Goal: Communication & Community: Answer question/provide support

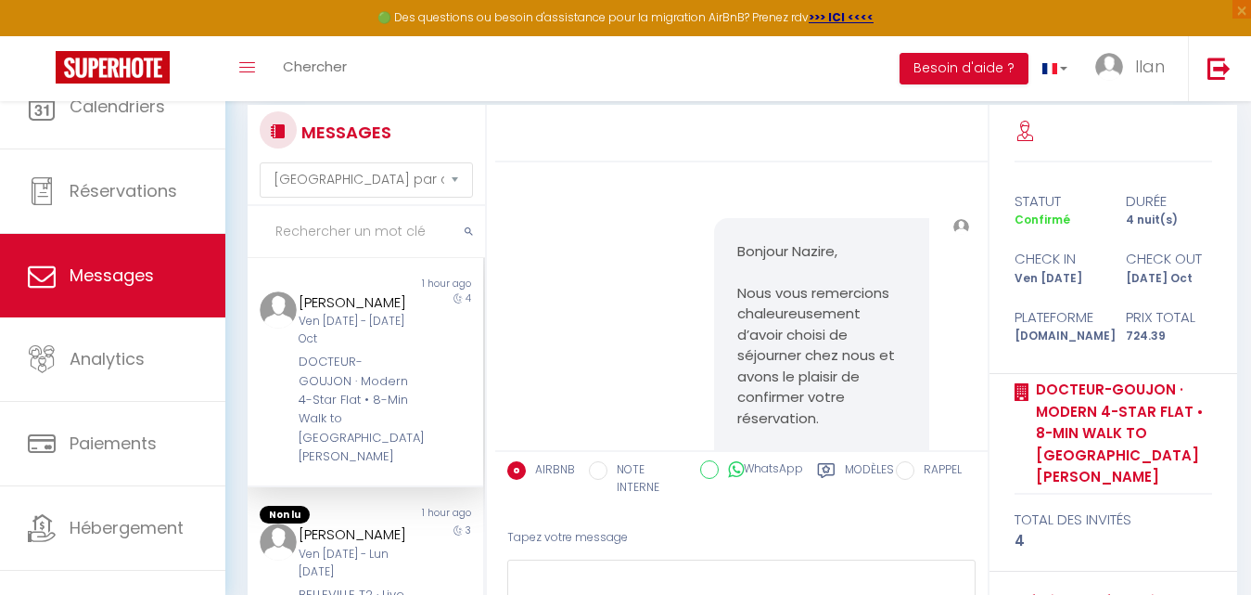
select select "message"
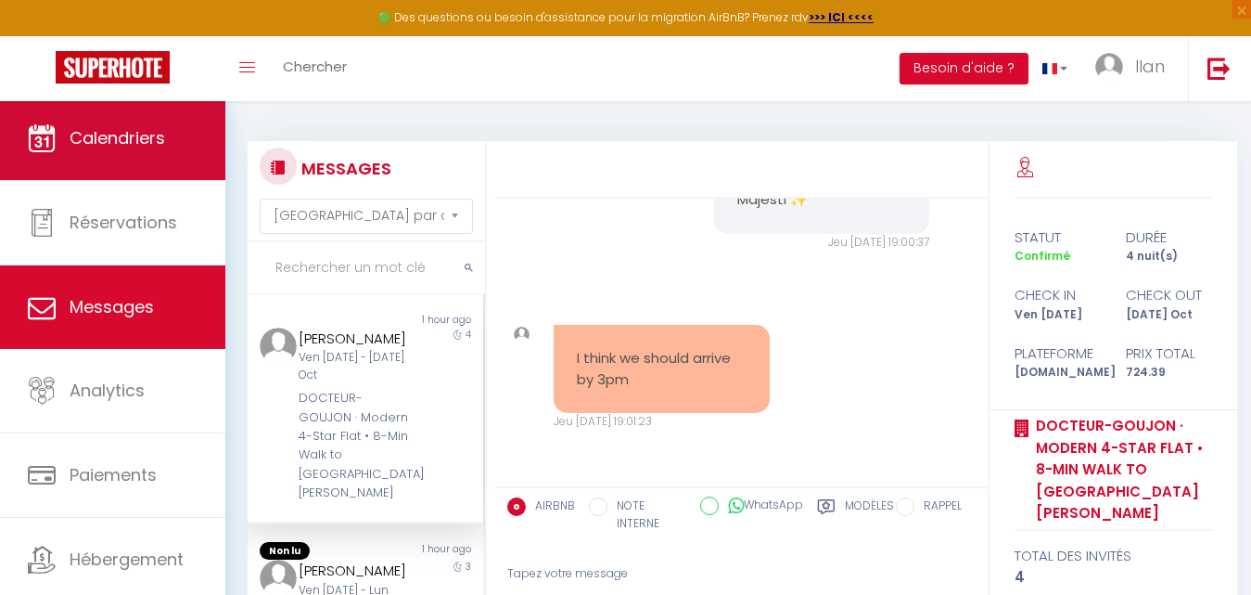
scroll to position [2243, 0]
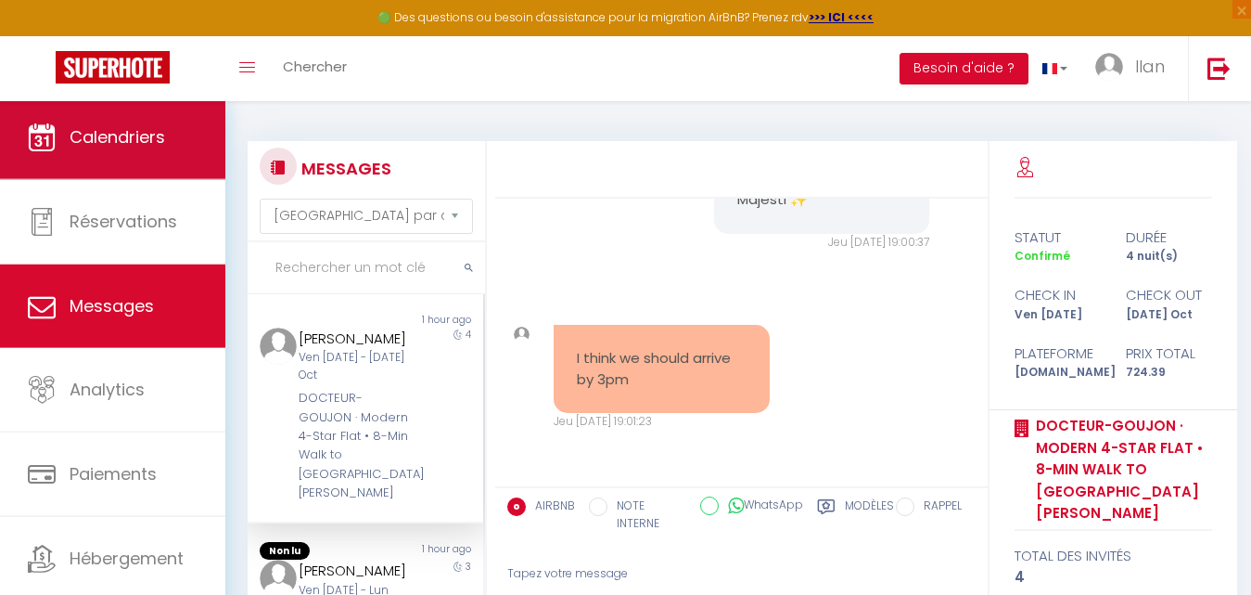
click at [113, 128] on span "Calendriers" at bounding box center [118, 136] width 96 height 23
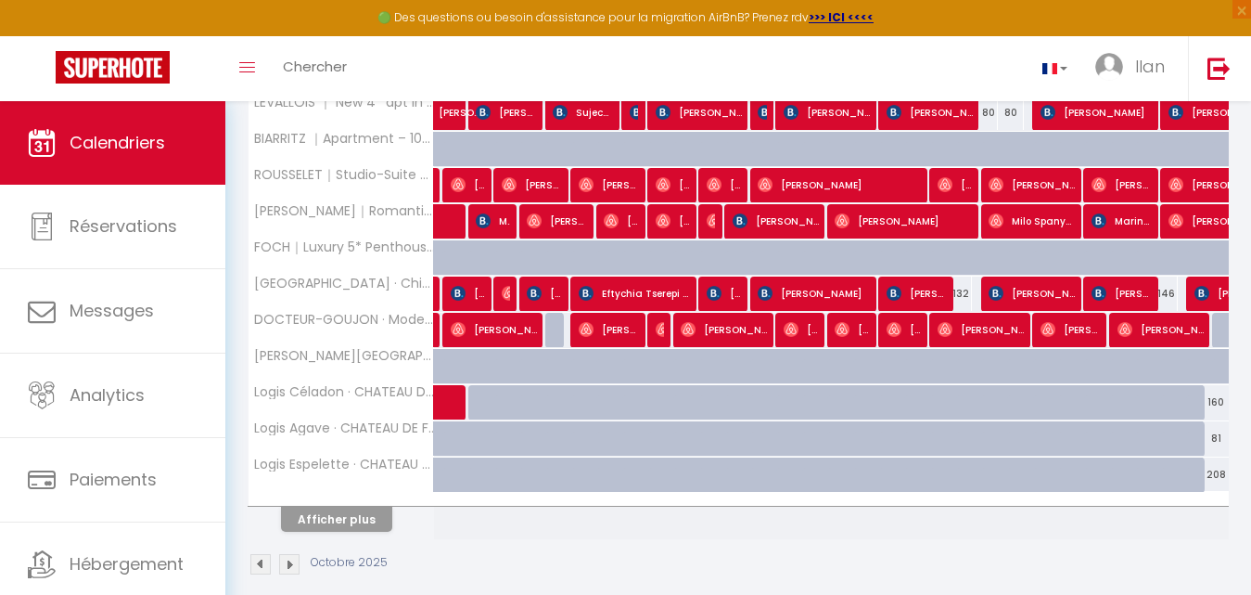
scroll to position [674, 0]
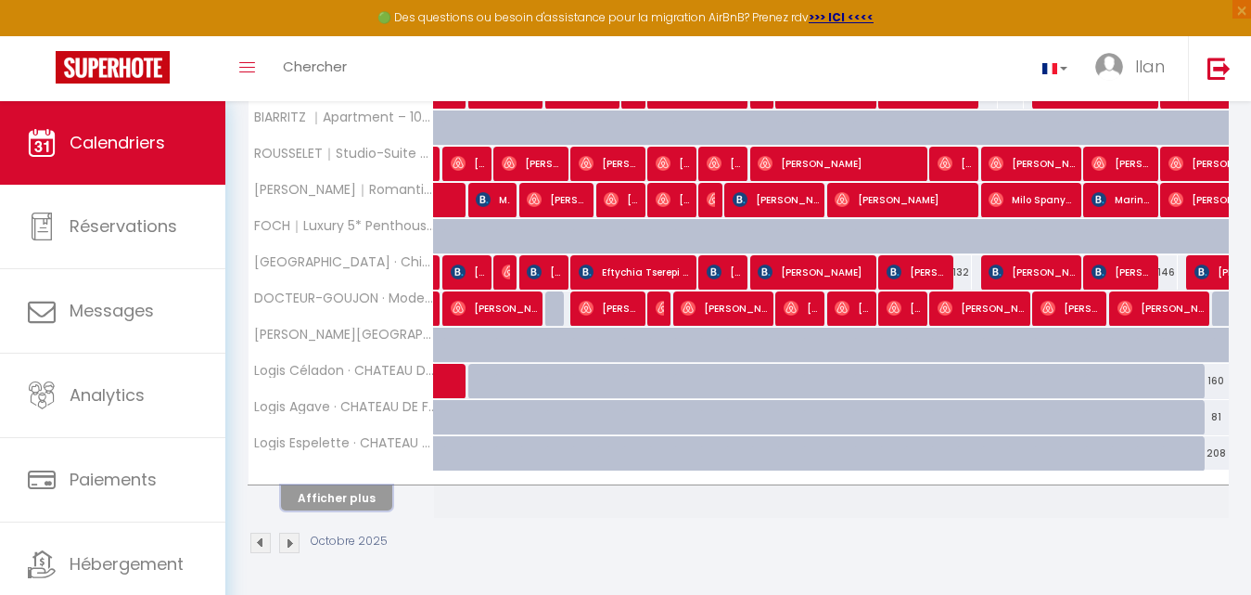
click at [341, 500] on button "Afficher plus" at bounding box center [336, 497] width 111 height 25
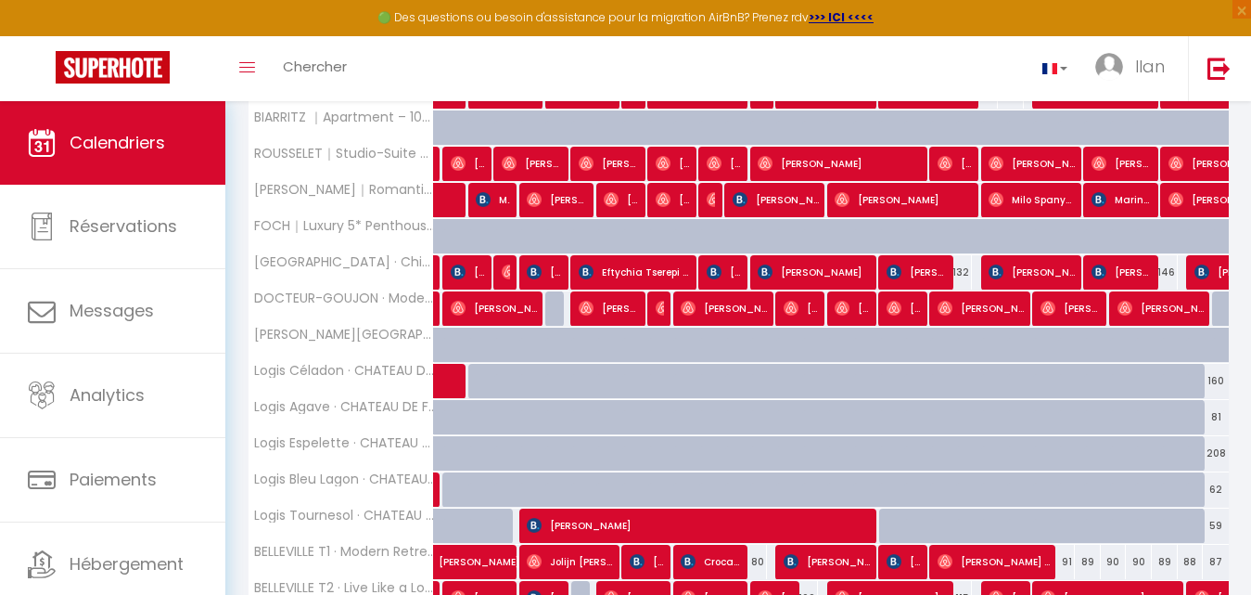
click at [341, 500] on th "Logis Bleu Lagon · CHATEAU DE FEUSSE" at bounding box center [342, 489] width 186 height 35
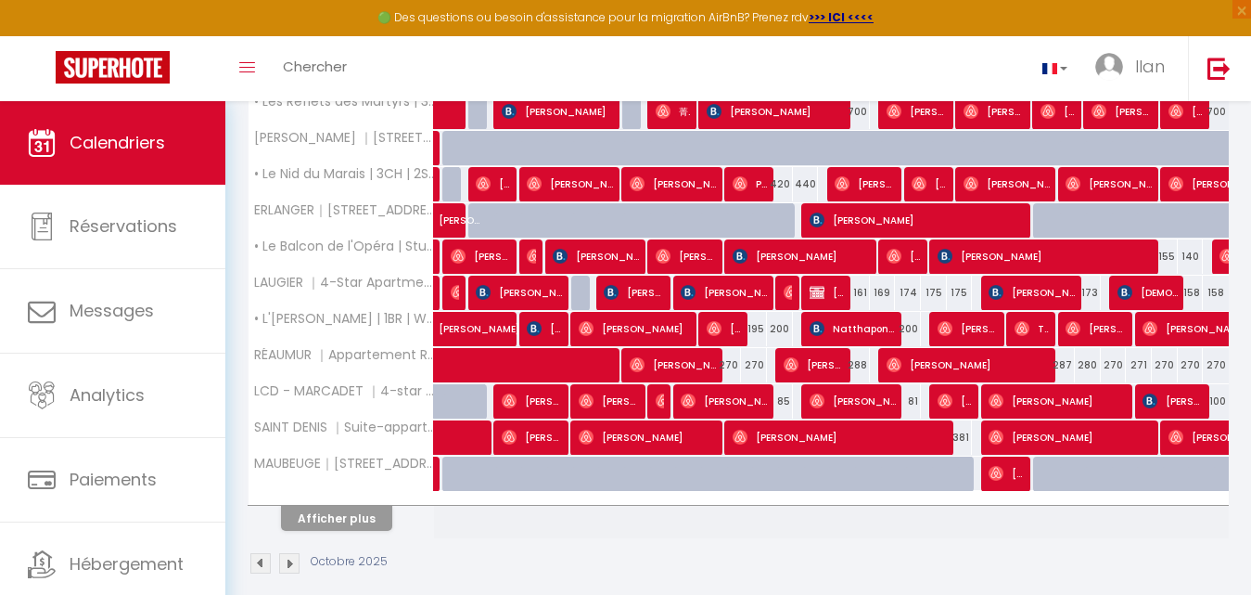
scroll to position [1398, 0]
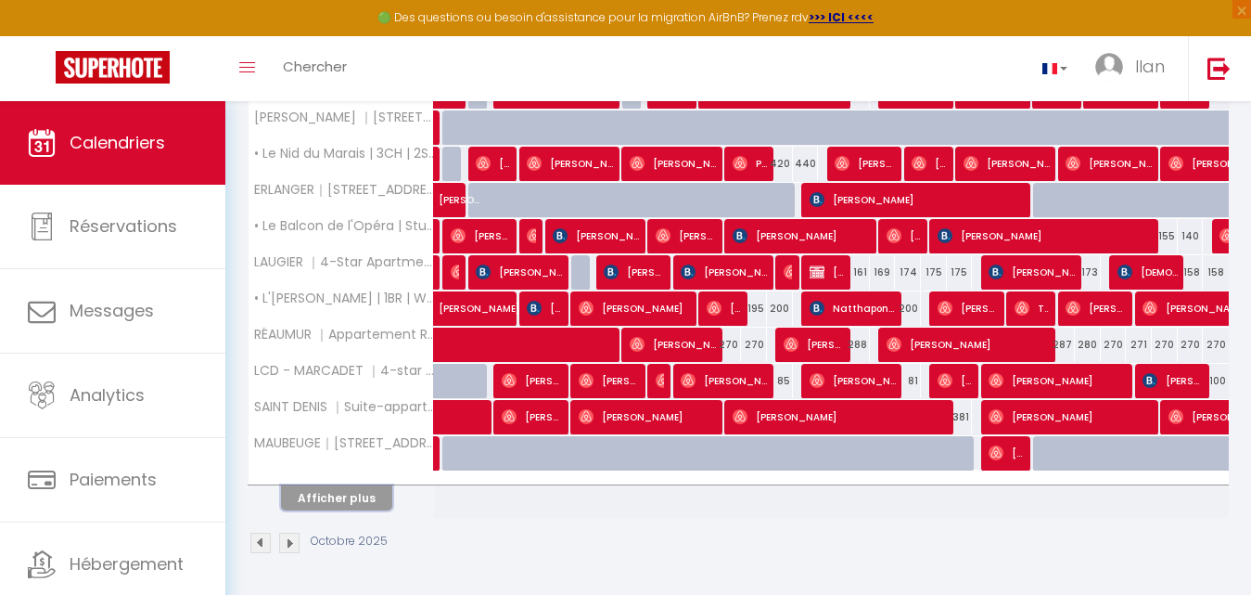
click at [353, 506] on button "Afficher plus" at bounding box center [336, 497] width 111 height 25
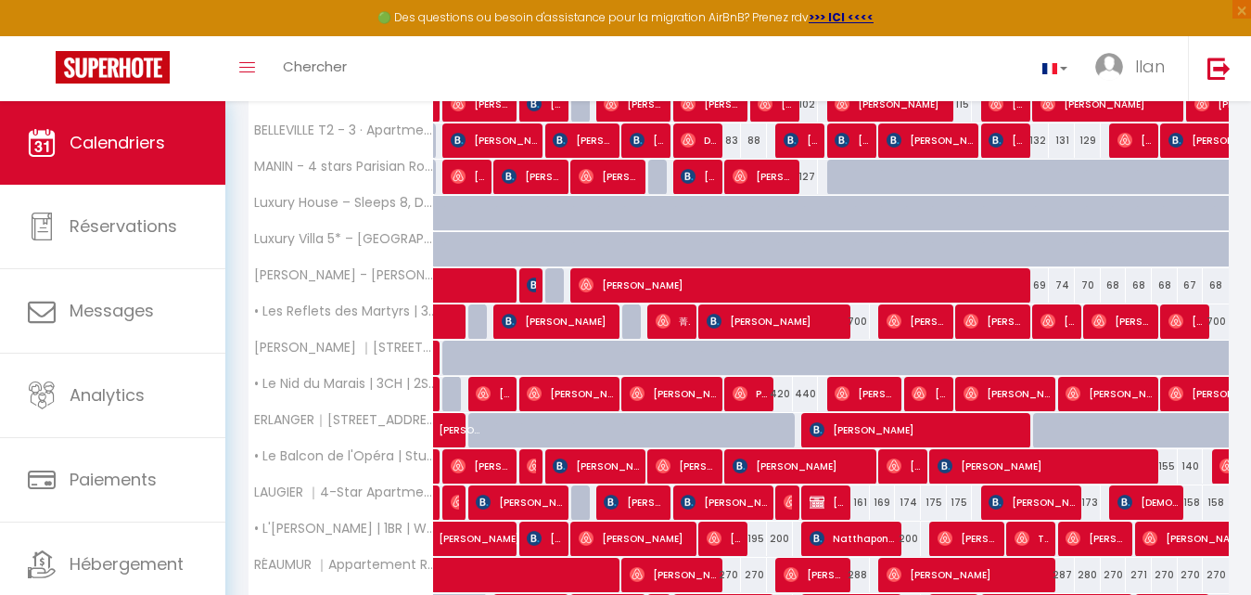
scroll to position [1178, 0]
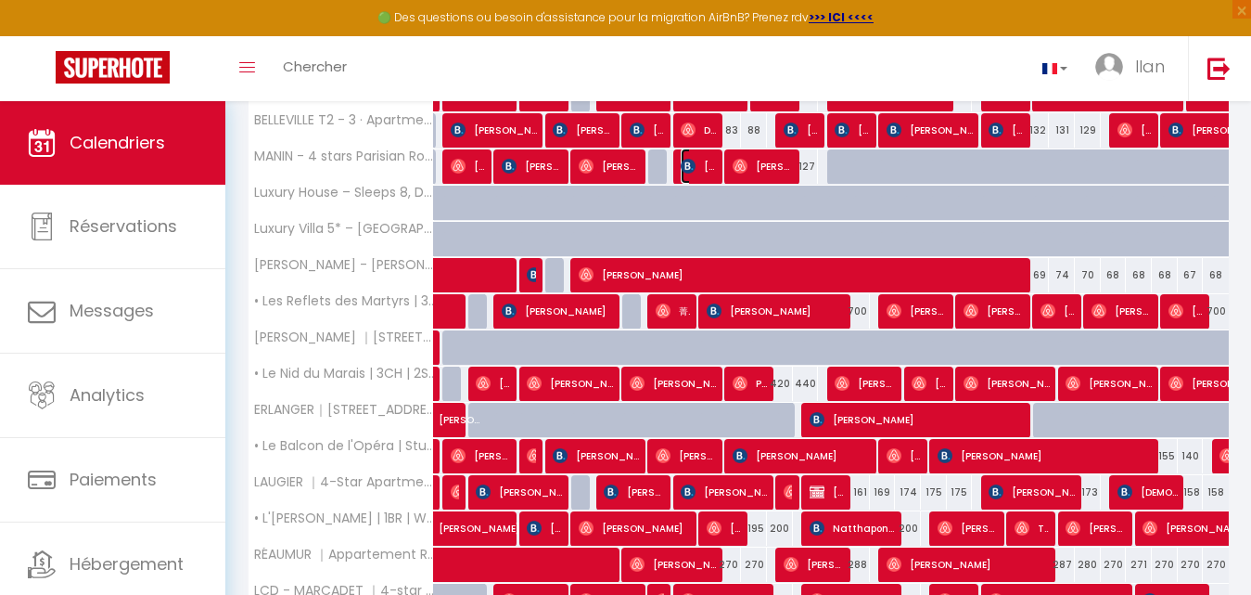
click at [688, 165] on img at bounding box center [688, 166] width 15 height 15
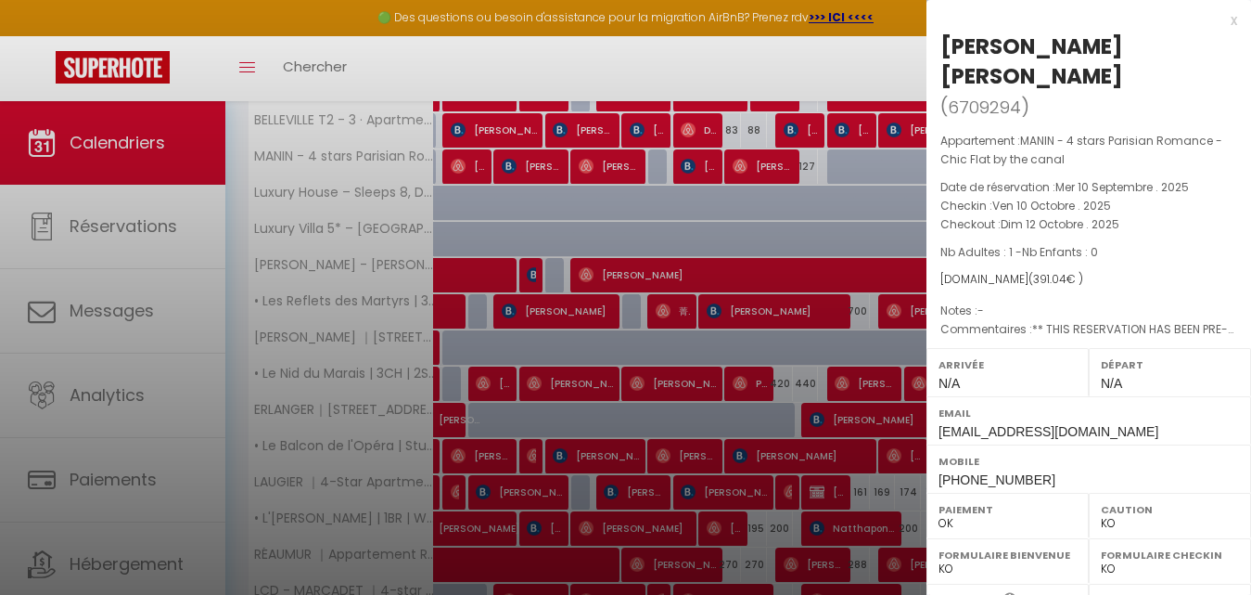
click at [688, 165] on div at bounding box center [625, 297] width 1251 height 595
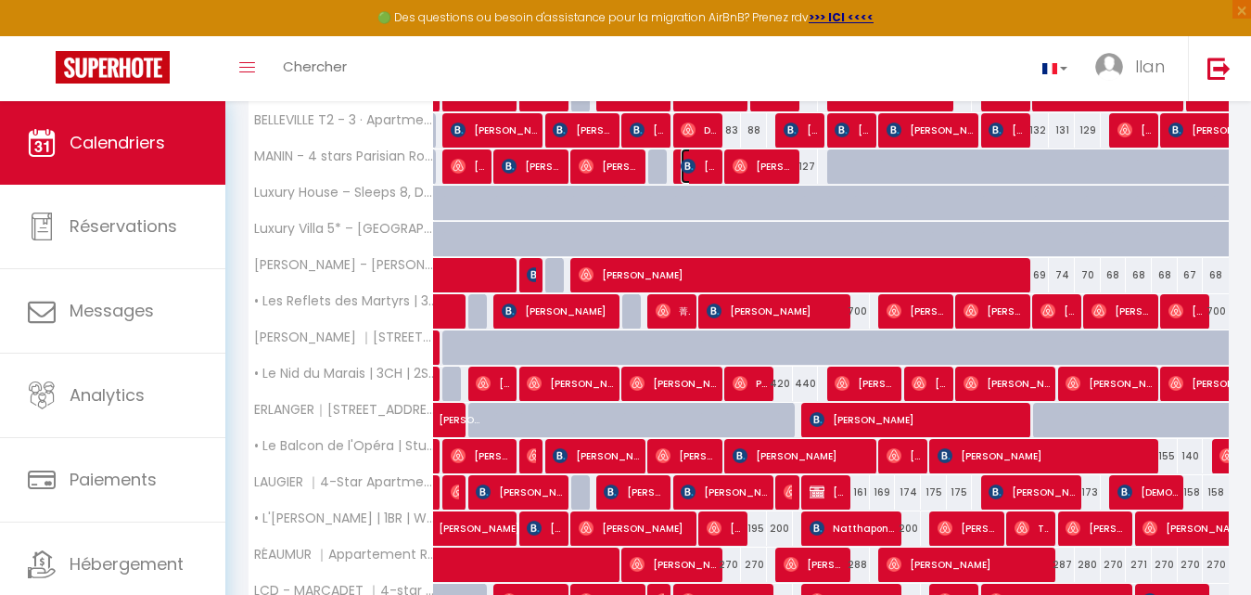
click at [713, 172] on span "[PERSON_NAME] [PERSON_NAME]" at bounding box center [698, 165] width 34 height 35
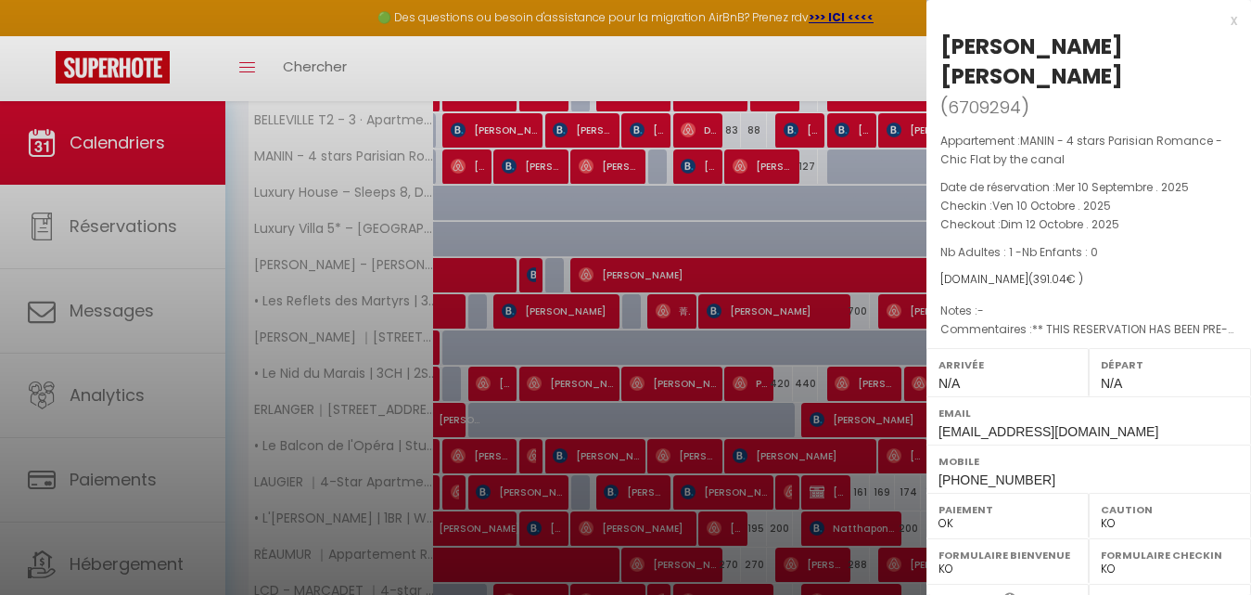
drag, startPoint x: 1025, startPoint y: 41, endPoint x: 1174, endPoint y: 26, distance: 150.1
click at [1174, 26] on div "x Manuel Fernandez Costas ( 6709294 ) Appartement : MANIN - 4 stars Parisian Ro…" at bounding box center [1089, 471] width 325 height 943
click at [1163, 51] on div "[PERSON_NAME] [PERSON_NAME]" at bounding box center [1089, 61] width 297 height 59
drag, startPoint x: 1163, startPoint y: 51, endPoint x: 1070, endPoint y: 51, distance: 93.7
click at [1070, 51] on div "[PERSON_NAME] [PERSON_NAME]" at bounding box center [1089, 61] width 297 height 59
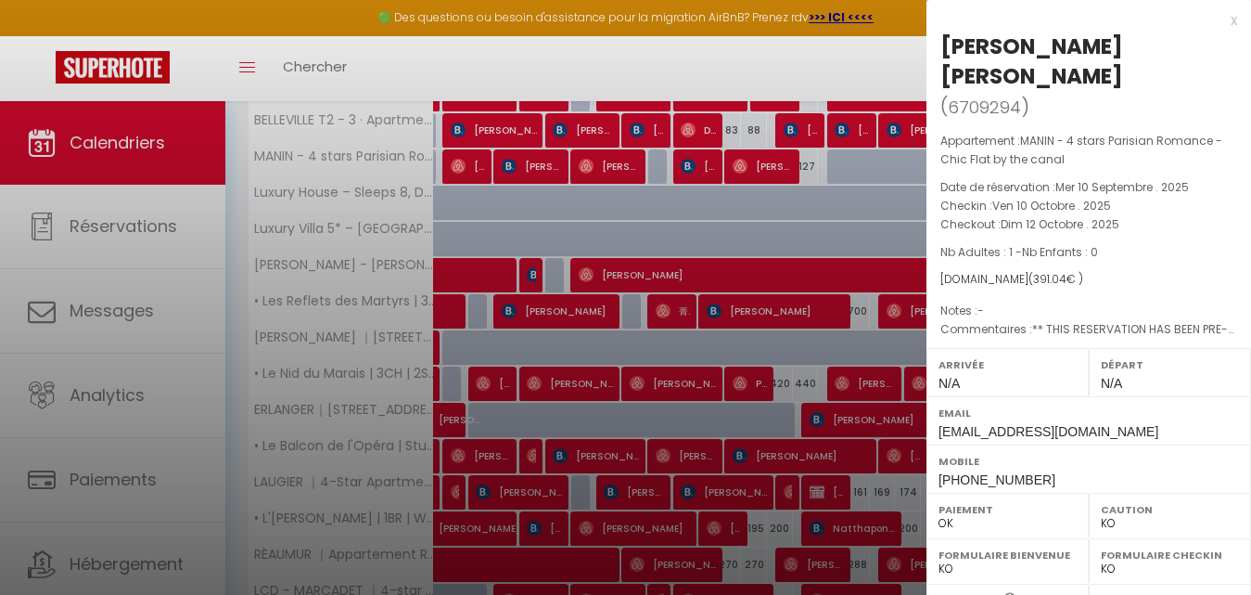
copy div "Fernandez"
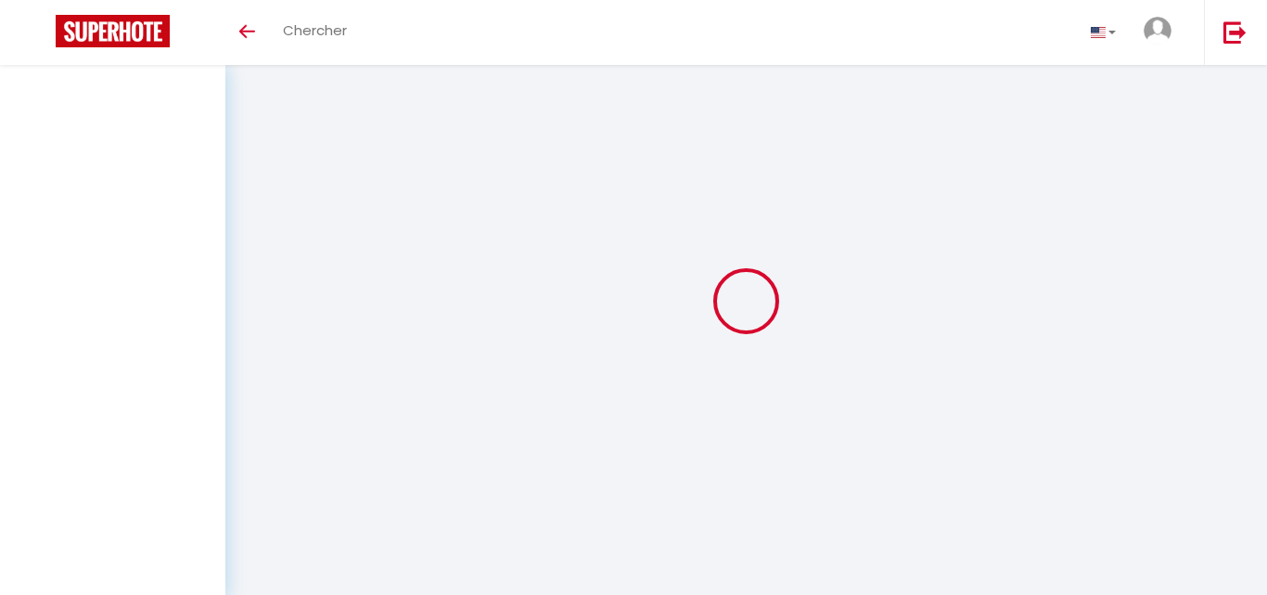
select select "message"
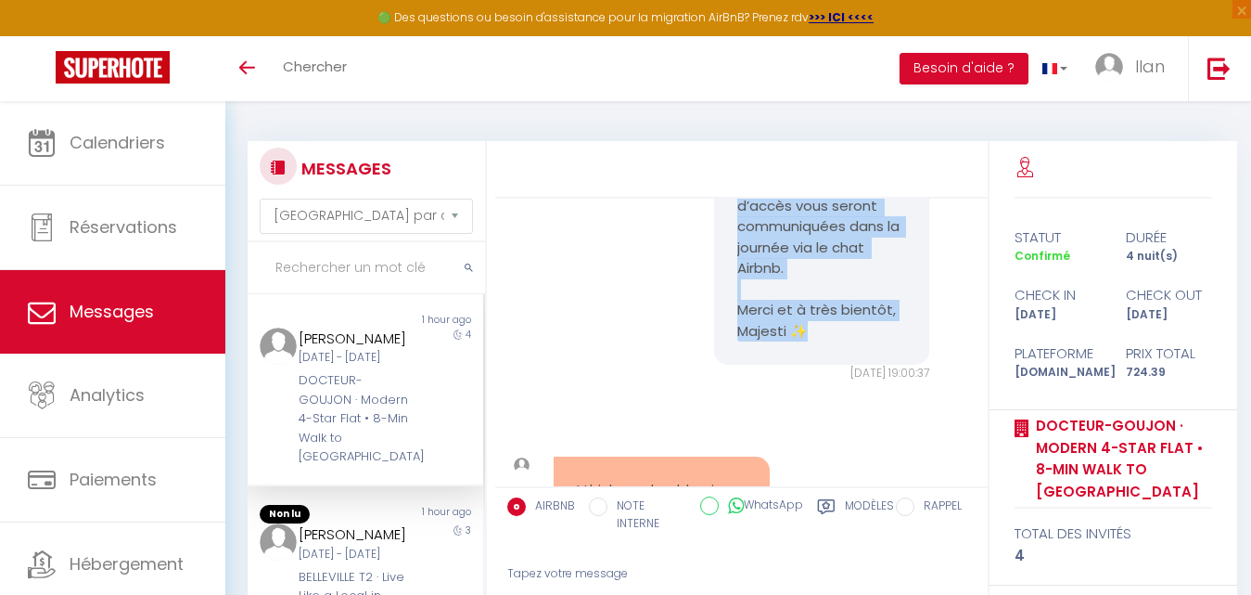
scroll to position [2040, 0]
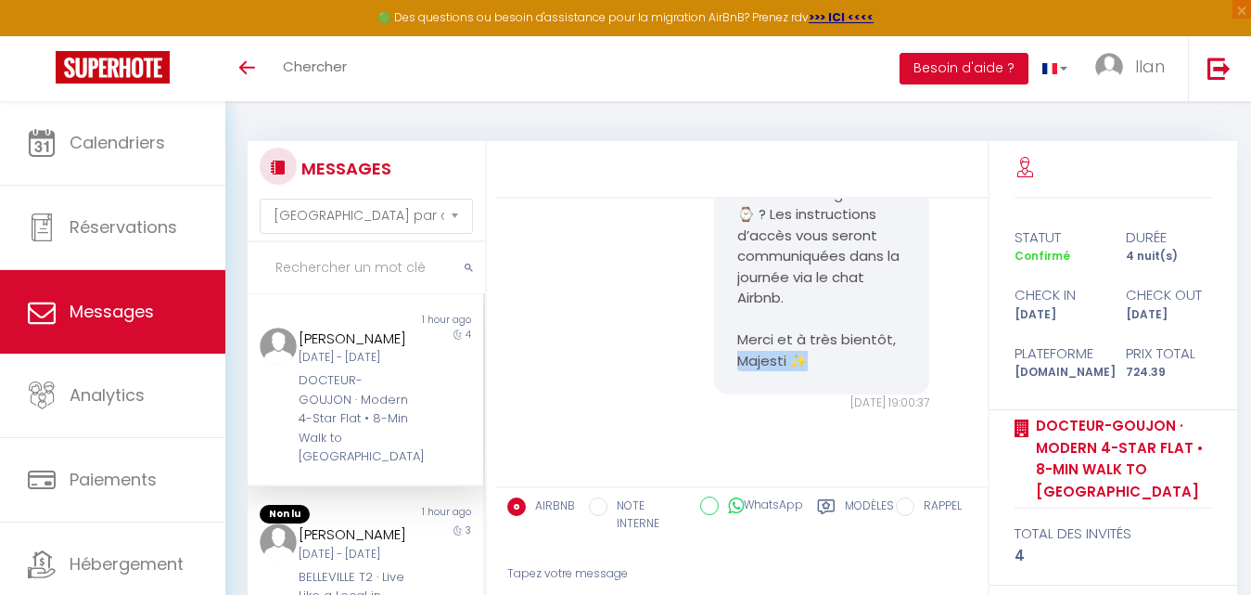
drag, startPoint x: 815, startPoint y: 206, endPoint x: 736, endPoint y: 399, distance: 208.5
click at [738, 372] on pre "Bonjour Nazire, Pourriez-vous nous confirmer votre heure d’arrivée au logement …" at bounding box center [823, 236] width 170 height 272
copy pre "Majesti ✨"
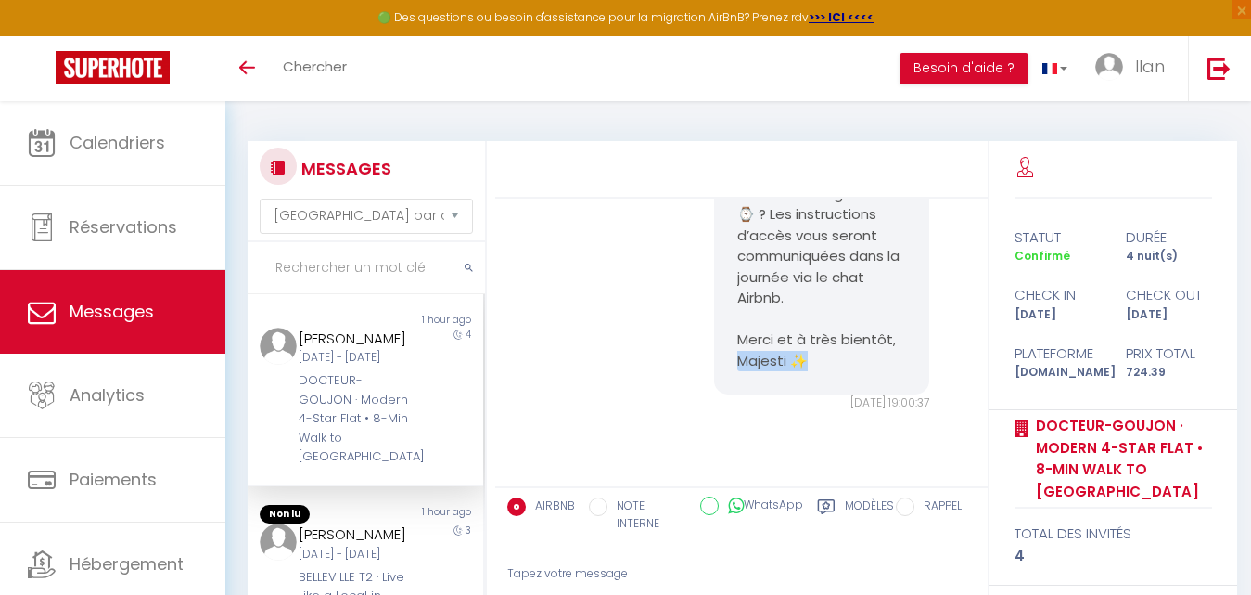
copy pre "Majesti ✨"
click at [314, 274] on input "text" at bounding box center [366, 268] width 237 height 52
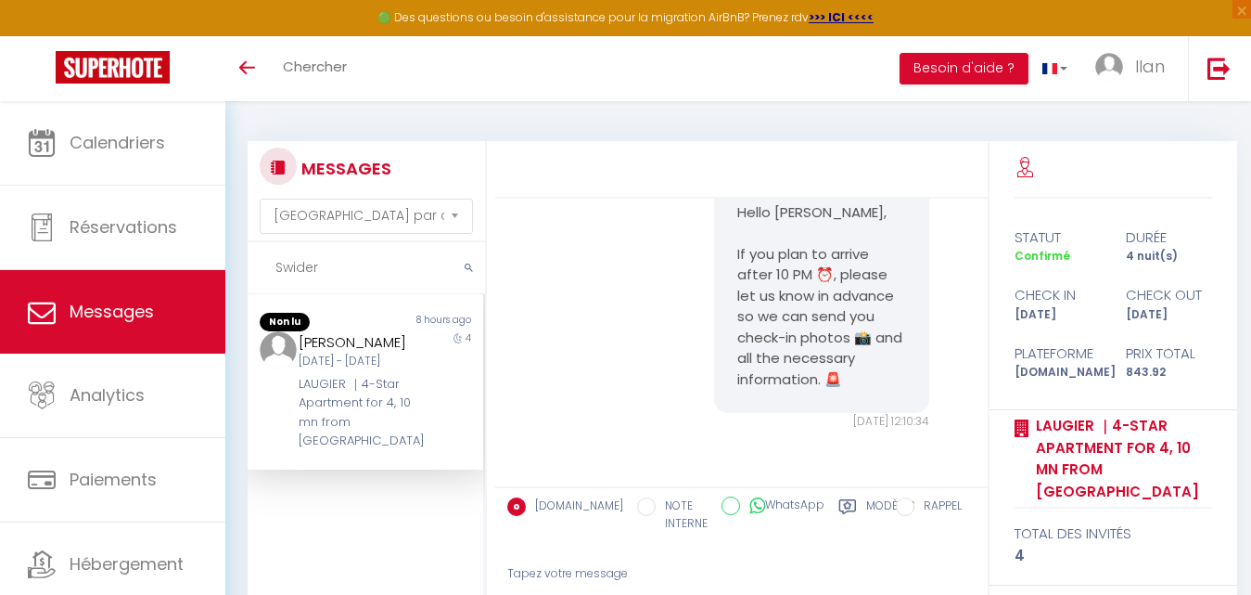
scroll to position [422, 0]
type input "Swider"
click at [370, 410] on div "Świderska Marlena Ven 10 Oct - Mar 14 Oct LAUGIER ｜4-Star Apartment for 4, 10 m…" at bounding box center [355, 391] width 137 height 120
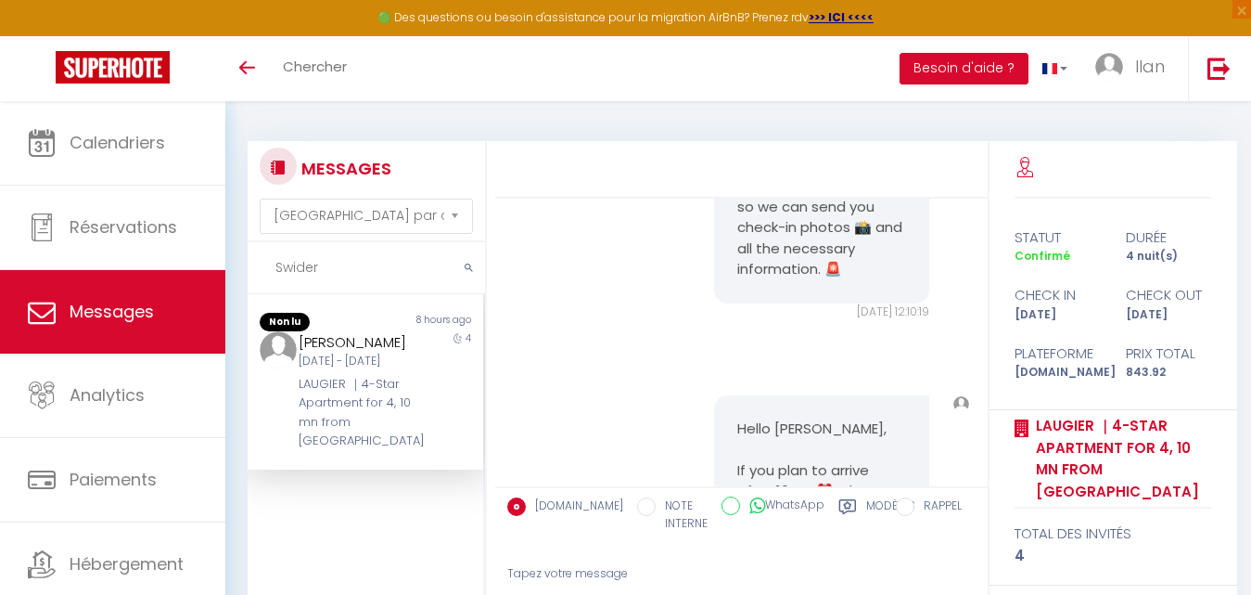
scroll to position [171, 0]
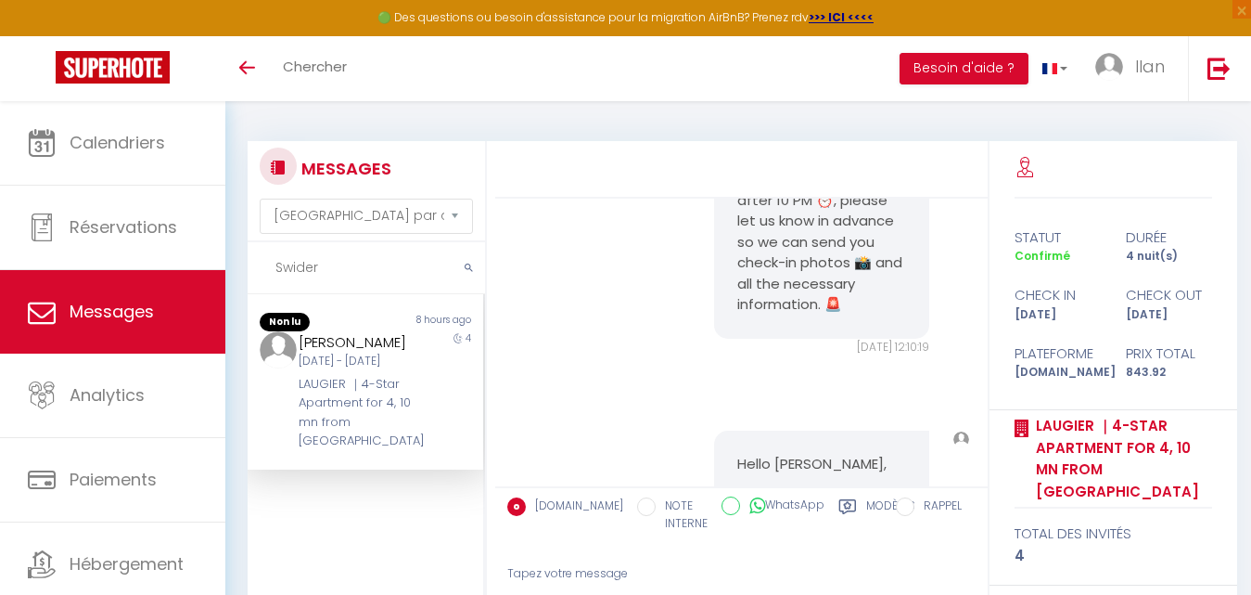
click at [971, 230] on div "Hello Świderska, If you plan to arrive after 10 PM ⏰, please let us know in adv…" at bounding box center [741, 343] width 493 height 288
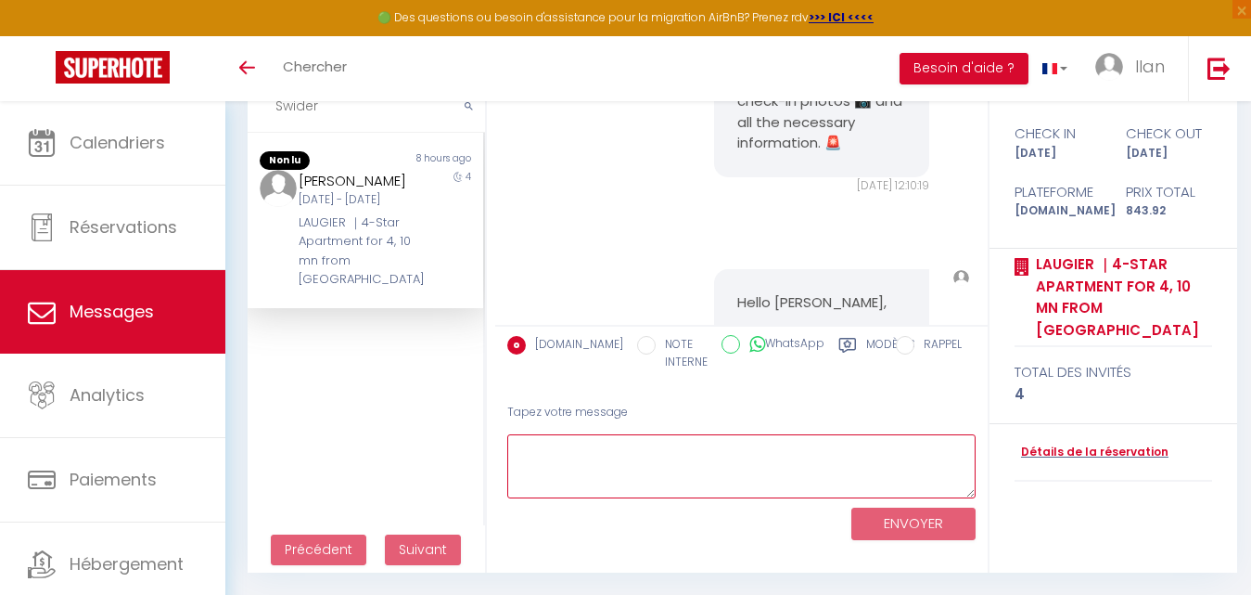
click at [596, 479] on textarea at bounding box center [741, 466] width 468 height 64
paste textarea "Bonjour [PERSON_NAME], Pourriez-vous nous confirmer votre heure d’arrivée au lo…"
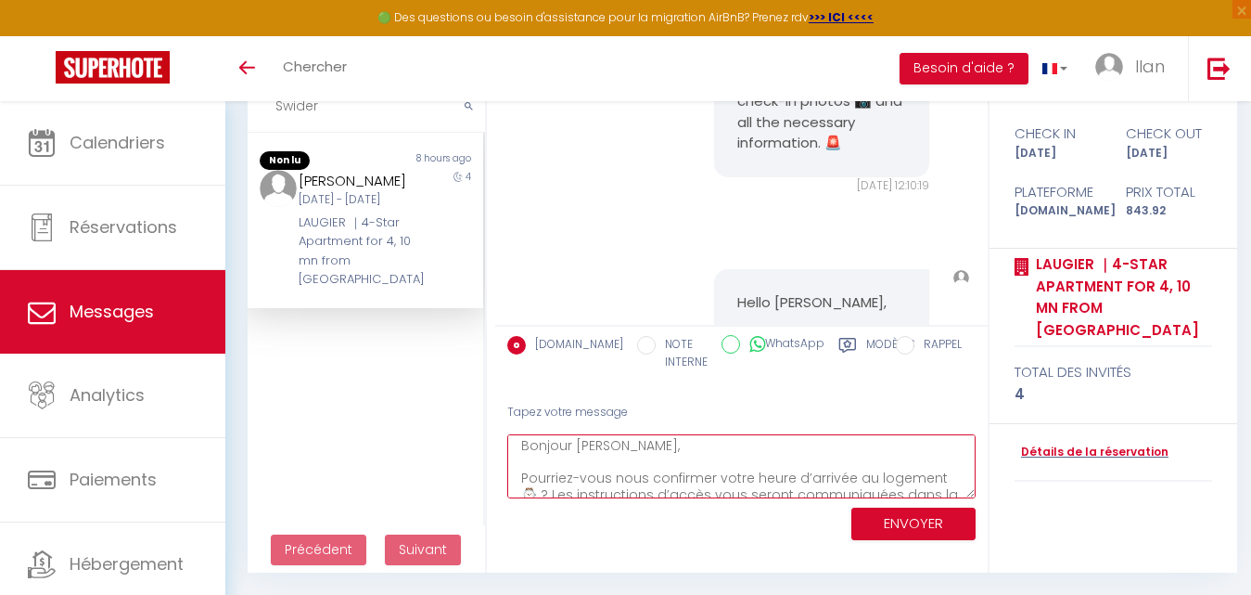
scroll to position [0, 0]
drag, startPoint x: 573, startPoint y: 448, endPoint x: 622, endPoint y: 452, distance: 48.4
click at [622, 452] on textarea "Bonjour [PERSON_NAME], Pourriez-vous nous confirmer votre heure d’arrivée au lo…" at bounding box center [741, 466] width 468 height 64
type textarea "Bonjour Swiderska, Pourriez-vous nous confirmer votre heure d’arrivée au logeme…"
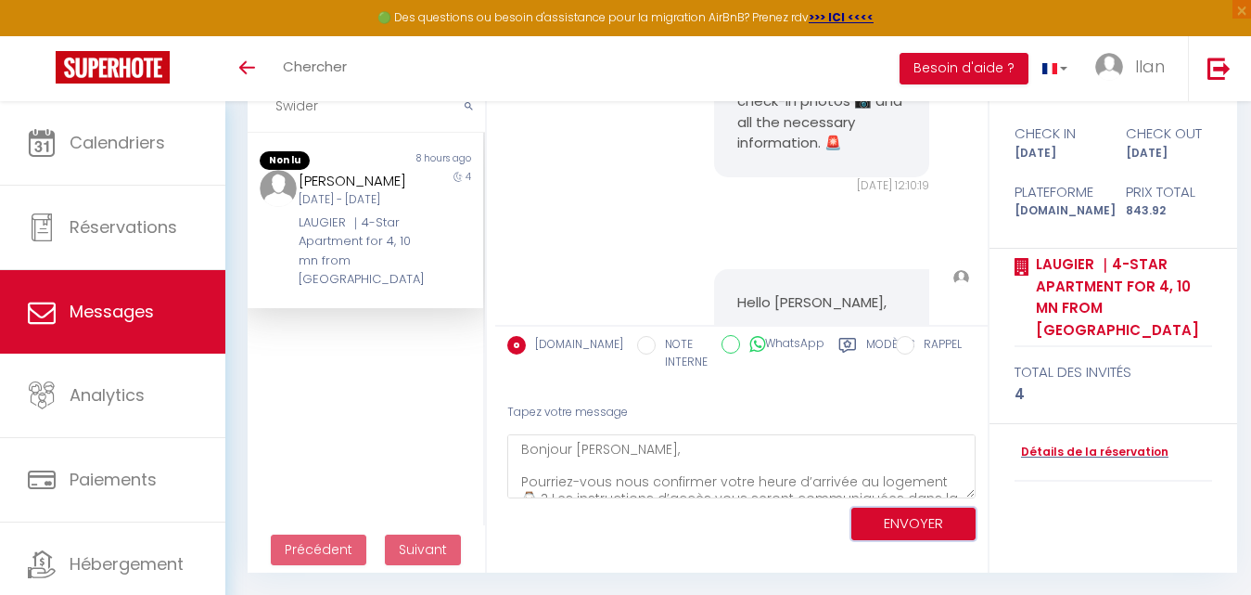
click at [887, 516] on button "ENVOYER" at bounding box center [914, 523] width 124 height 32
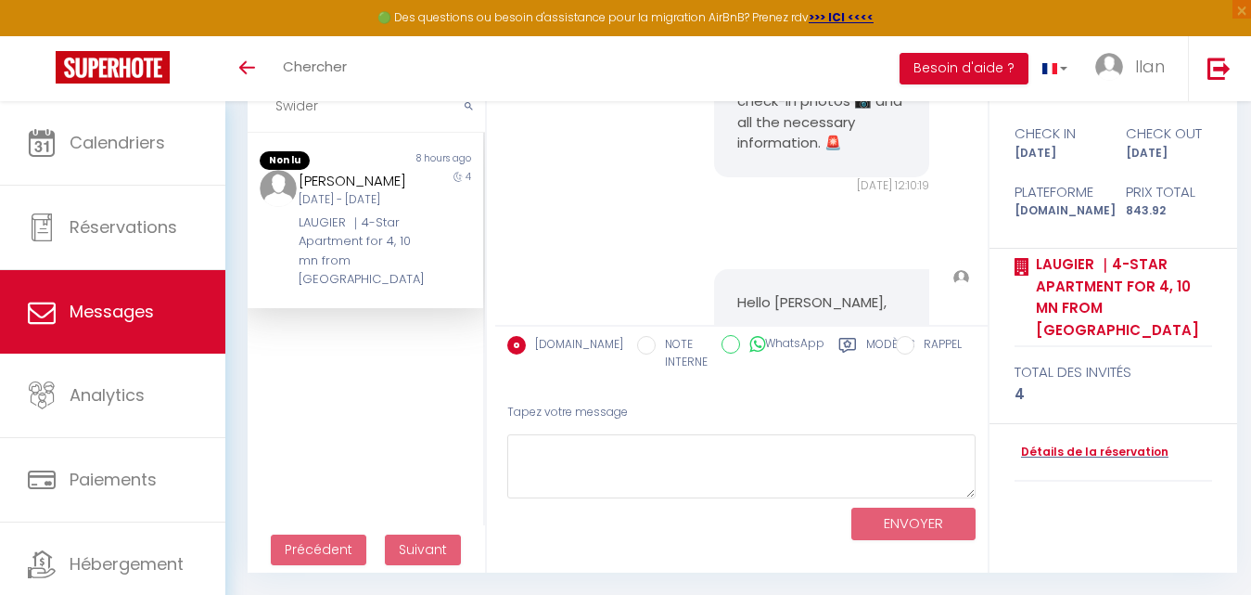
scroll to position [832, 0]
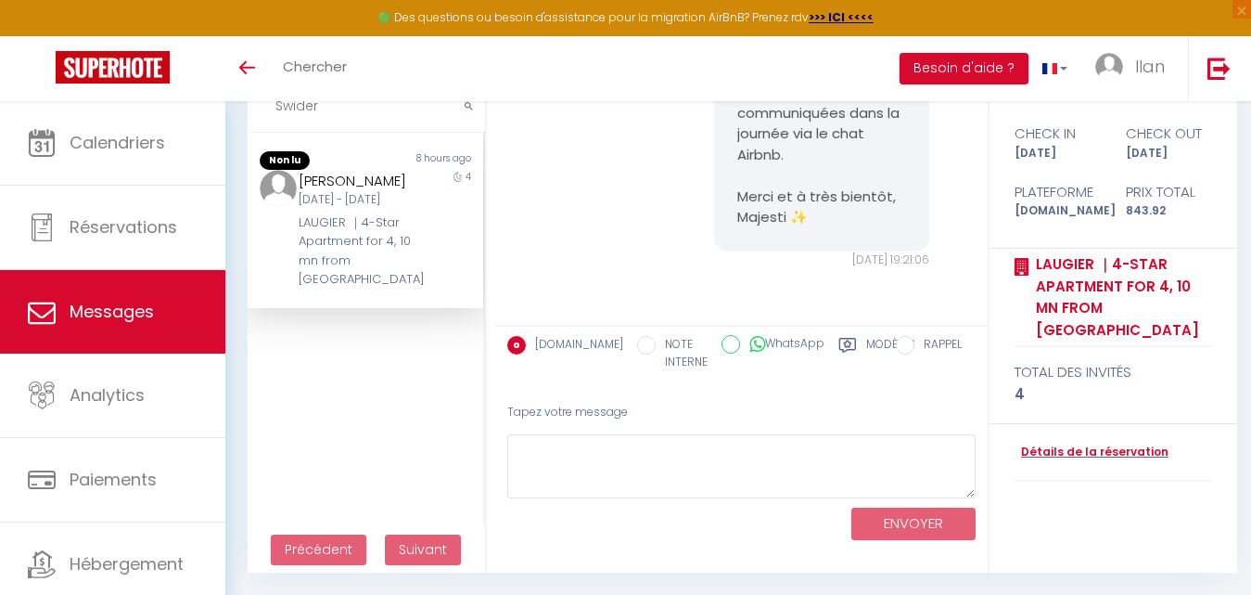
drag, startPoint x: 347, startPoint y: 106, endPoint x: 268, endPoint y: 106, distance: 78.9
click at [268, 106] on input "Swider" at bounding box center [366, 107] width 237 height 52
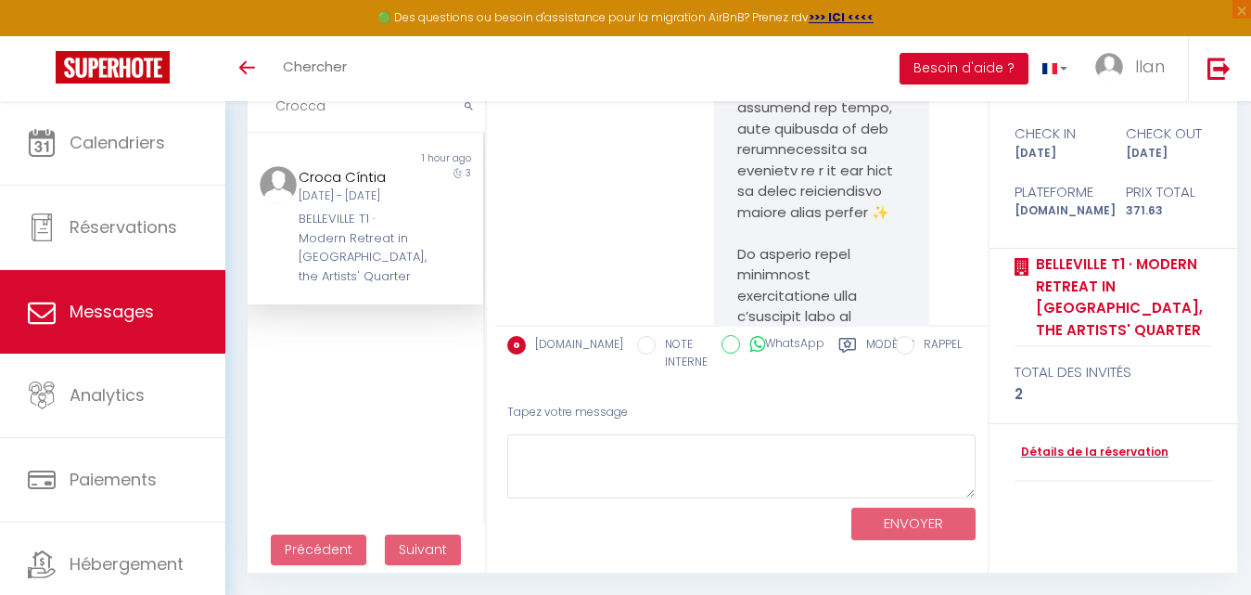
scroll to position [0, 0]
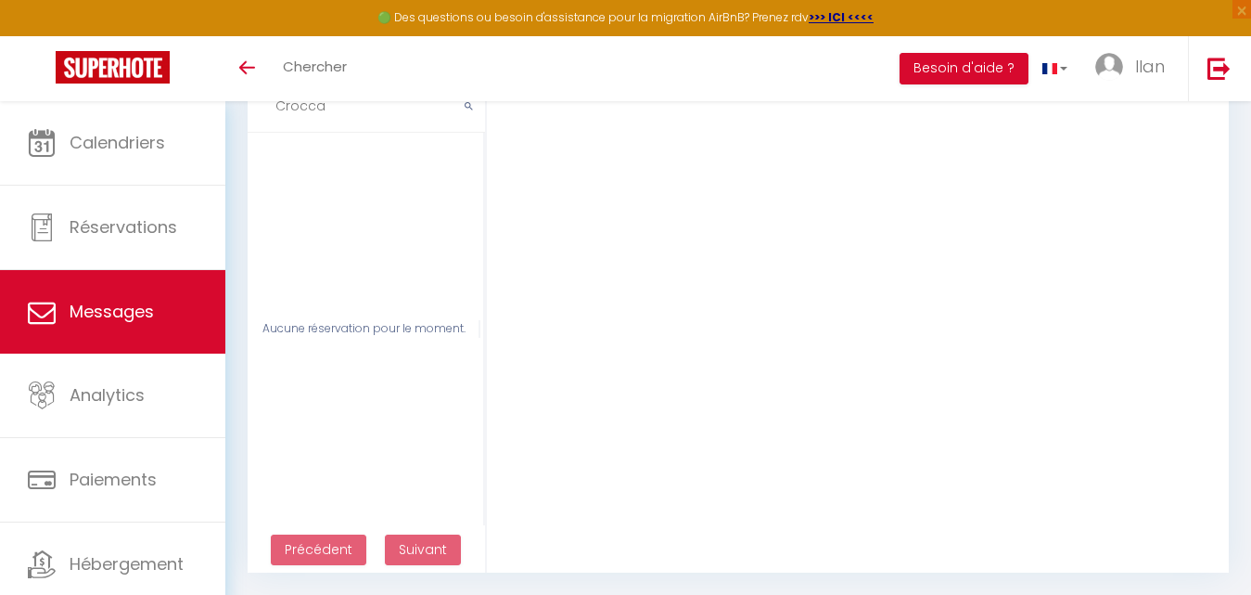
click at [316, 111] on input "Crocca" at bounding box center [366, 107] width 237 height 52
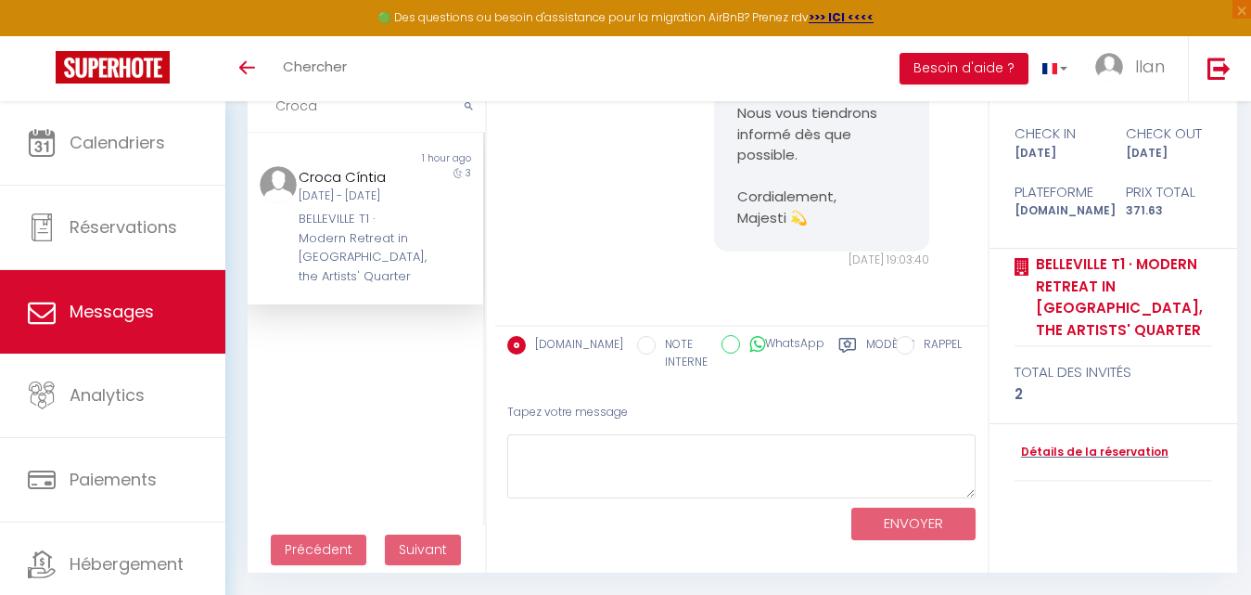
type input "Croca"
click at [399, 236] on div "BELLEVILLE T1 · Modern Retreat in [GEOGRAPHIC_DATA], the Artists' Quarter" at bounding box center [355, 248] width 113 height 76
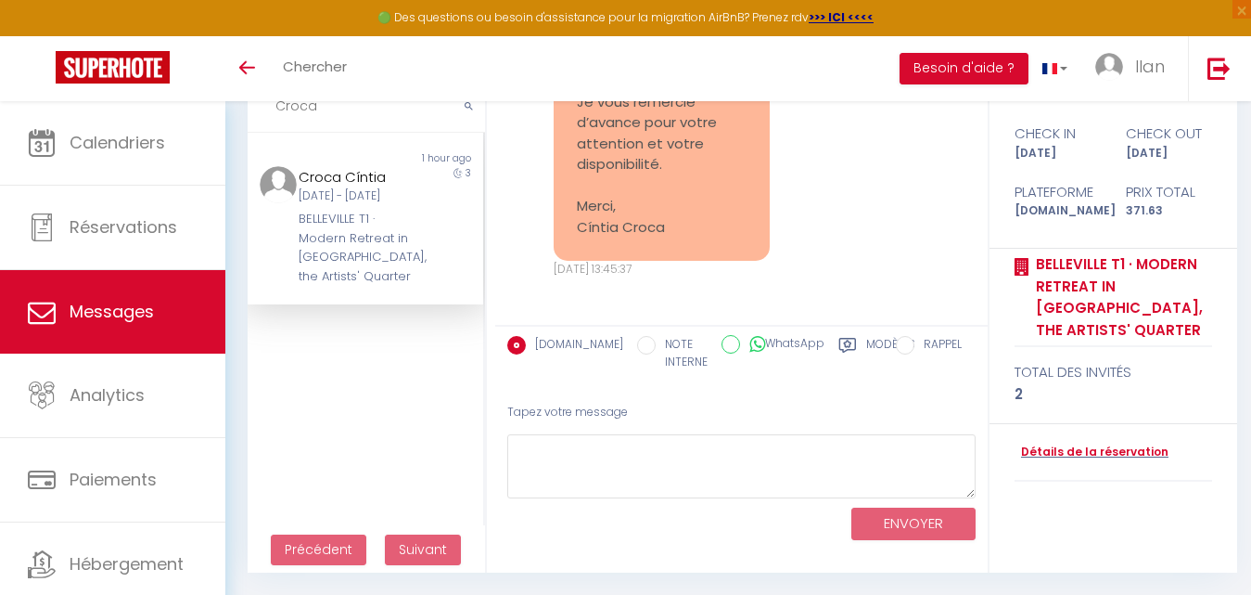
scroll to position [8296, 0]
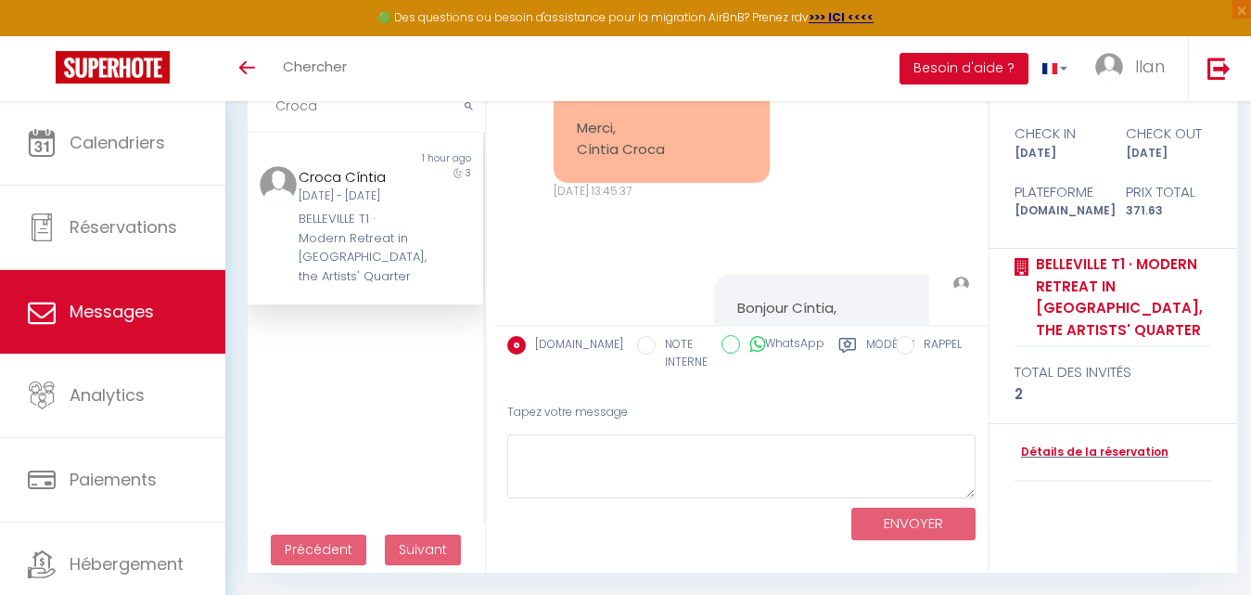
drag, startPoint x: 331, startPoint y: 118, endPoint x: 270, endPoint y: 114, distance: 61.3
click at [270, 114] on input "Croca" at bounding box center [366, 107] width 237 height 52
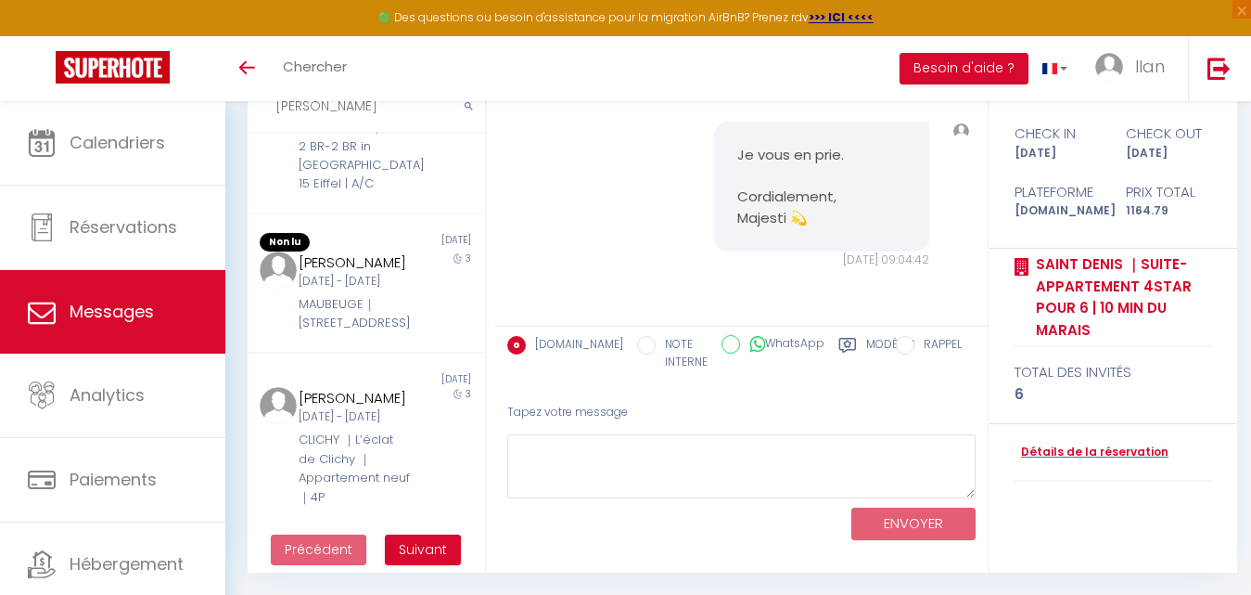
scroll to position [1832, 0]
type input "Manuel"
click at [430, 535] on button "Suivant" at bounding box center [423, 550] width 76 height 32
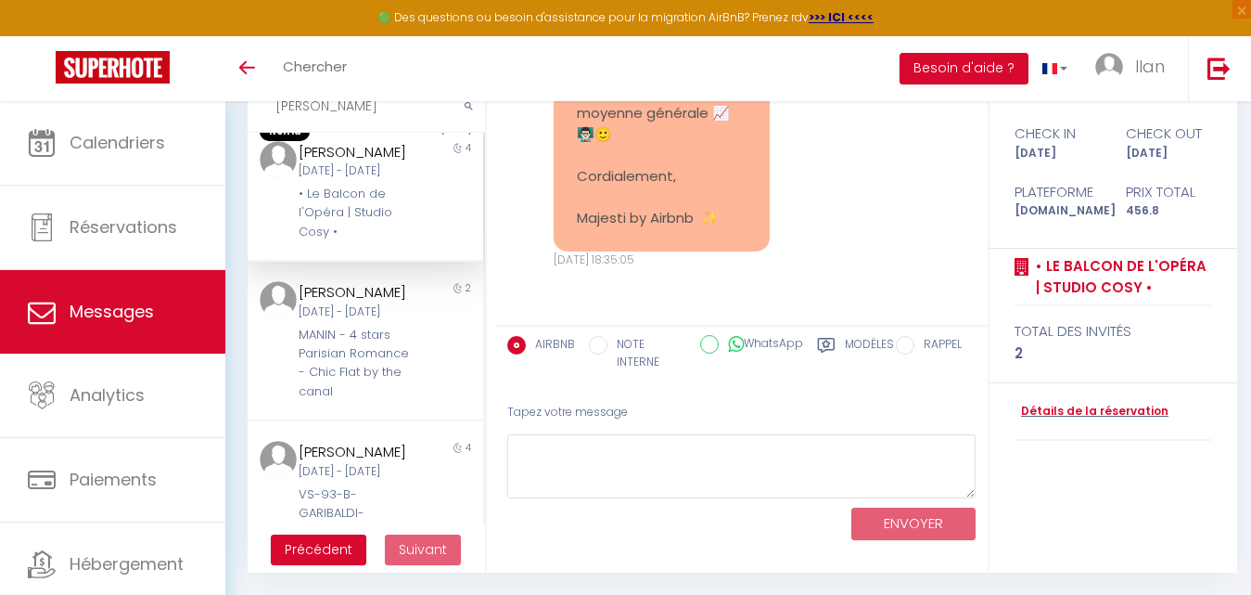
scroll to position [0, 0]
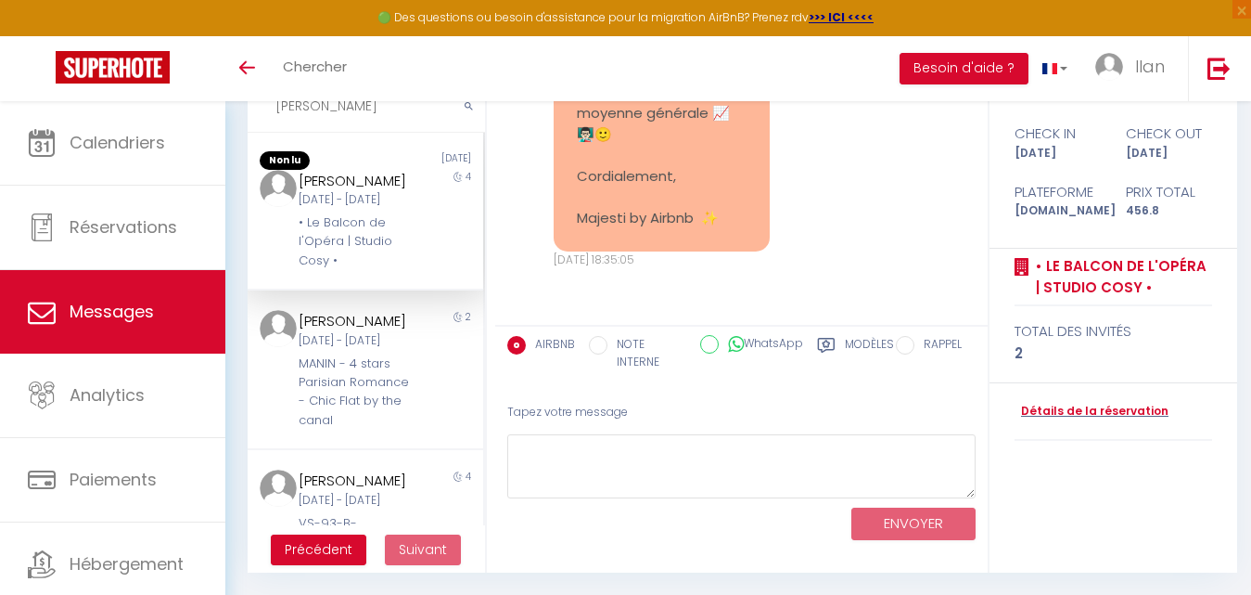
drag, startPoint x: 346, startPoint y: 119, endPoint x: 264, endPoint y: 104, distance: 83.0
click at [264, 104] on input "Manuel" at bounding box center [366, 107] width 237 height 52
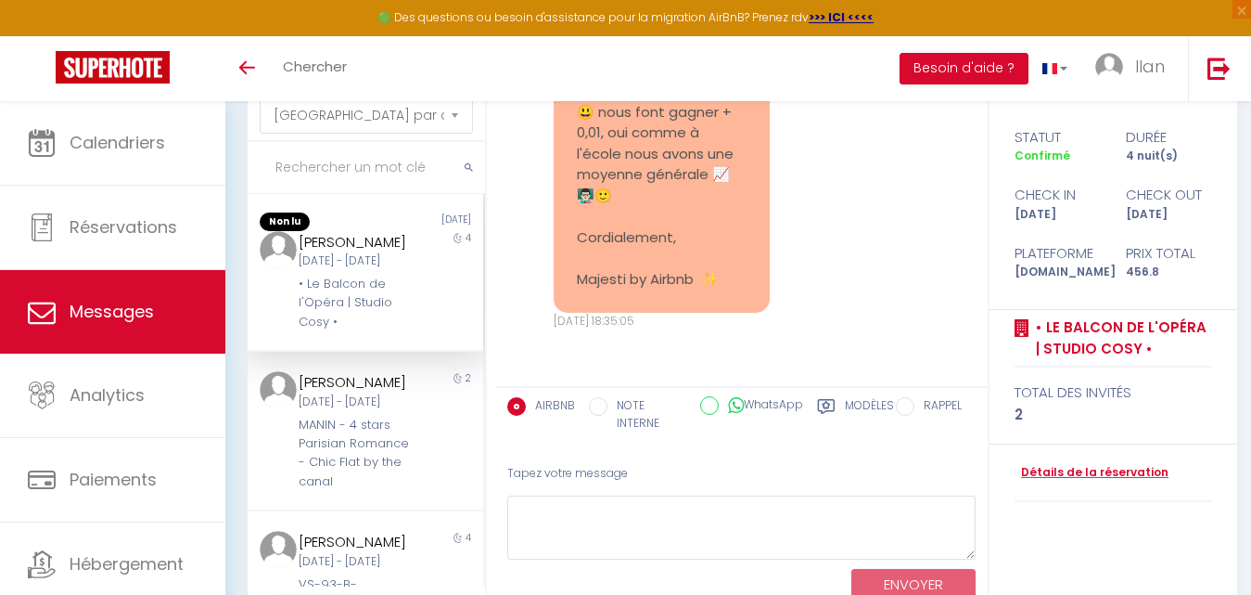
scroll to position [54, 0]
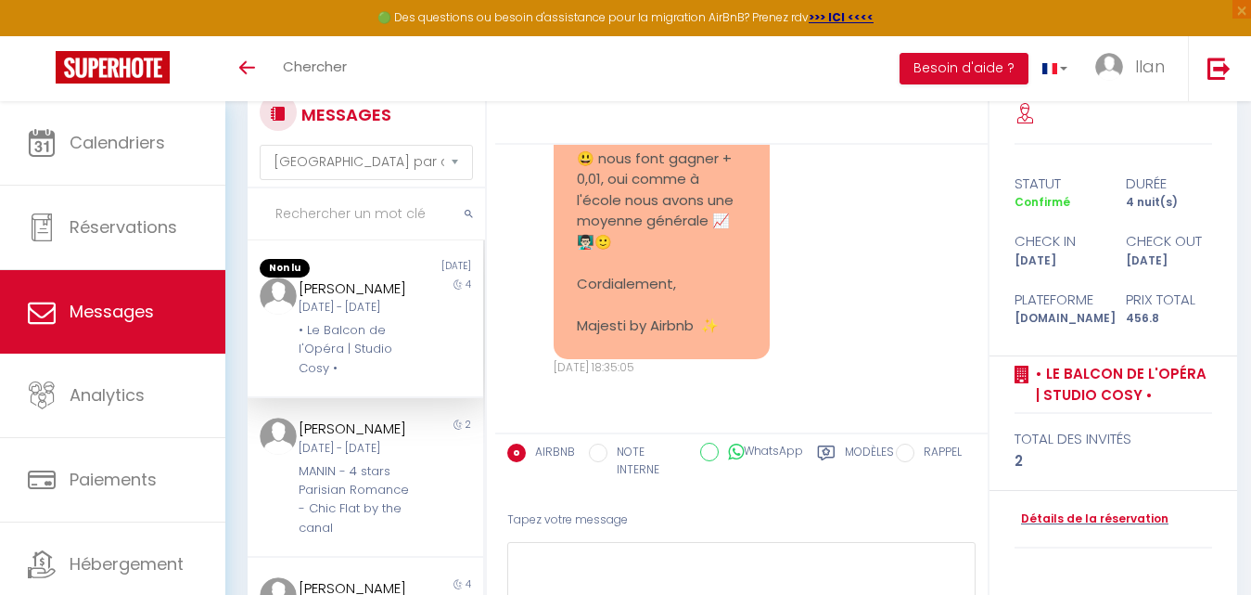
click at [328, 211] on input "text" at bounding box center [366, 214] width 237 height 52
paste input "Fernandez"
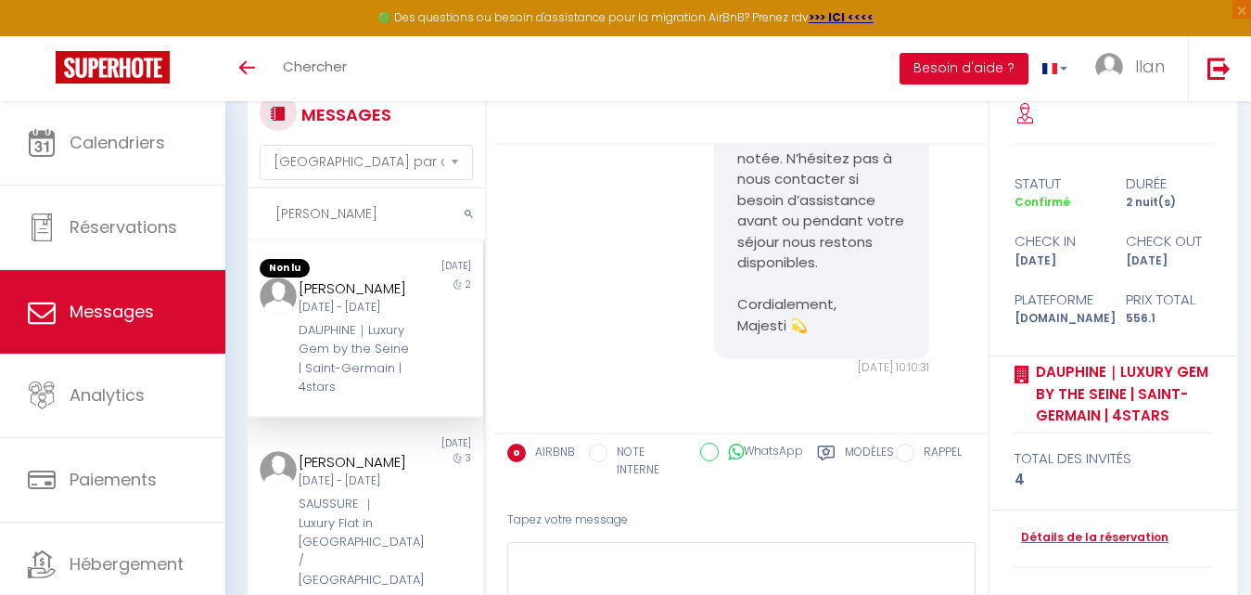
type input "Fernandez"
click at [355, 316] on div "Lun 13 Oct - Mer 15 Oct" at bounding box center [355, 308] width 113 height 18
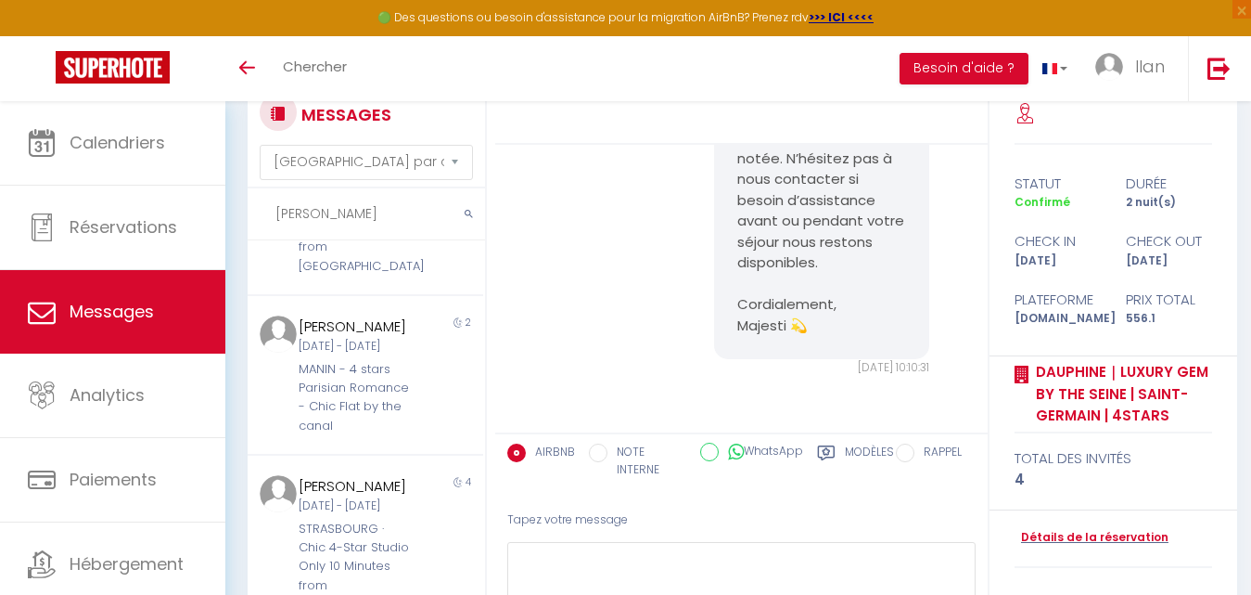
scroll to position [789, 0]
click at [396, 355] on div "[DATE] - [DATE]" at bounding box center [355, 347] width 113 height 18
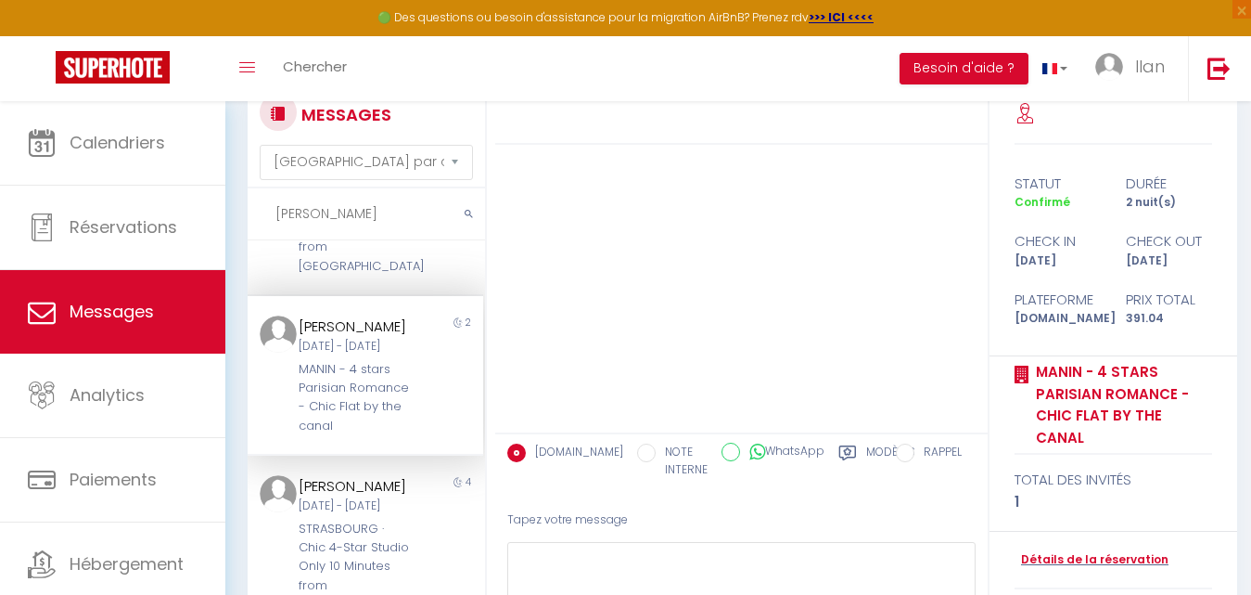
click at [454, 327] on icon at bounding box center [458, 322] width 9 height 10
click at [577, 562] on textarea at bounding box center [741, 574] width 468 height 64
paste textarea "Bonjour [PERSON_NAME], Pourriez-vous nous confirmer votre heure d’arrivée au lo…"
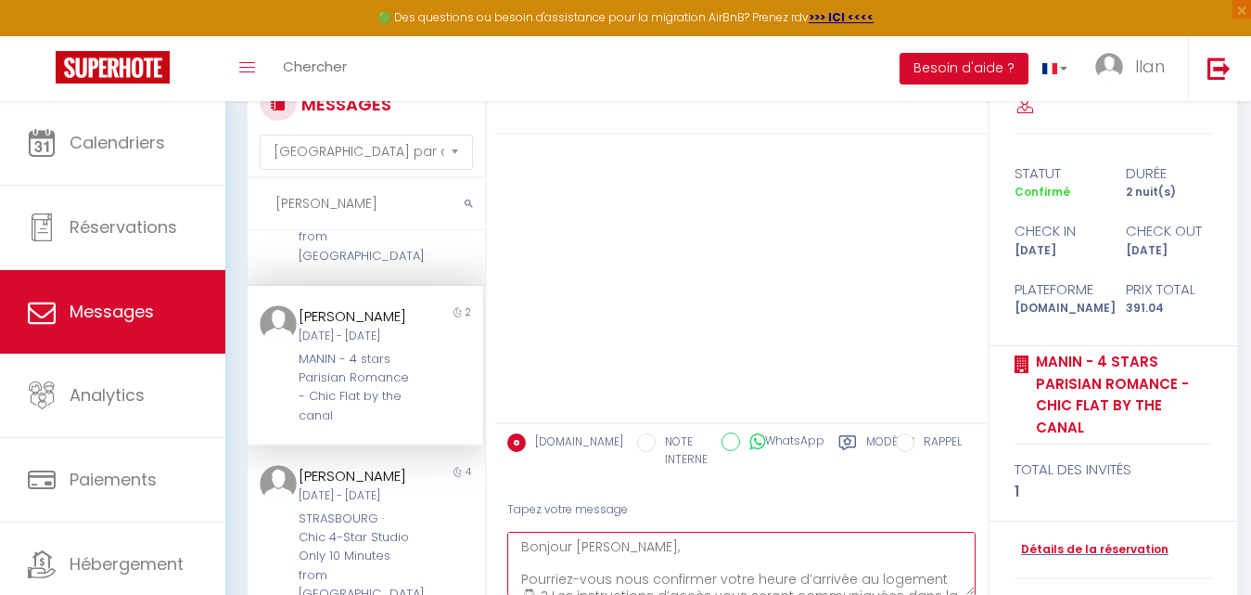
drag, startPoint x: 575, startPoint y: 542, endPoint x: 619, endPoint y: 546, distance: 43.8
click at [619, 546] on textarea "Bonjour [PERSON_NAME], Pourriez-vous nous confirmer votre heure d’arrivée au lo…" at bounding box center [741, 564] width 468 height 64
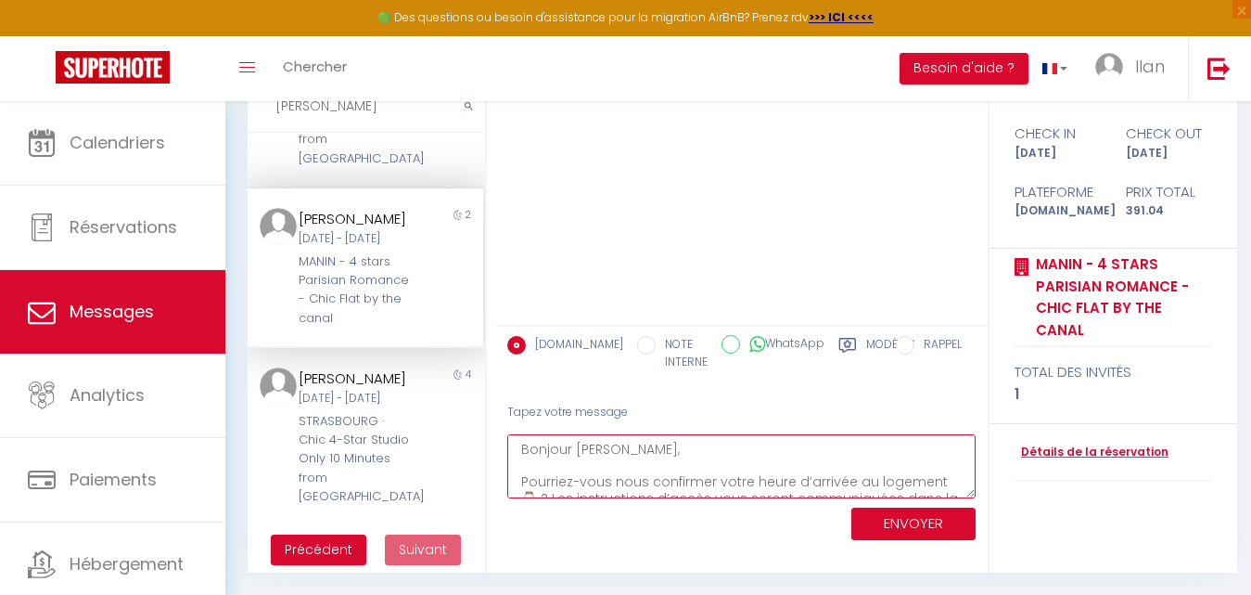
type textarea "Bonjour Manuel, Pourriez-vous nous confirmer votre heure d’arrivée au logement …"
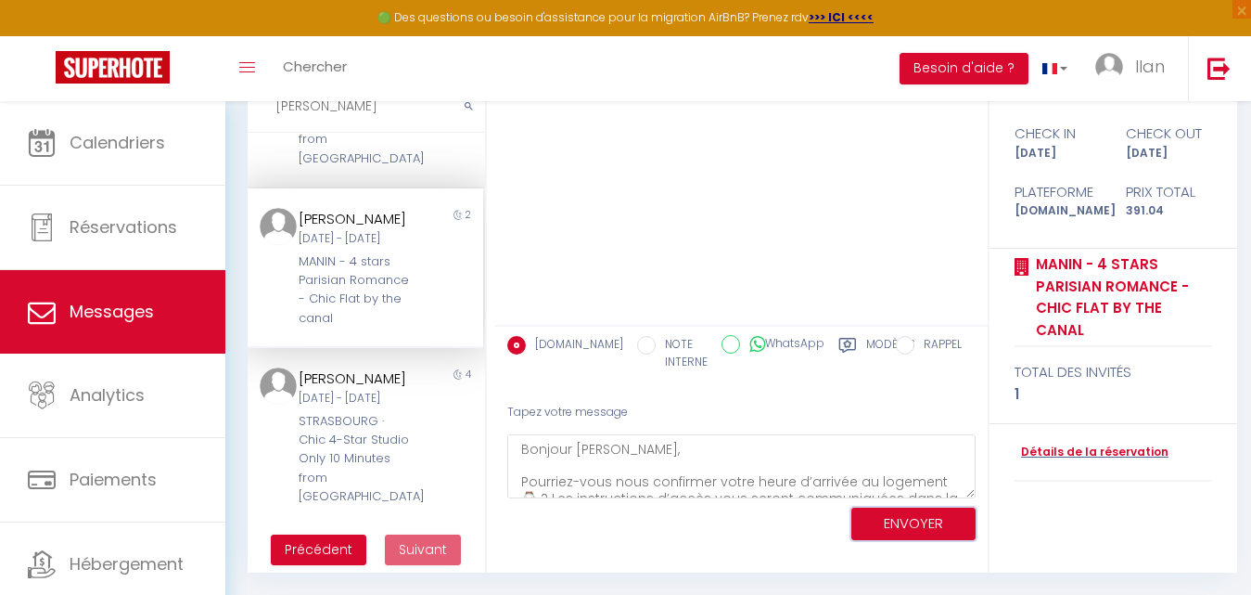
click at [884, 519] on button "ENVOYER" at bounding box center [914, 523] width 124 height 32
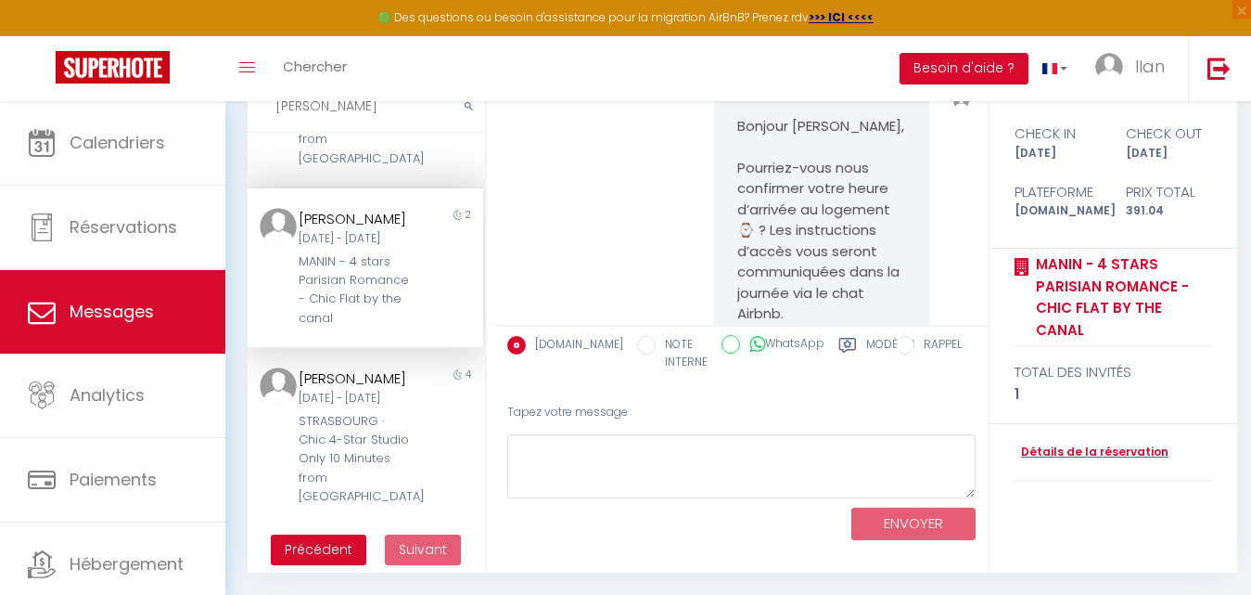
scroll to position [159, 0]
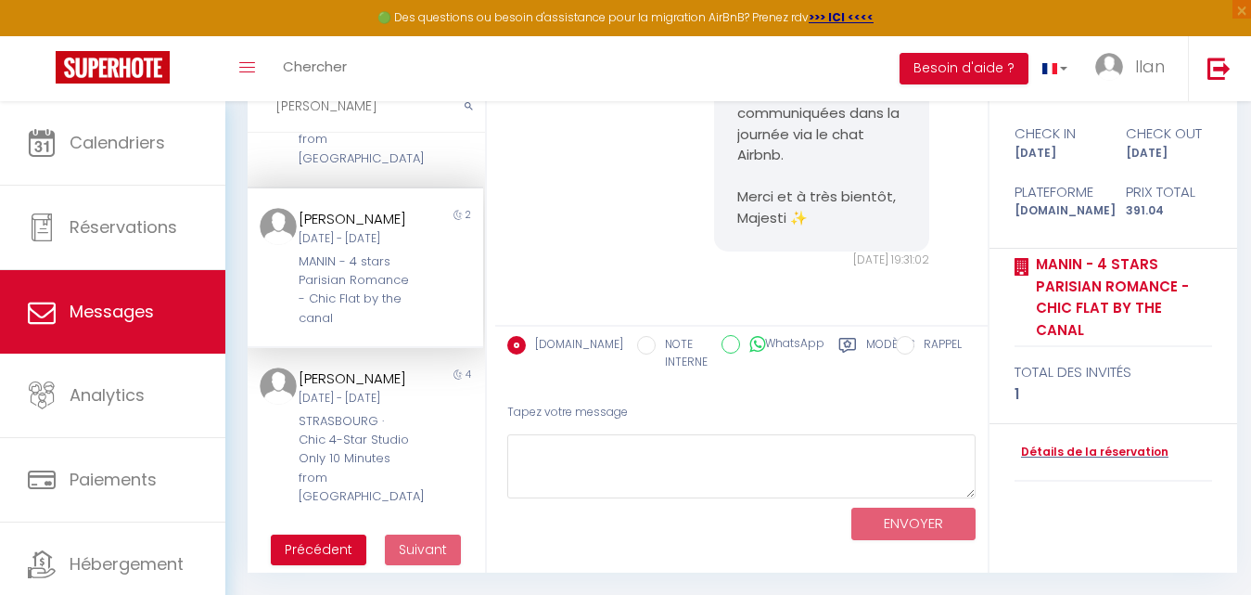
drag, startPoint x: 374, startPoint y: 119, endPoint x: 264, endPoint y: 104, distance: 110.5
click at [264, 104] on input "Fernandez" at bounding box center [366, 107] width 237 height 52
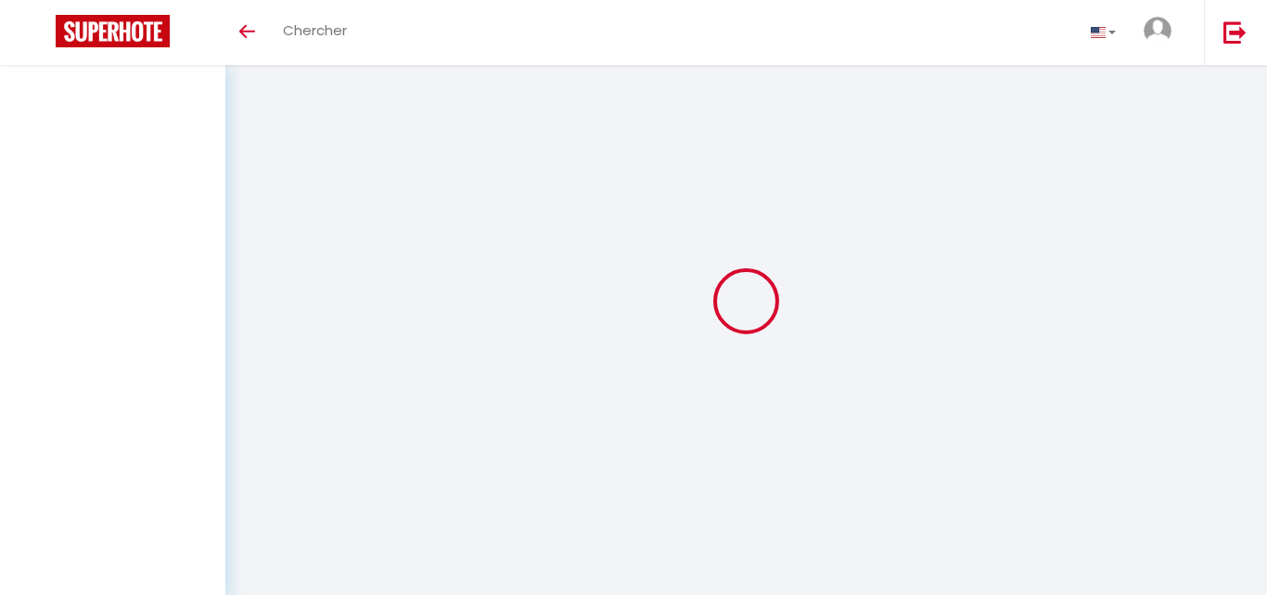
select select "message"
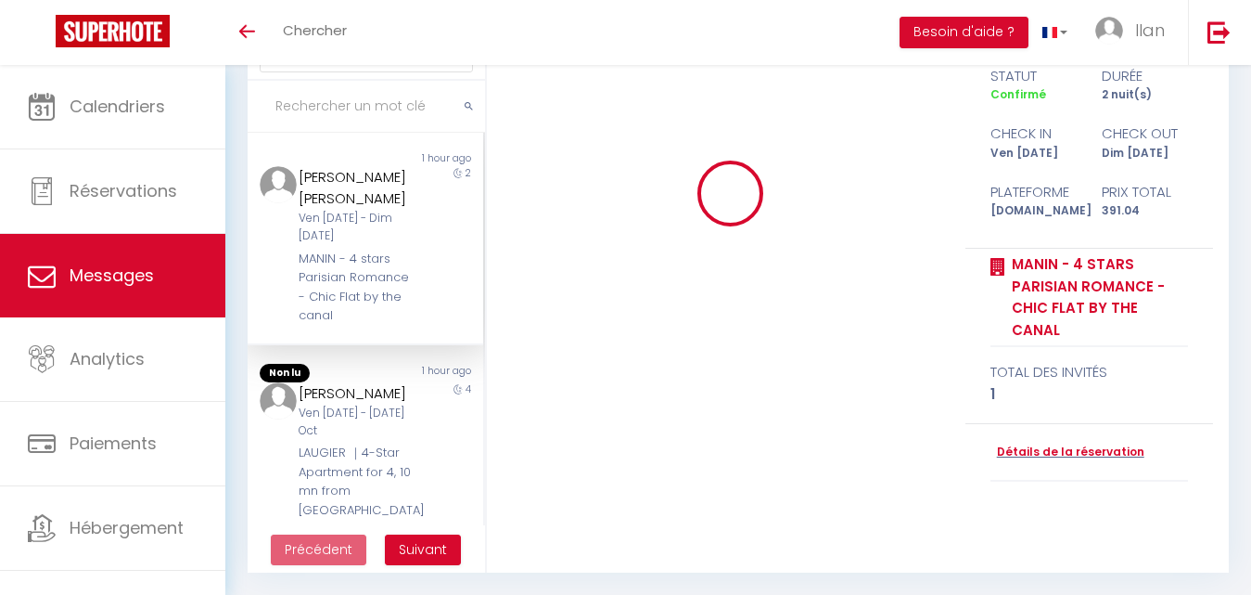
scroll to position [159, 0]
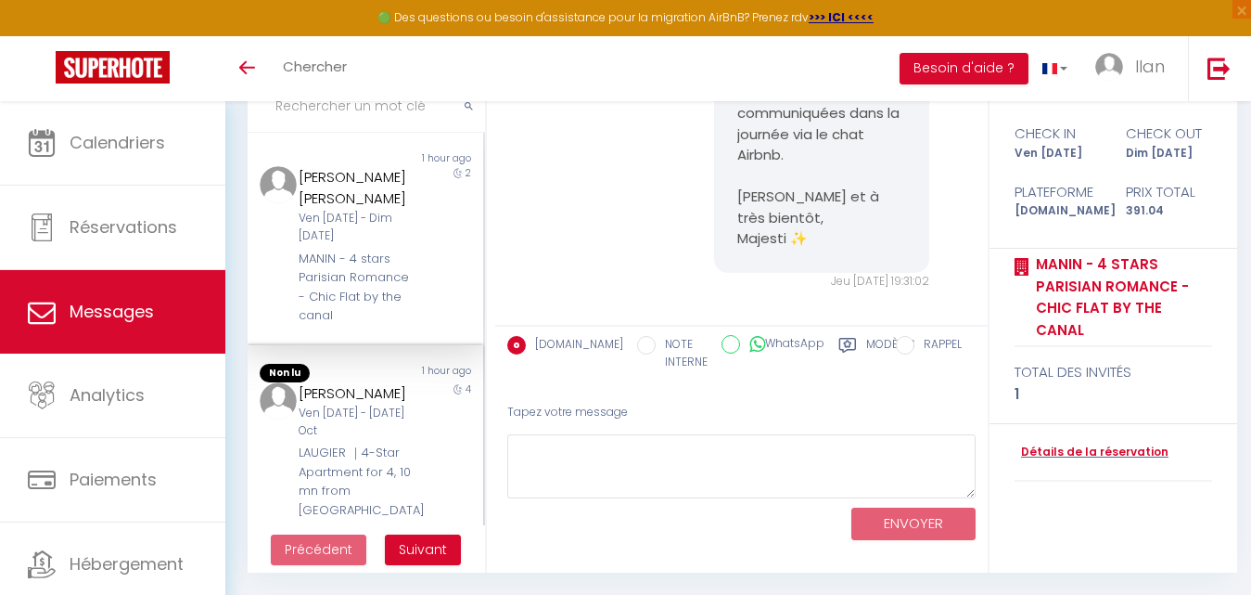
click at [391, 440] on div "[DATE] - [DATE]" at bounding box center [355, 421] width 113 height 35
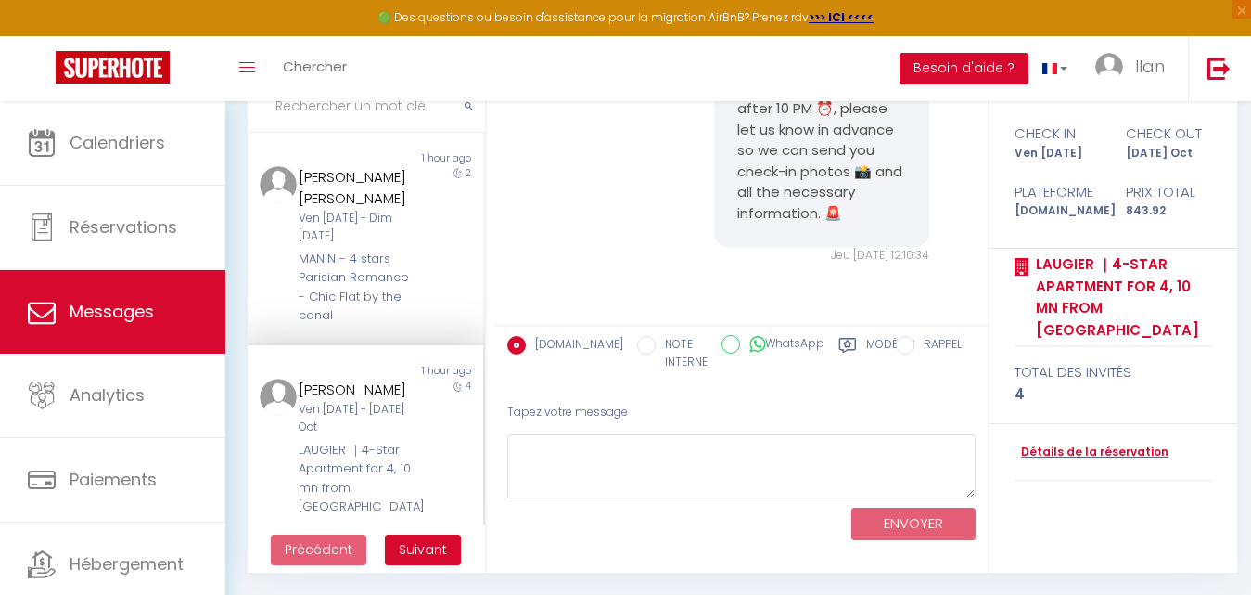
scroll to position [831, 0]
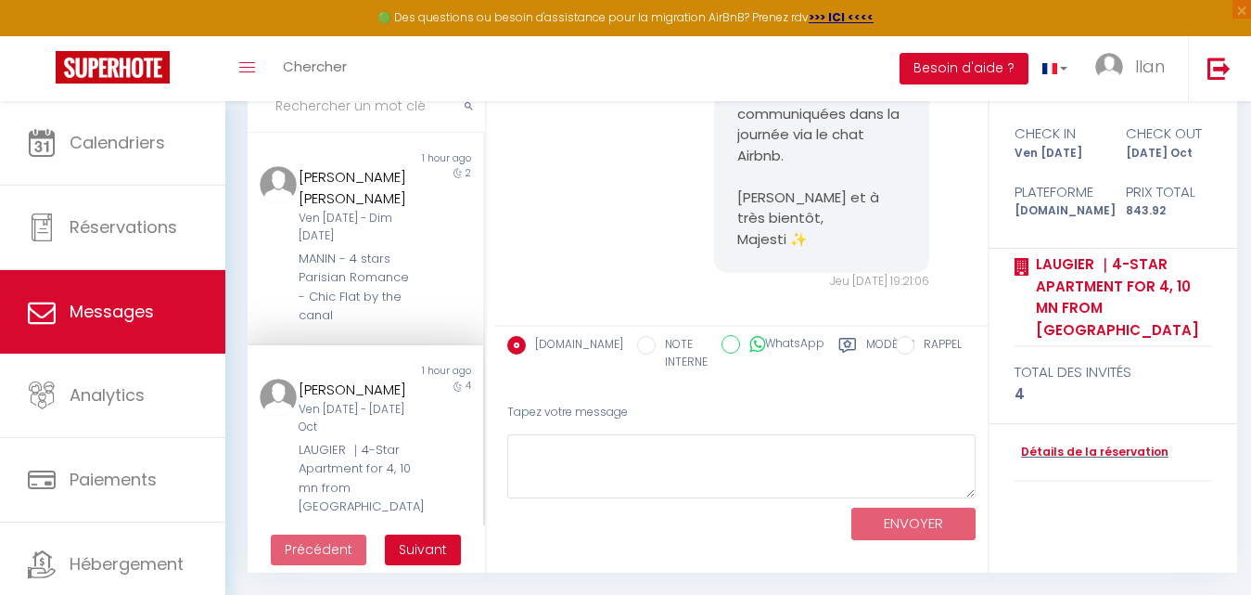
click at [321, 114] on input "text" at bounding box center [366, 107] width 237 height 52
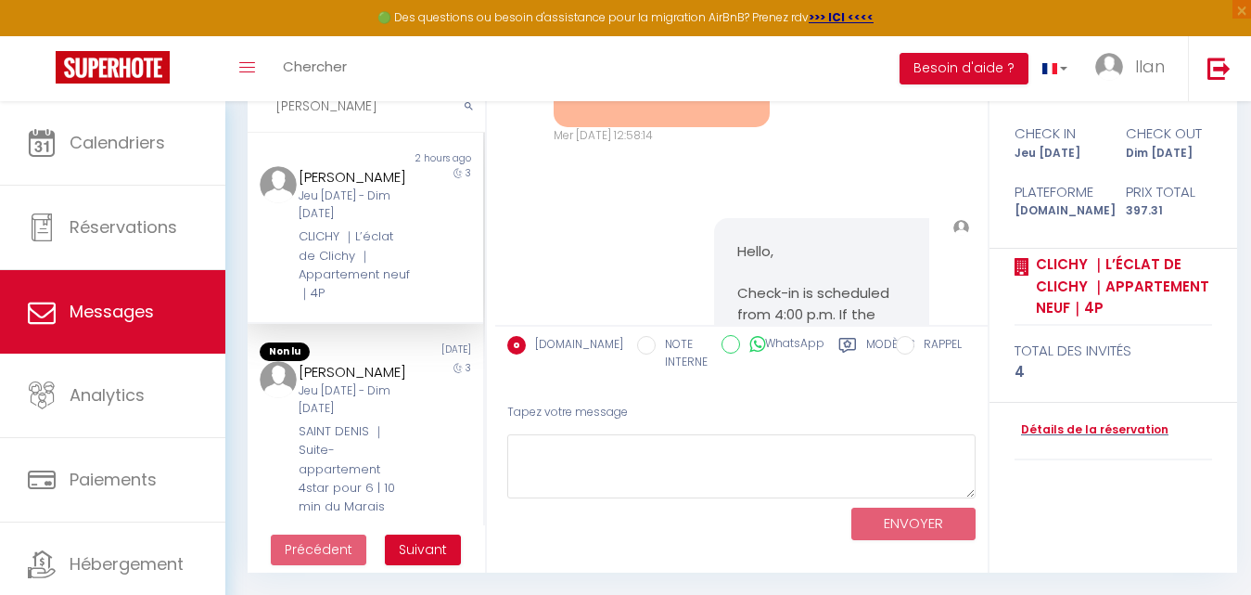
scroll to position [11517, 0]
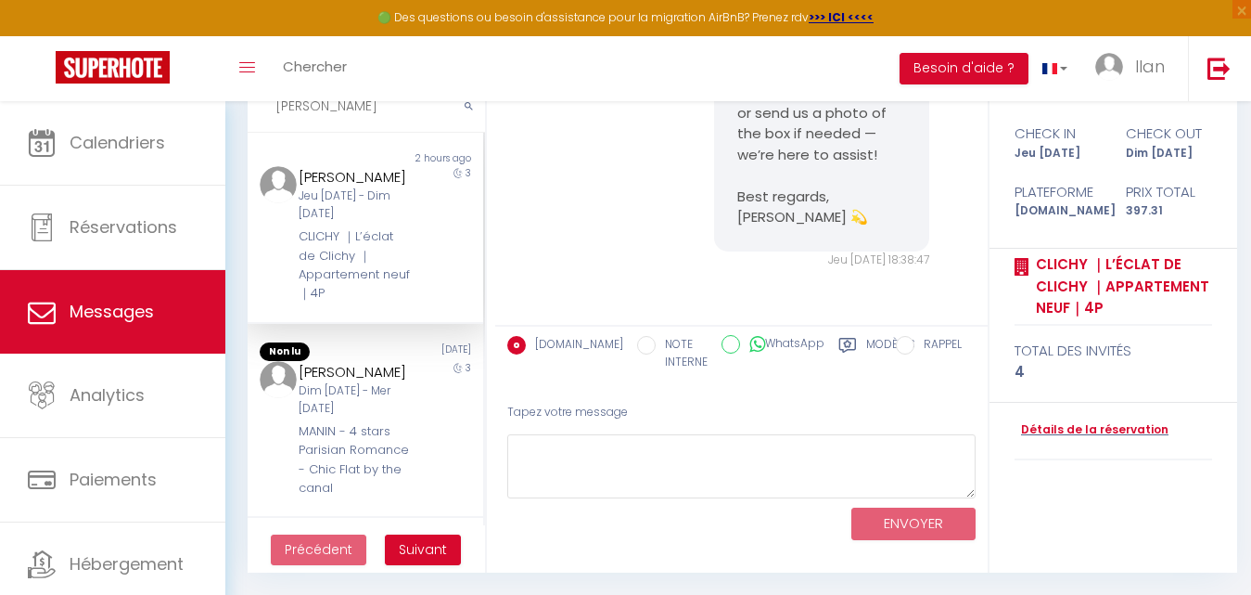
type input "Natalia"
click at [424, 230] on div "3" at bounding box center [453, 234] width 58 height 137
click at [393, 454] on div "MANIN - 4 stars Parisian Romance - Chic Flat by the canal" at bounding box center [355, 460] width 113 height 76
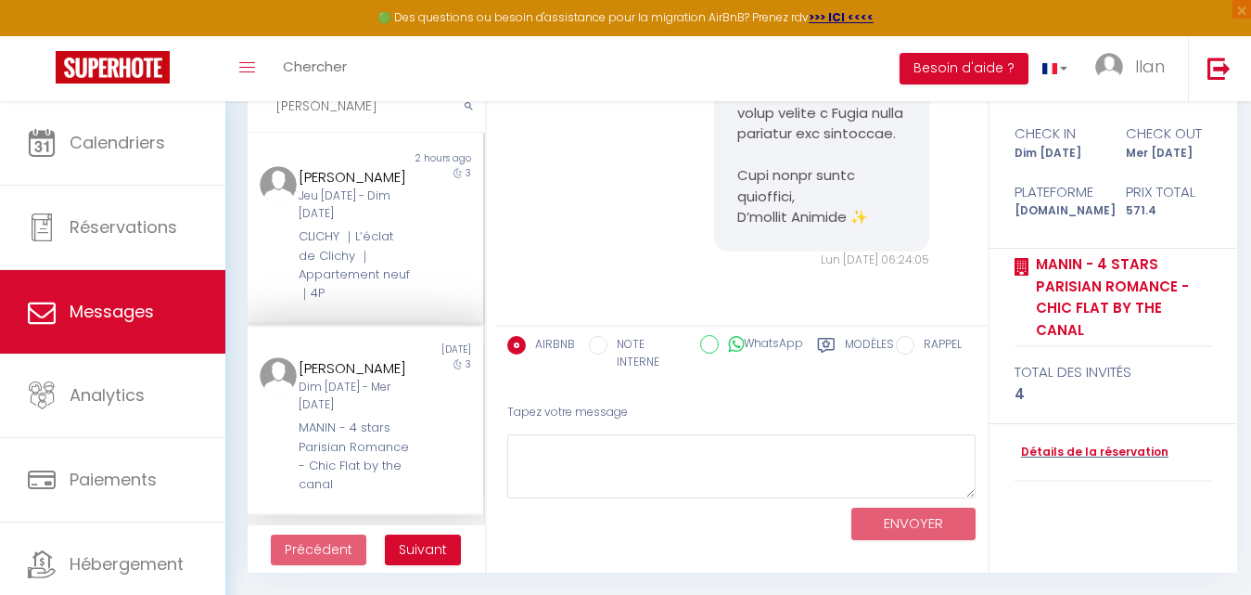
click at [398, 257] on div "CLICHY ｜L’éclat de Clichy ｜Appartement neuf｜4P" at bounding box center [355, 265] width 113 height 76
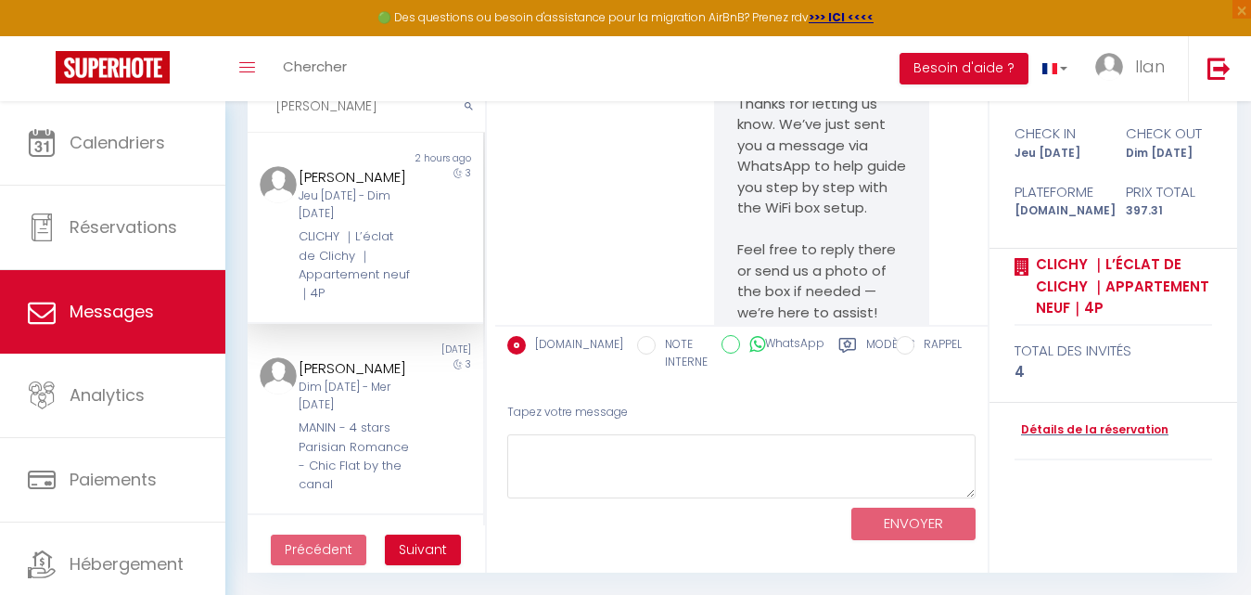
scroll to position [11029, 0]
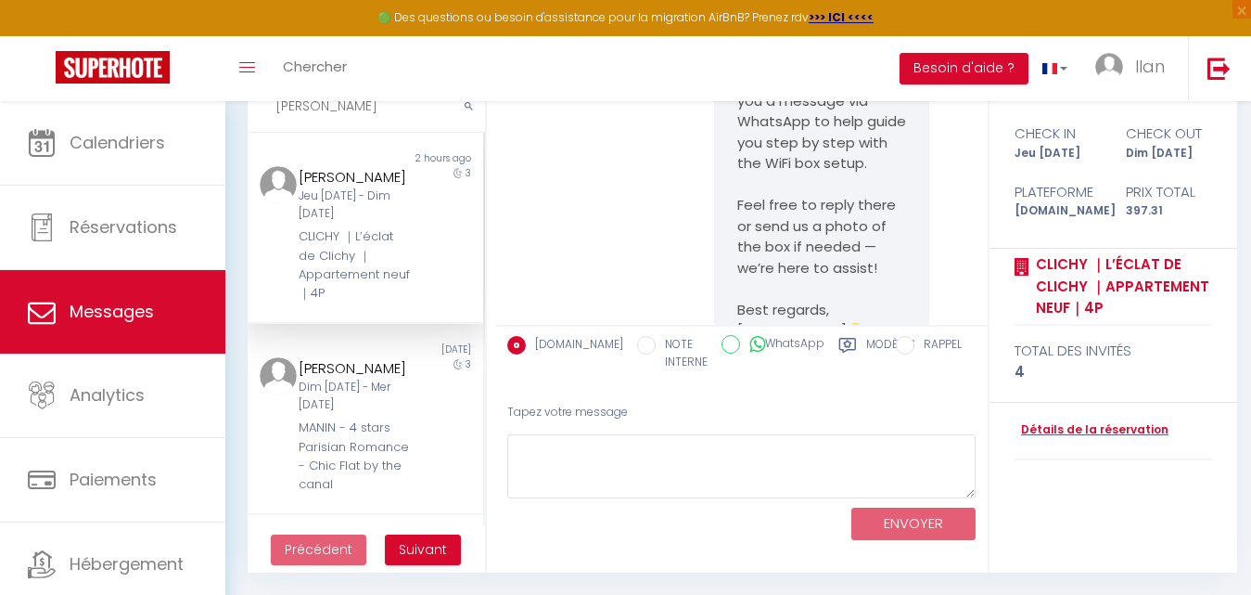
drag, startPoint x: 709, startPoint y: 236, endPoint x: 571, endPoint y: 173, distance: 151.1
copy pre "Husband unpluged the WiFi box, and after few minúte plug it back in and it does…"
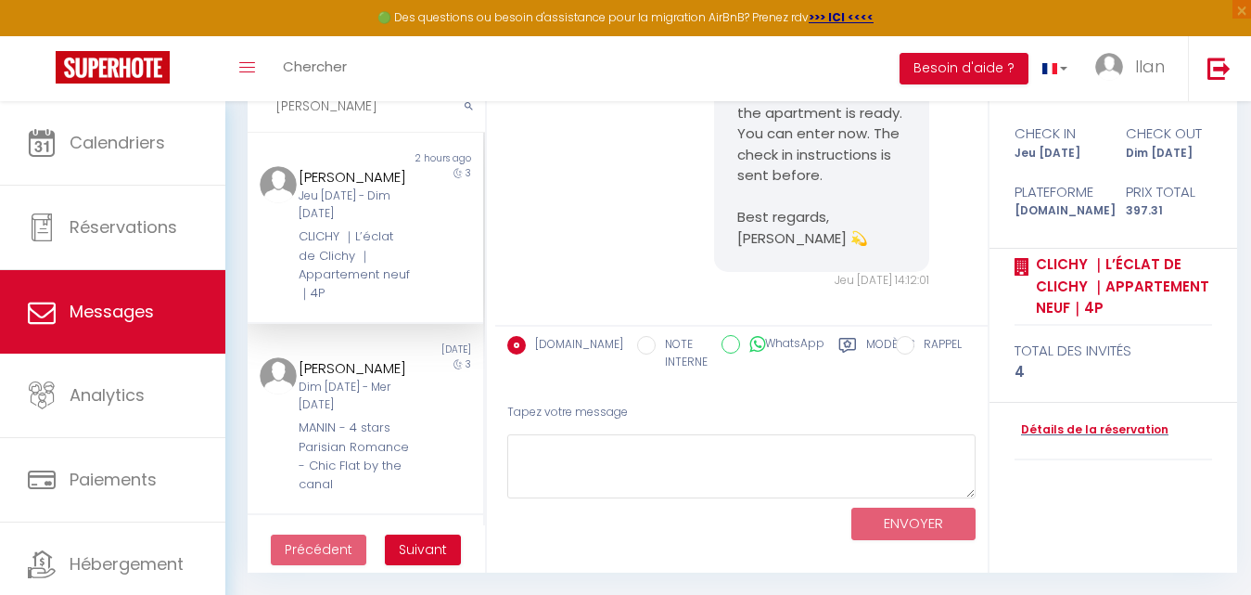
scroll to position [5647, 0]
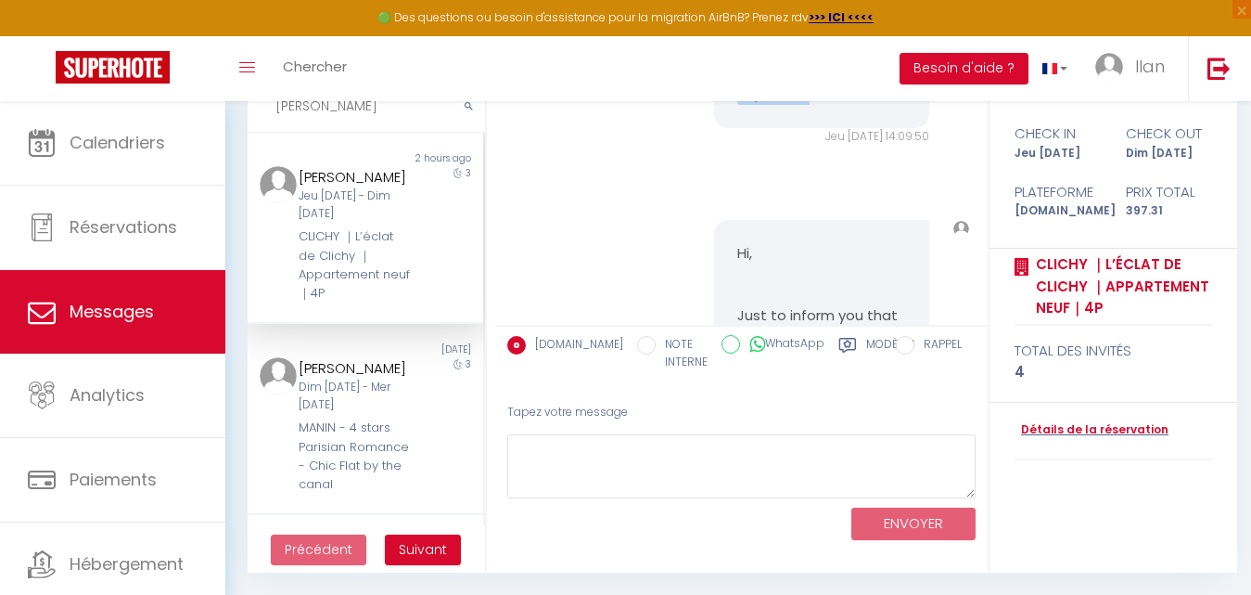
drag, startPoint x: 781, startPoint y: 177, endPoint x: 733, endPoint y: 178, distance: 48.2
copy pre "🚨INSTRUCTIONS TO ENTER THE APARTMENT🚨 Dear guests, we hope you’ve arrived safel…"
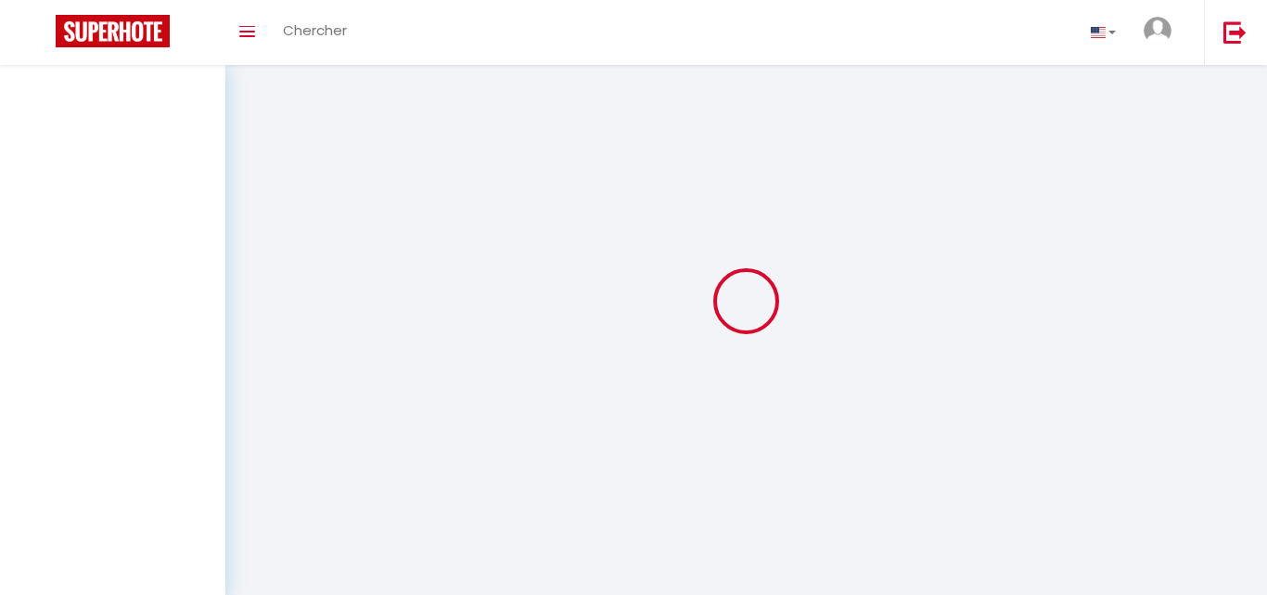
select select "message"
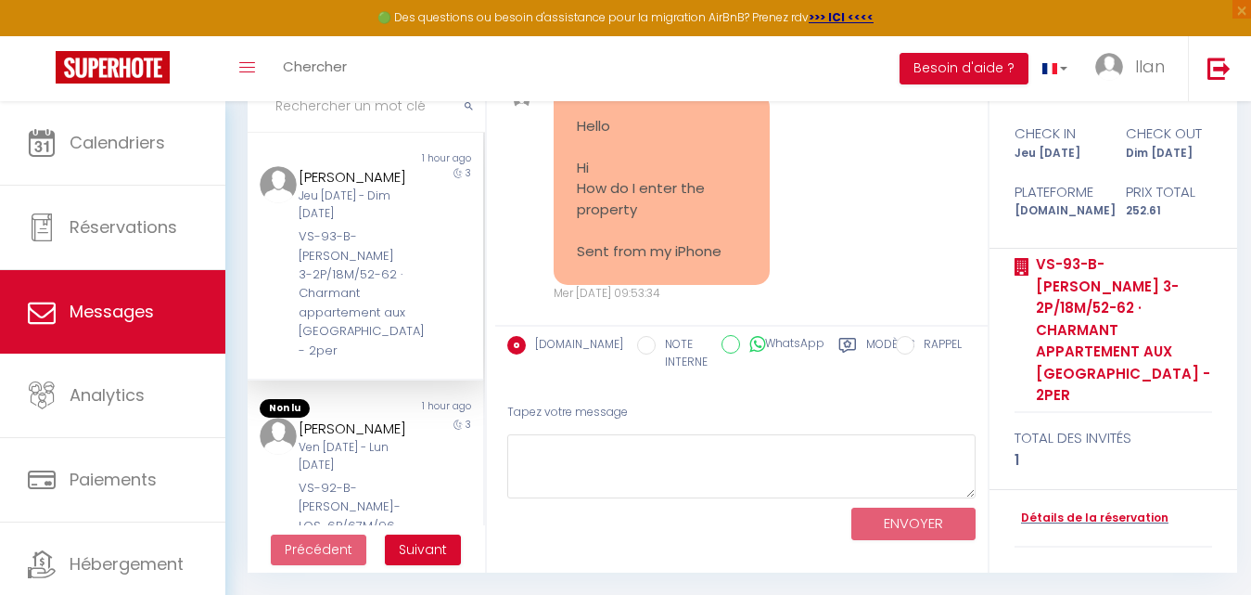
scroll to position [4737, 0]
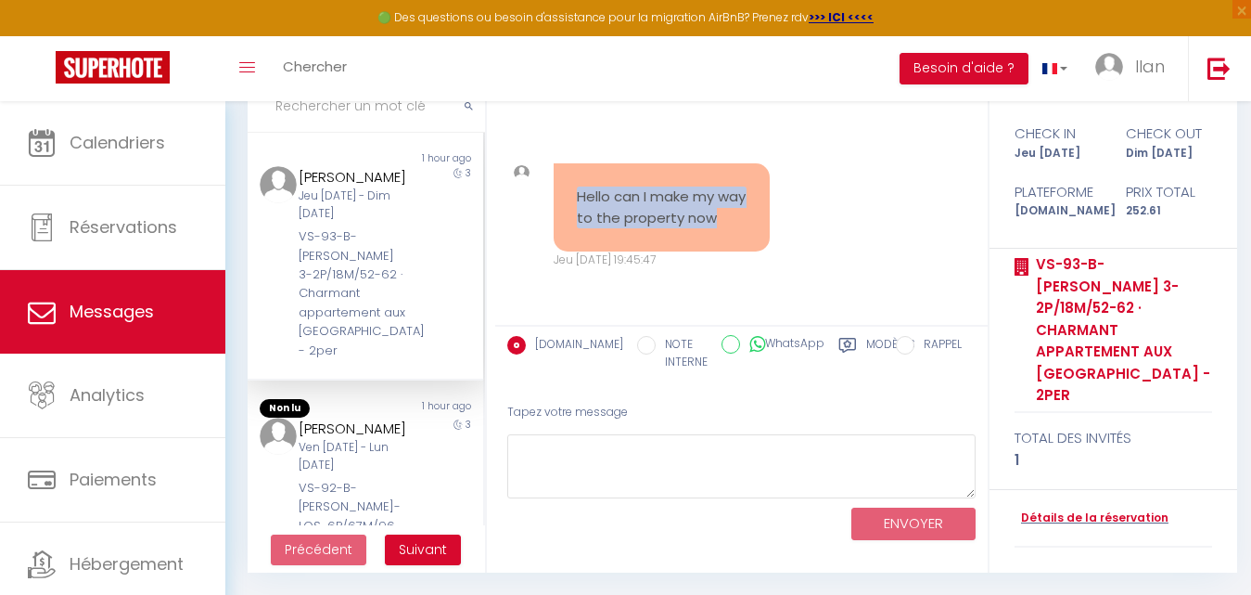
drag, startPoint x: 623, startPoint y: 234, endPoint x: 564, endPoint y: 169, distance: 88.0
click at [564, 169] on div "Hello can I make my way to the property now" at bounding box center [662, 207] width 216 height 88
copy pre "Hello can I make my way to the property now"
click at [515, 245] on div at bounding box center [522, 216] width 40 height 106
drag, startPoint x: 607, startPoint y: 213, endPoint x: 572, endPoint y: 185, distance: 44.8
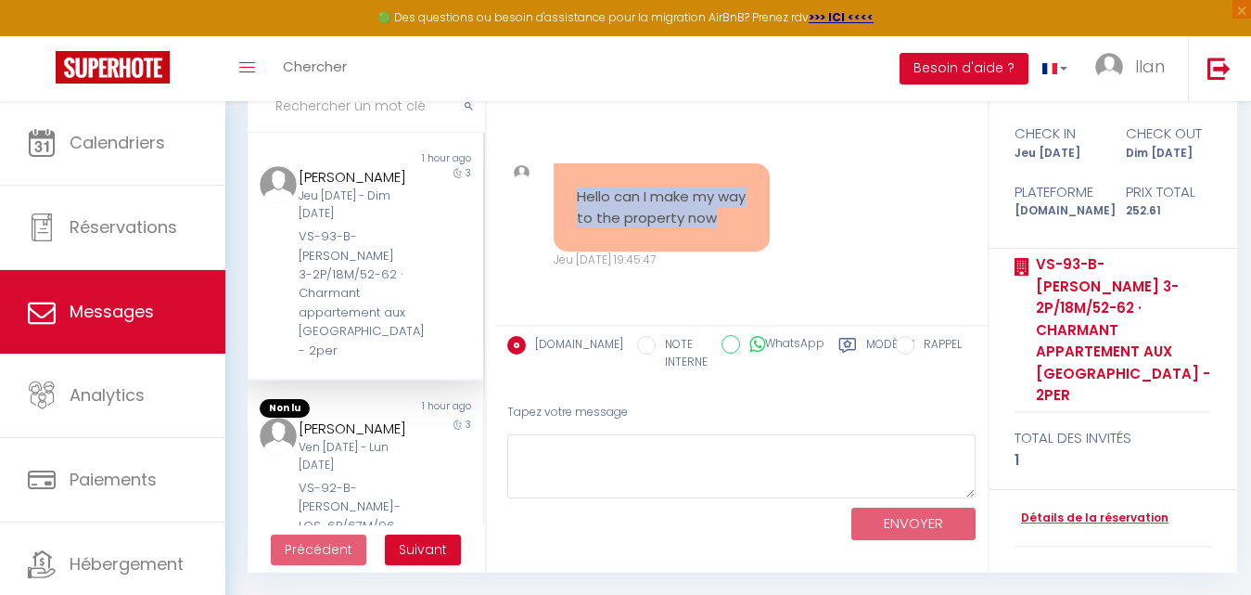
click at [572, 185] on div "Hello can I make my way to the property now" at bounding box center [662, 207] width 216 height 88
copy pre "Hello can I make my way to the property now"
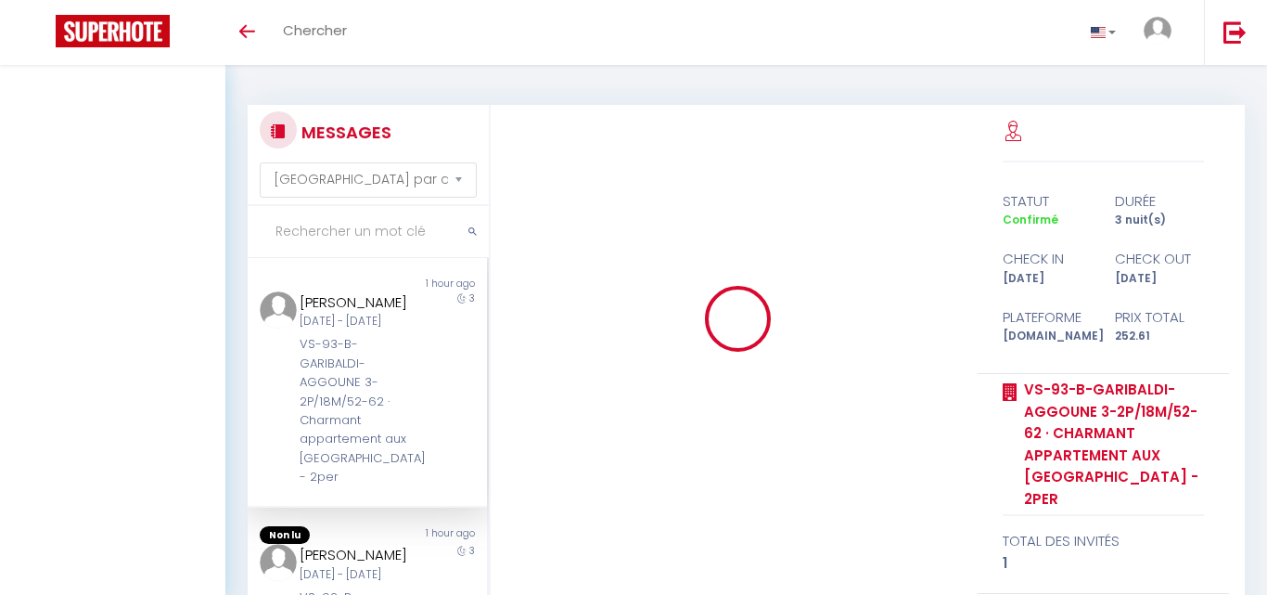
select select "message"
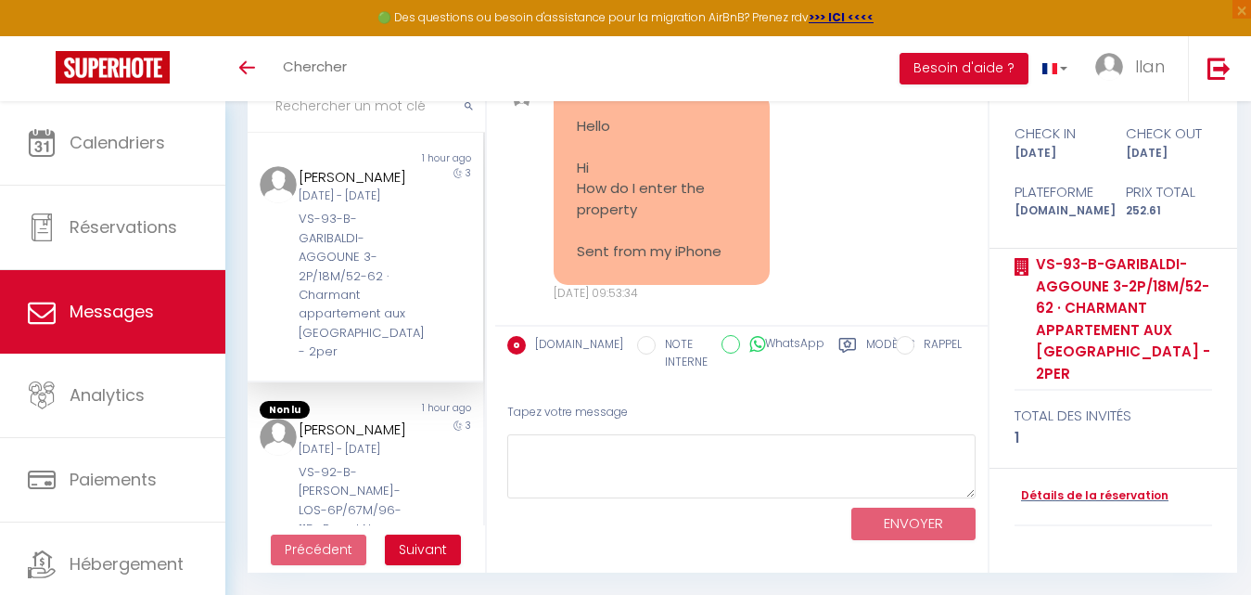
scroll to position [4737, 0]
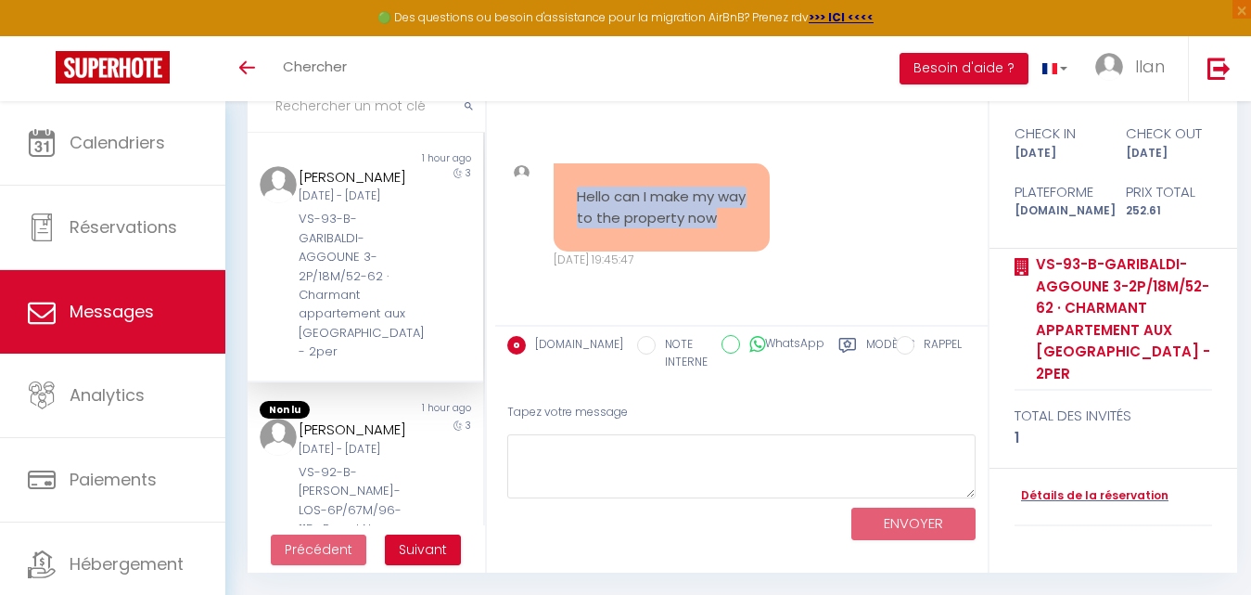
drag, startPoint x: 632, startPoint y: 219, endPoint x: 571, endPoint y: 163, distance: 82.1
click at [571, 163] on div "Hello can I make my way to the property now" at bounding box center [662, 207] width 216 height 88
copy pre "Hello can I make my way to the property now"
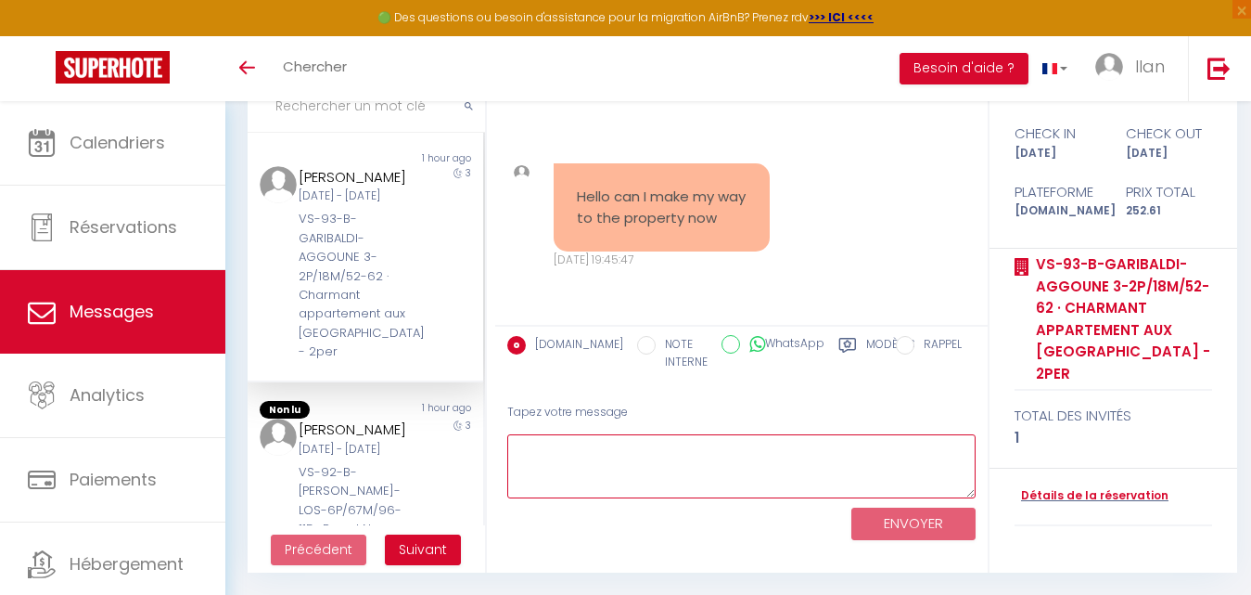
click at [569, 485] on textarea at bounding box center [741, 466] width 468 height 64
paste textarea "Hello 😊 Yes, you can make your way to the property now. We sincerely apologize …"
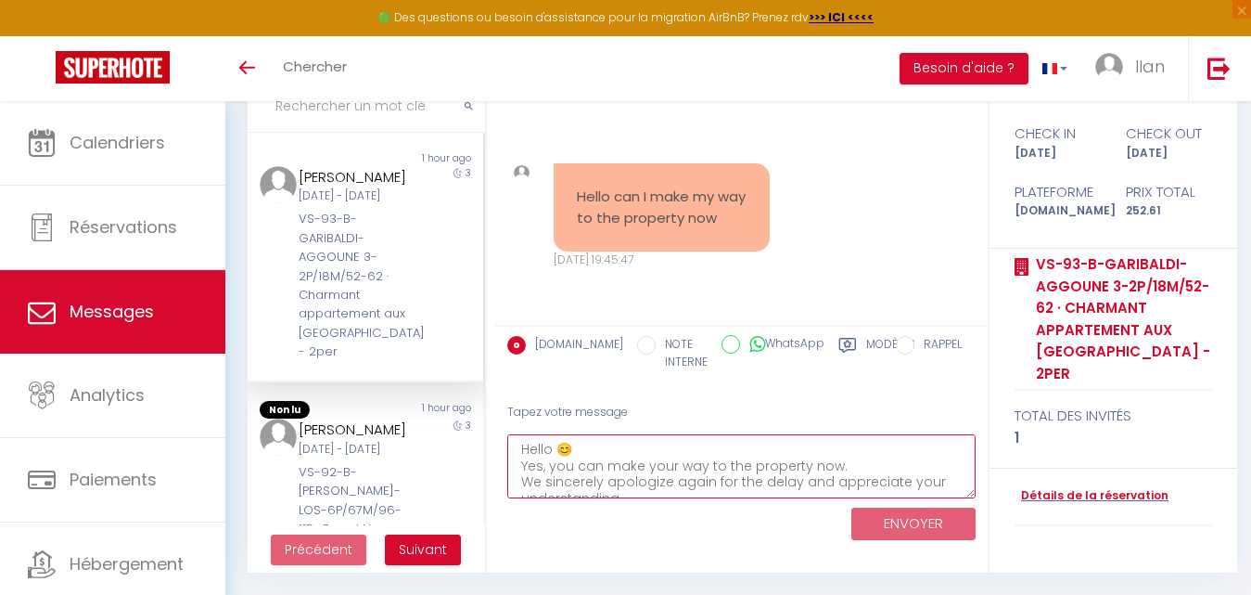
scroll to position [11, 0]
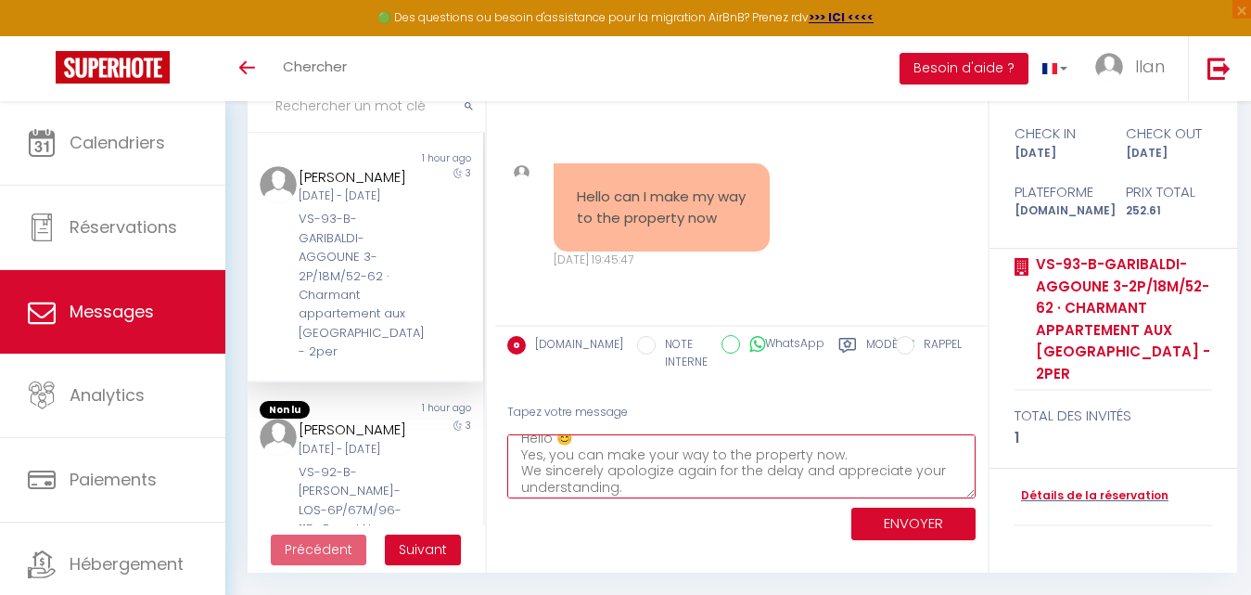
type textarea "Hello 😊 Yes, you can make your way to the property now. We sincerely apologize …"
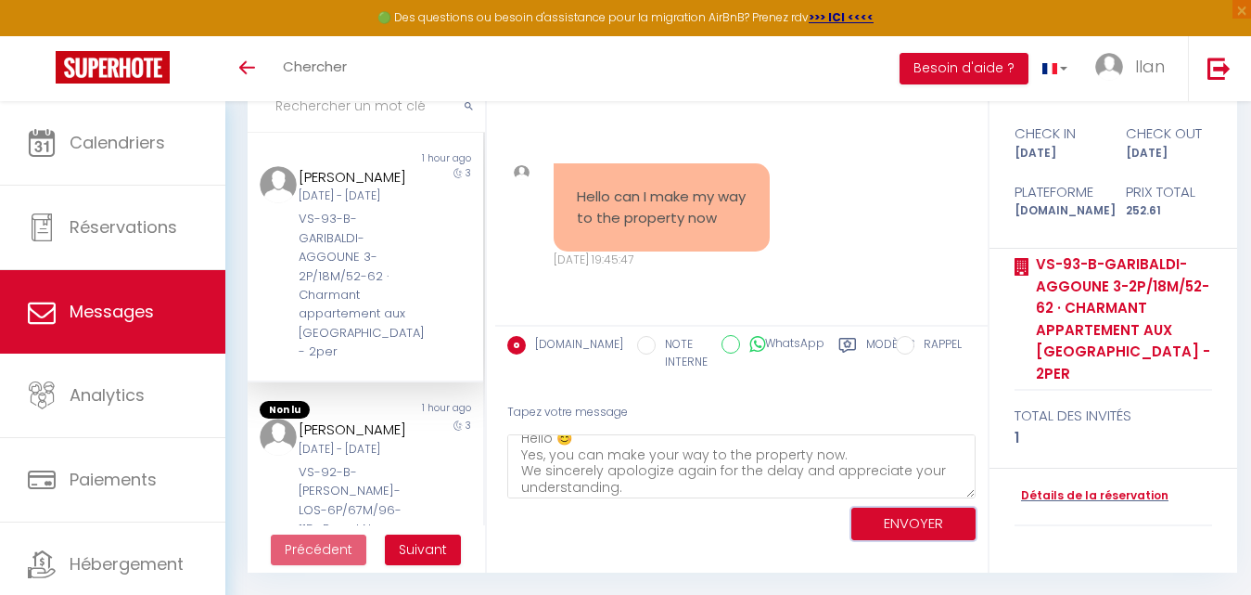
click at [886, 518] on button "ENVOYER" at bounding box center [914, 523] width 124 height 32
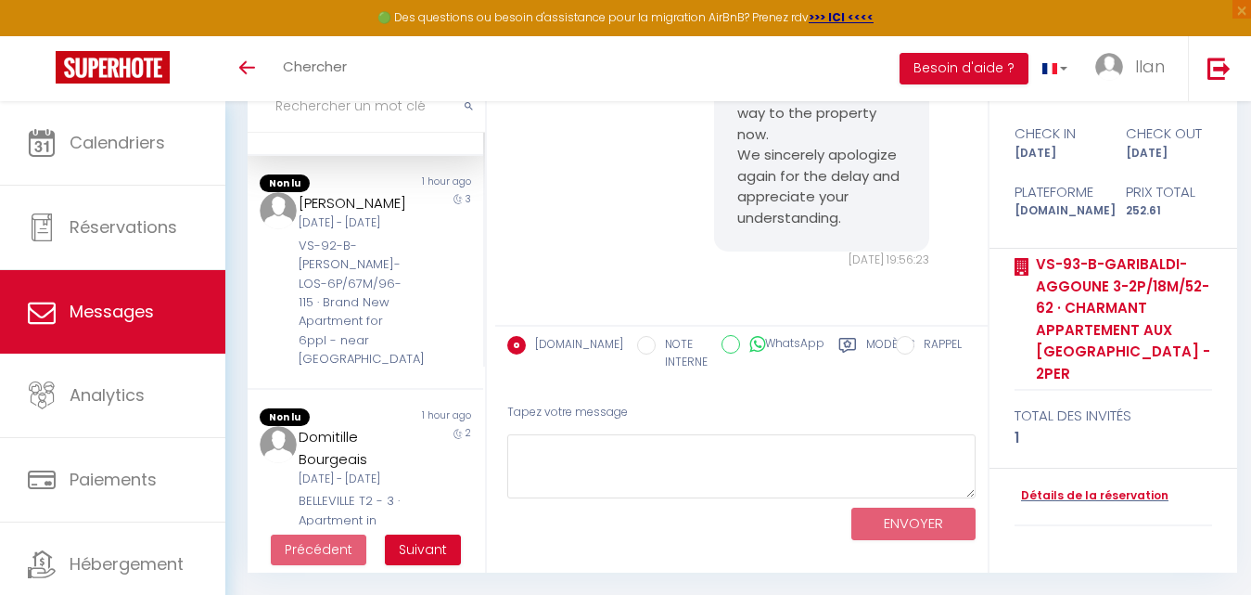
scroll to position [232, 0]
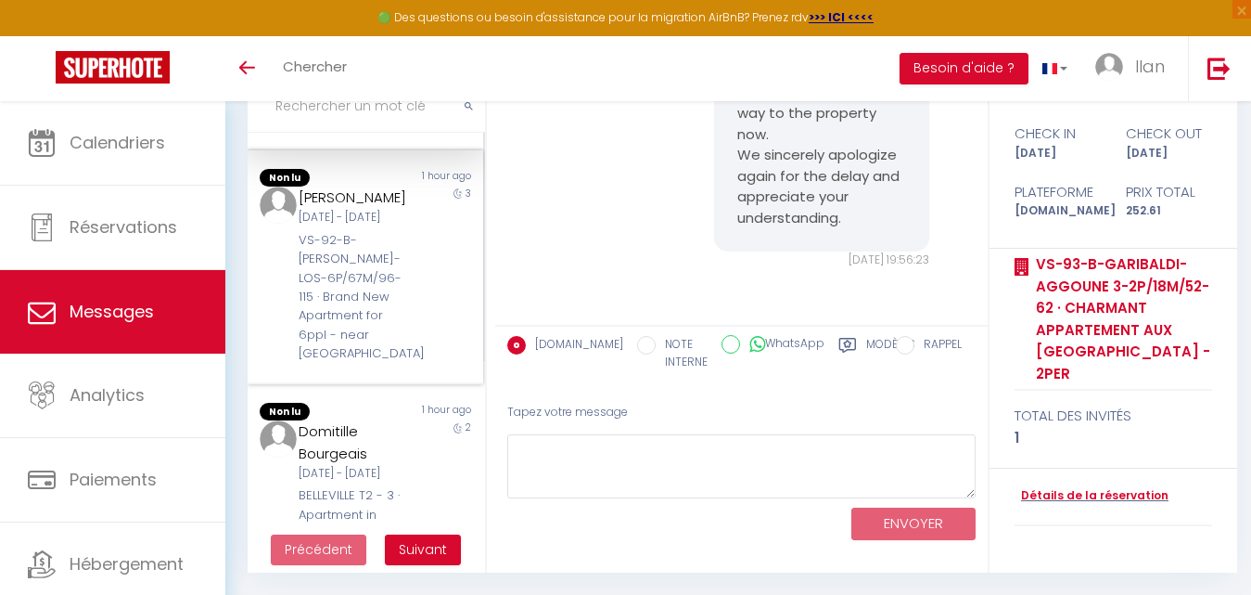
click at [405, 283] on div "[PERSON_NAME] [DATE] - [DATE] VS-92-B-[PERSON_NAME]-LOS-6P/67M/96-115 · Brand N…" at bounding box center [355, 274] width 137 height 176
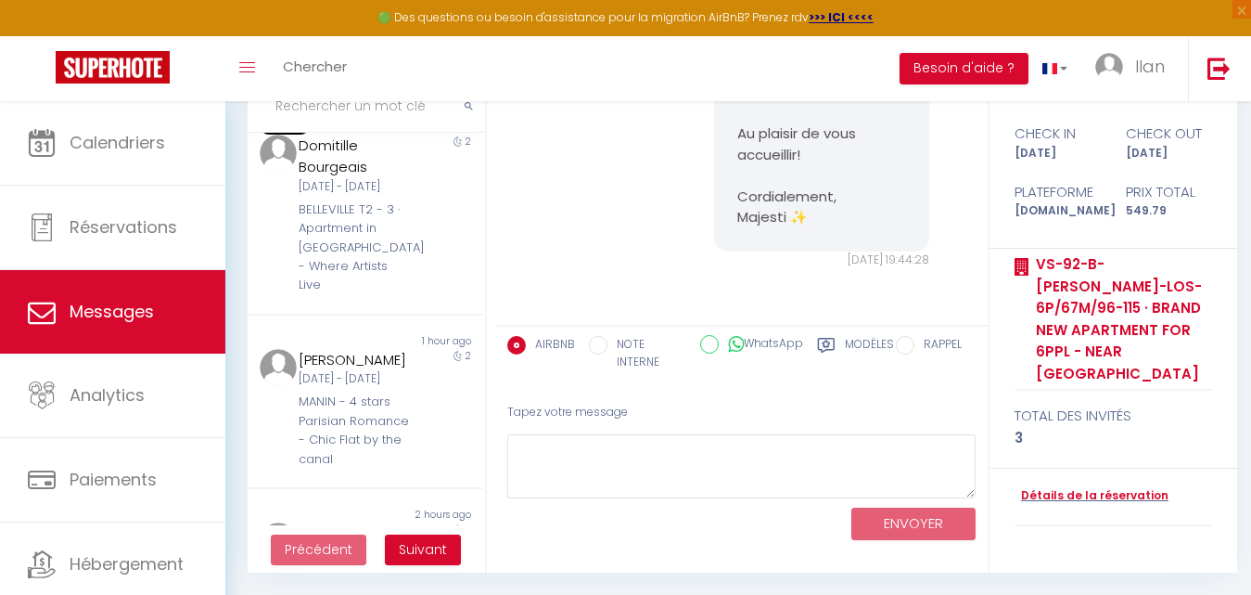
scroll to position [526, 0]
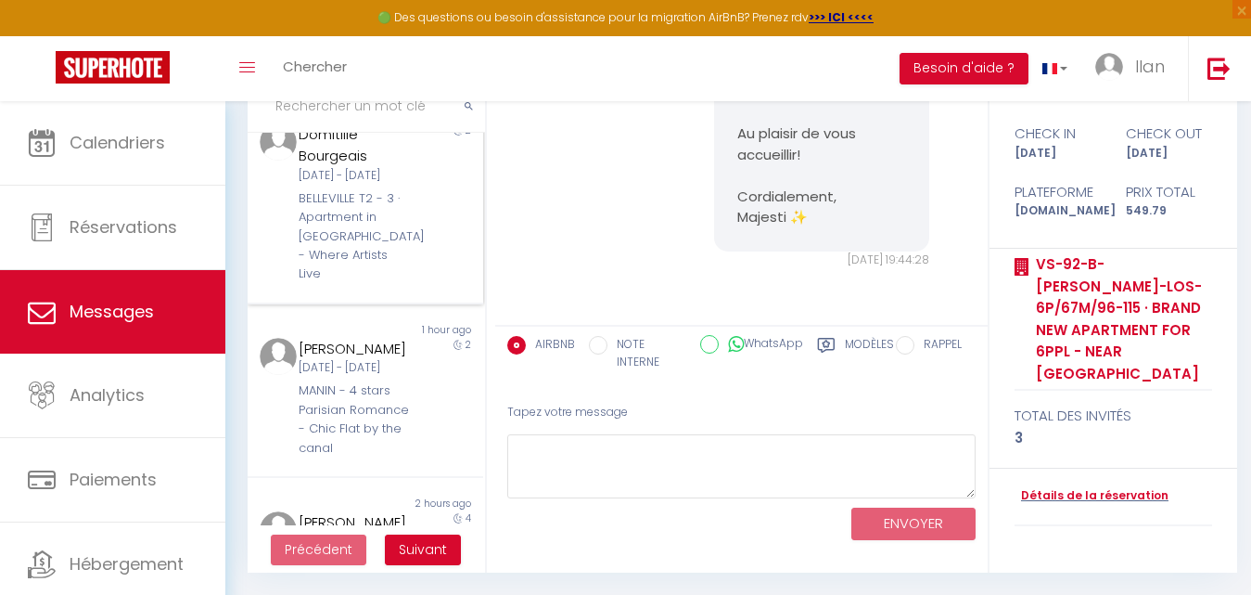
click at [438, 216] on div "2" at bounding box center [453, 203] width 58 height 160
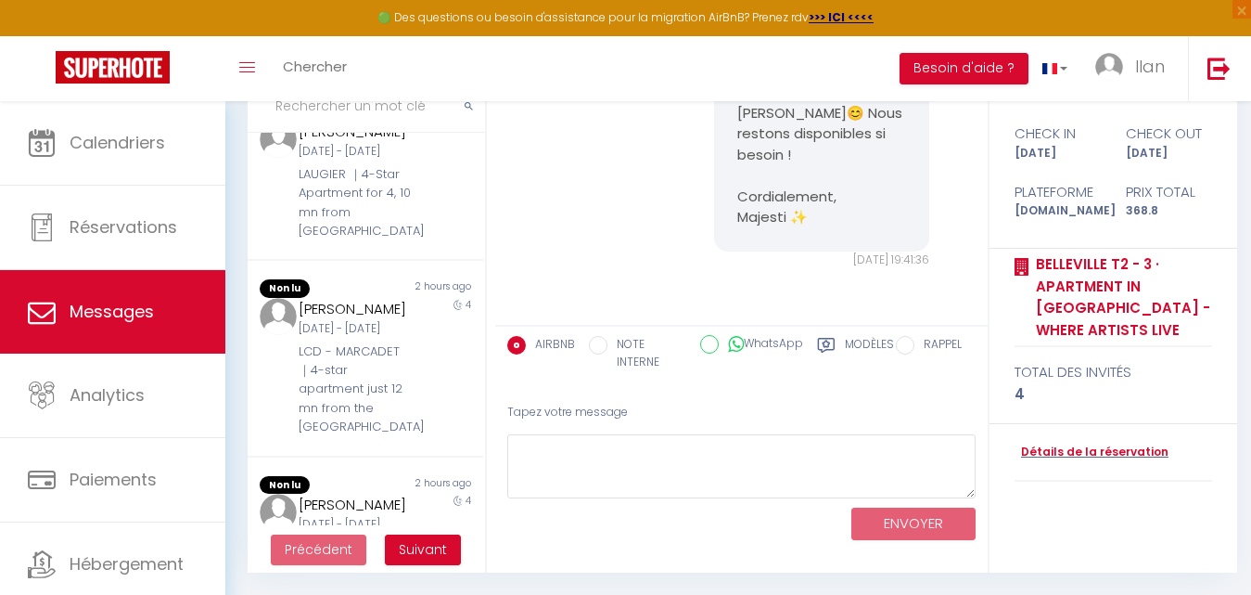
scroll to position [1062, 0]
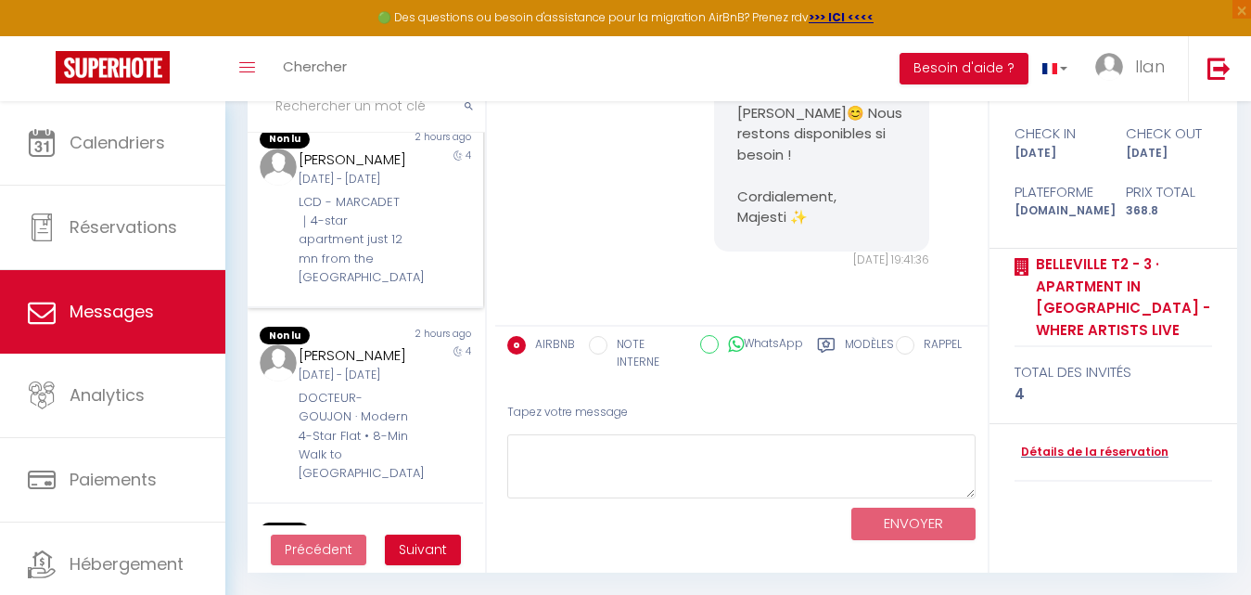
click at [443, 288] on div "4" at bounding box center [453, 217] width 58 height 139
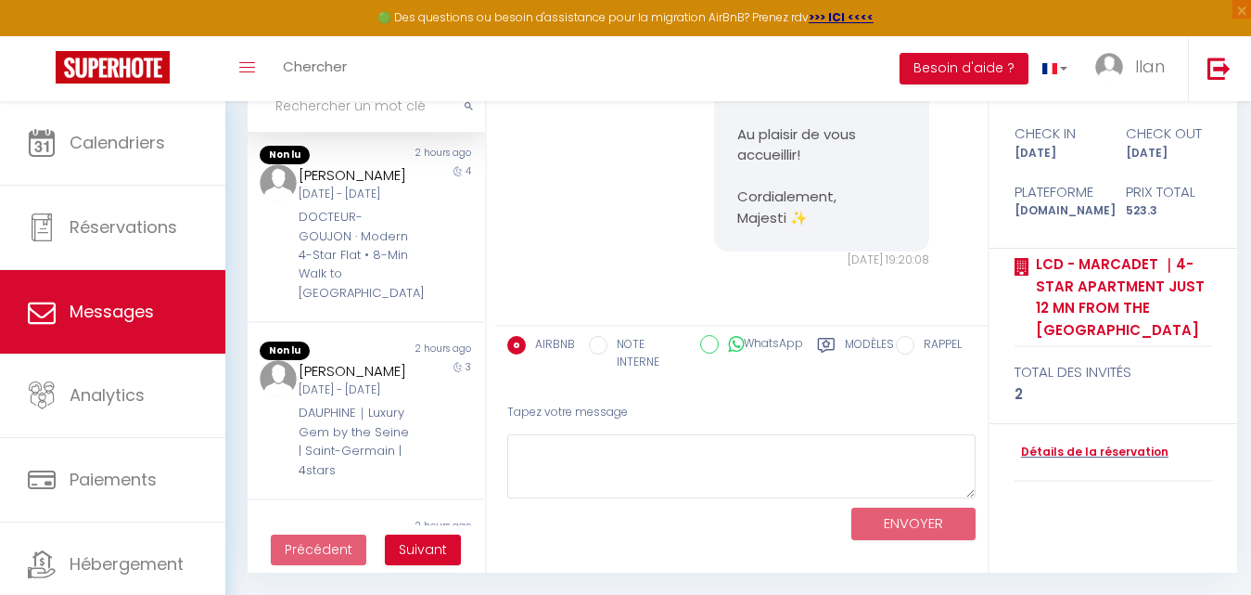
scroll to position [1297, 0]
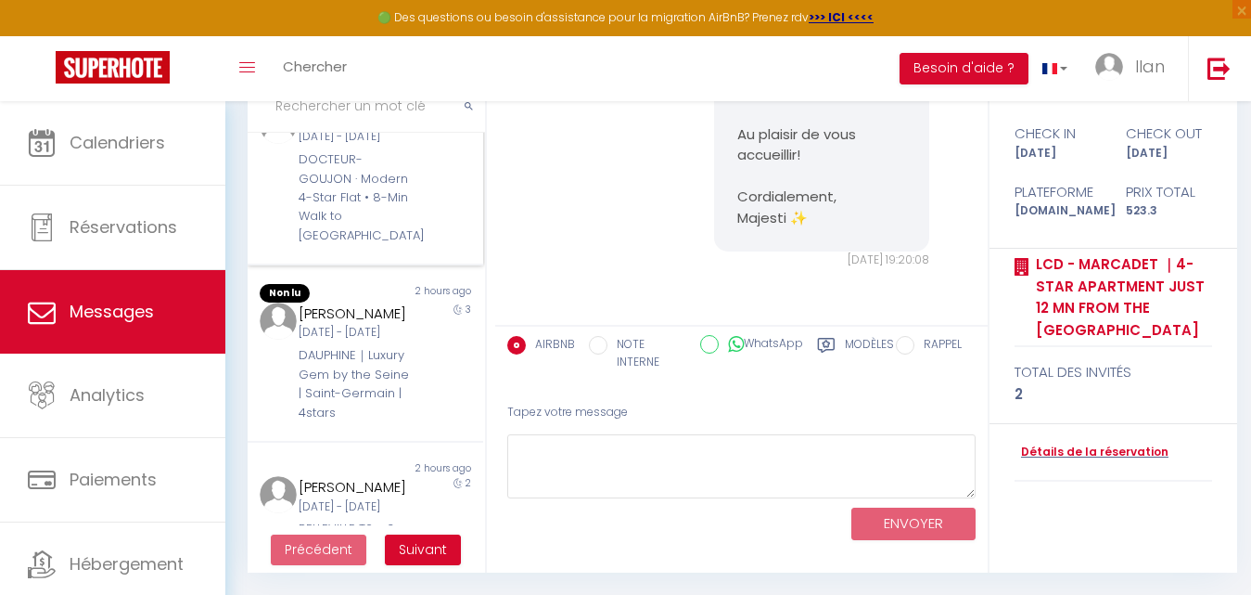
click at [439, 246] on div "4" at bounding box center [453, 176] width 58 height 139
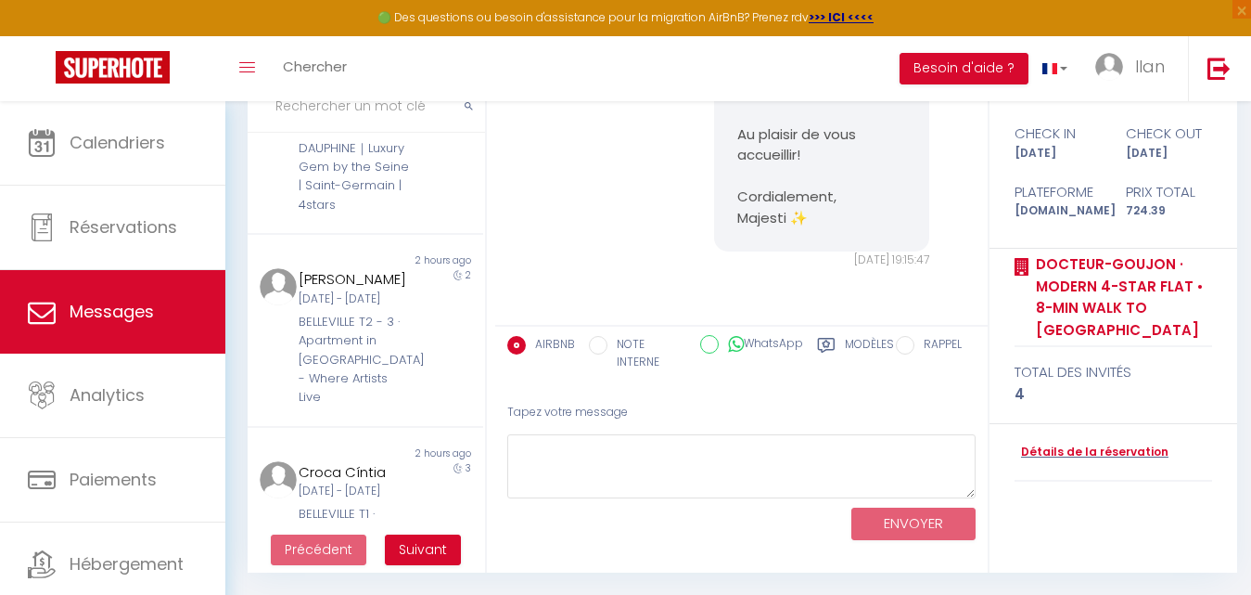
scroll to position [1531, 0]
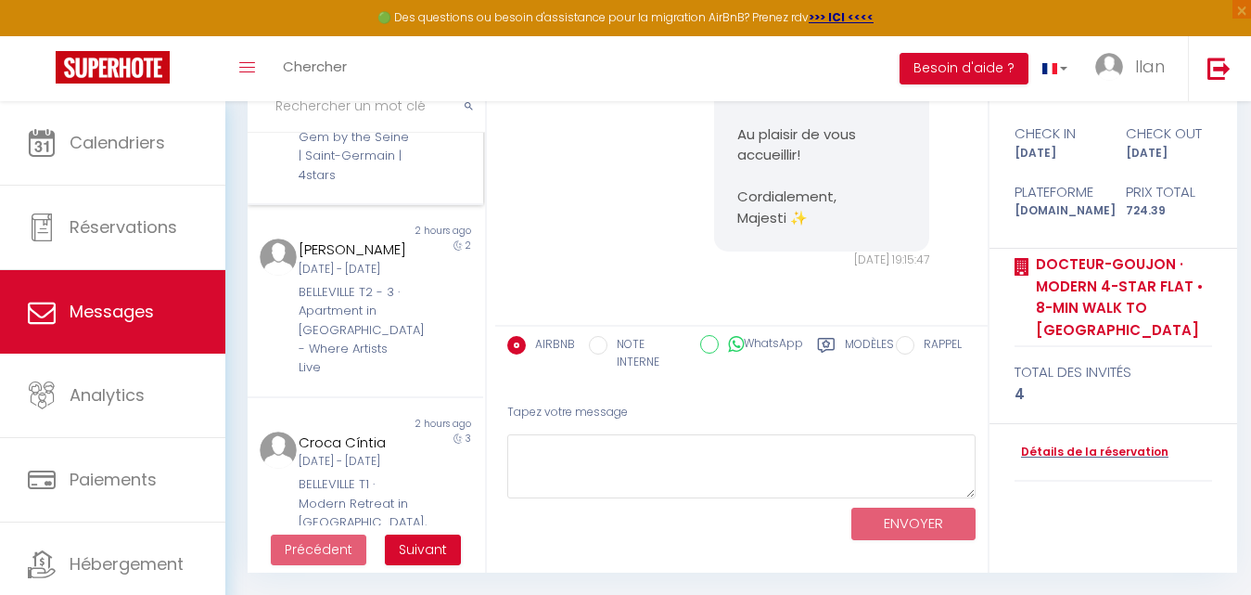
click at [434, 185] on div "3" at bounding box center [453, 125] width 58 height 120
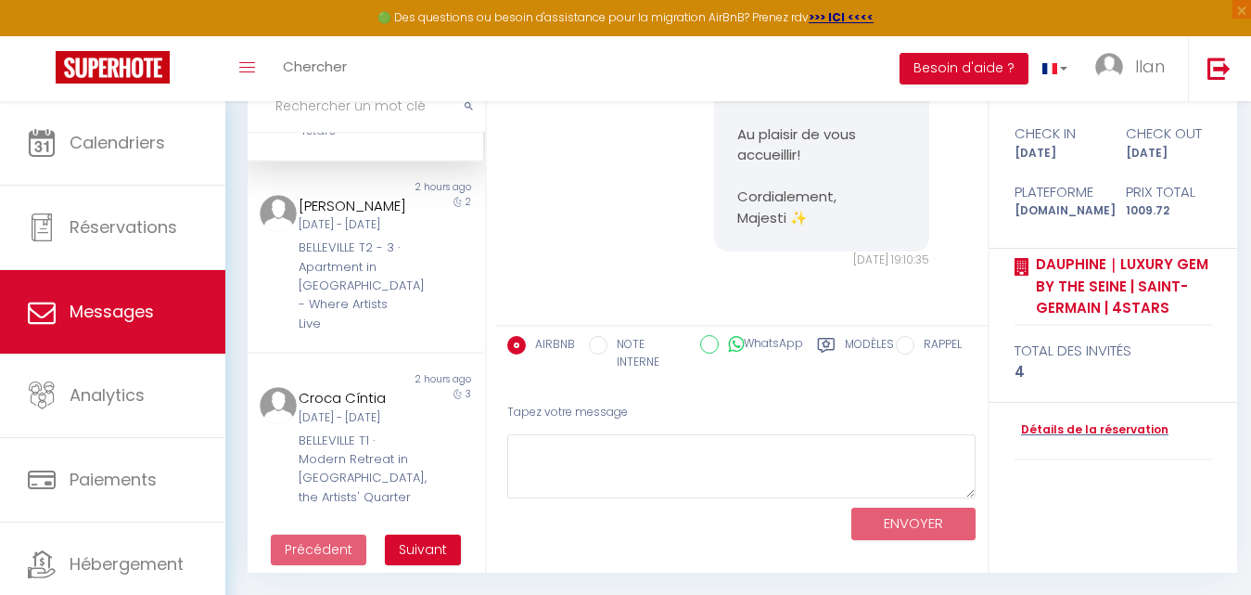
scroll to position [1842, 0]
click at [439, 545] on span "Suivant" at bounding box center [423, 549] width 48 height 19
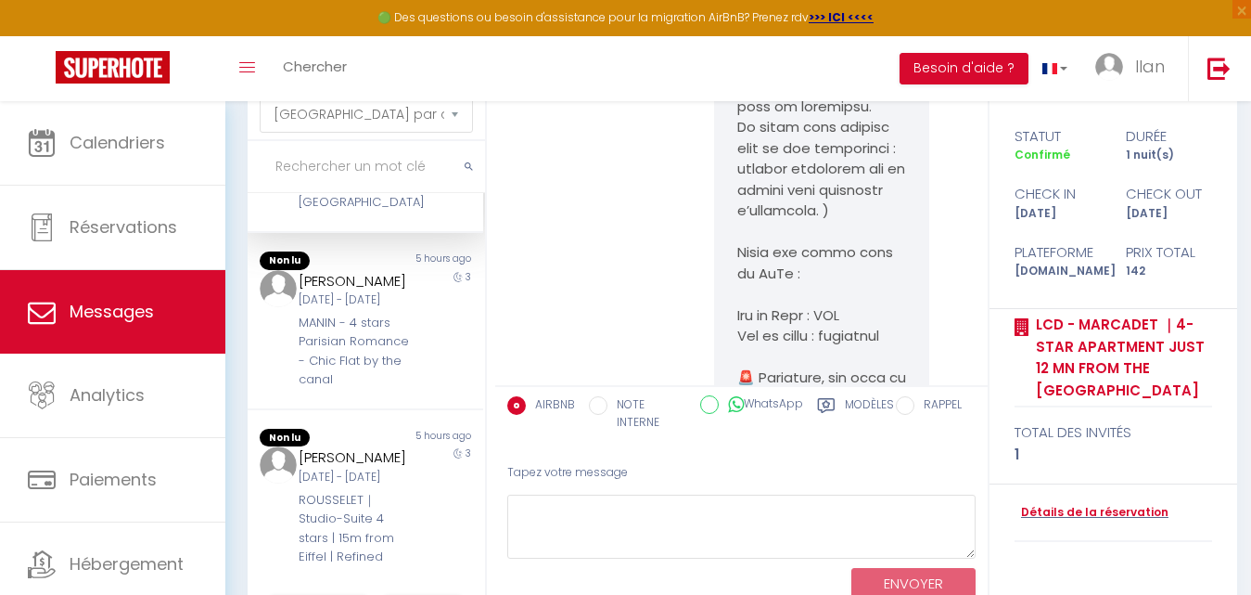
scroll to position [6339, 0]
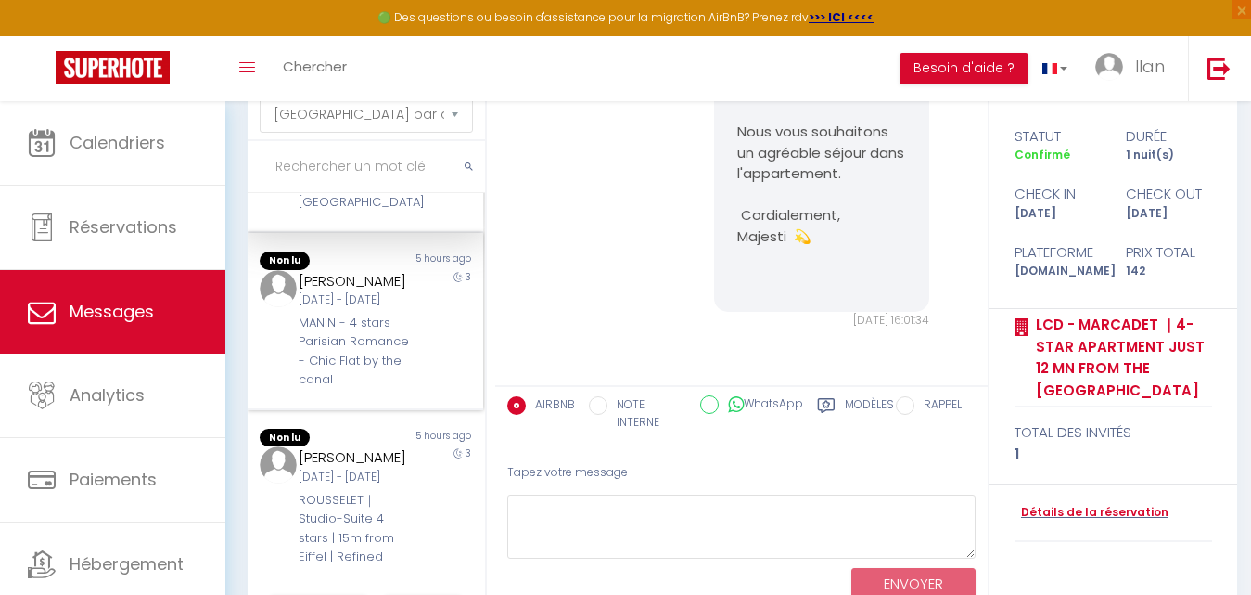
click at [378, 331] on div "MANIN - 4 stars Parisian Romance - Chic Flat by the canal" at bounding box center [355, 352] width 113 height 76
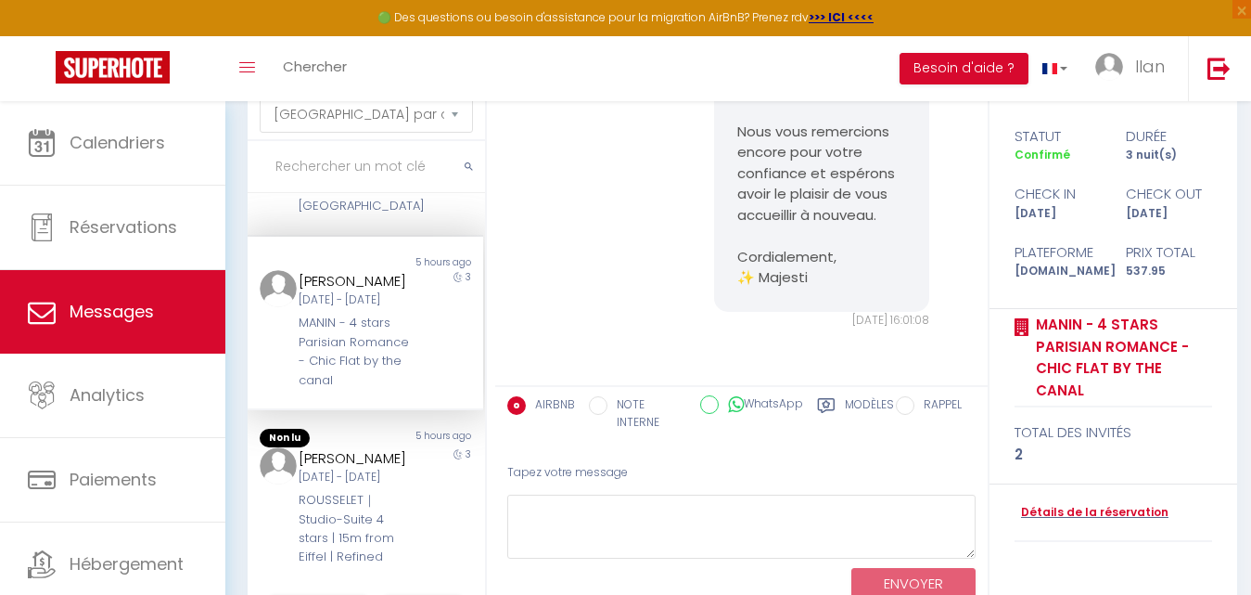
scroll to position [1806, 0]
click at [430, 476] on div "3" at bounding box center [453, 507] width 58 height 120
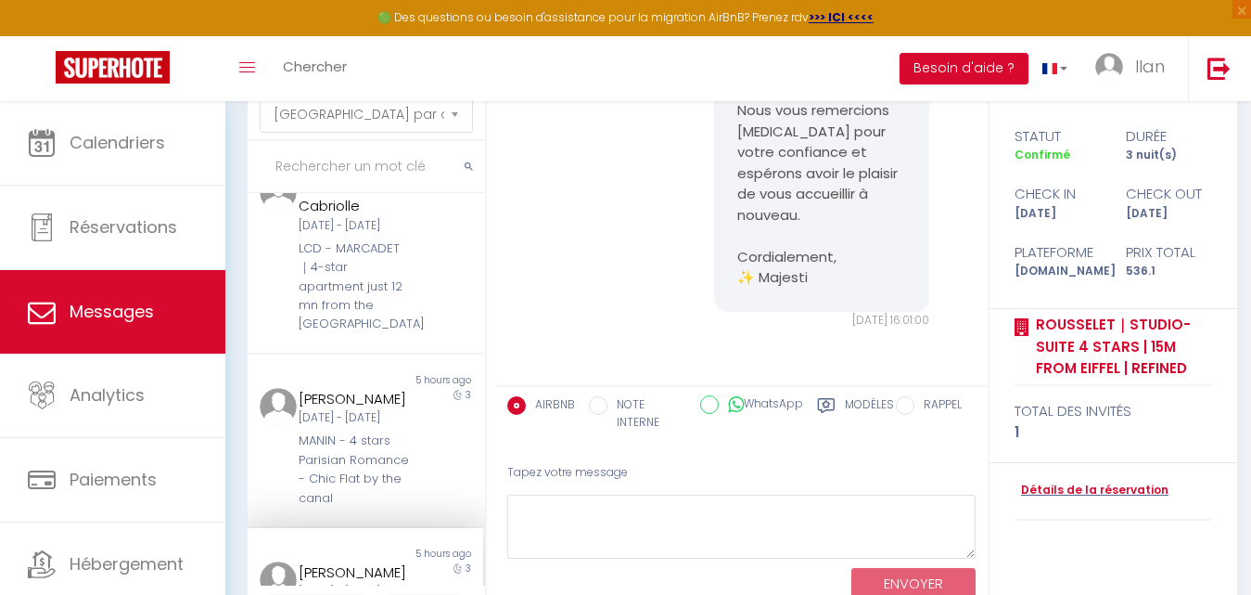
scroll to position [1345, 0]
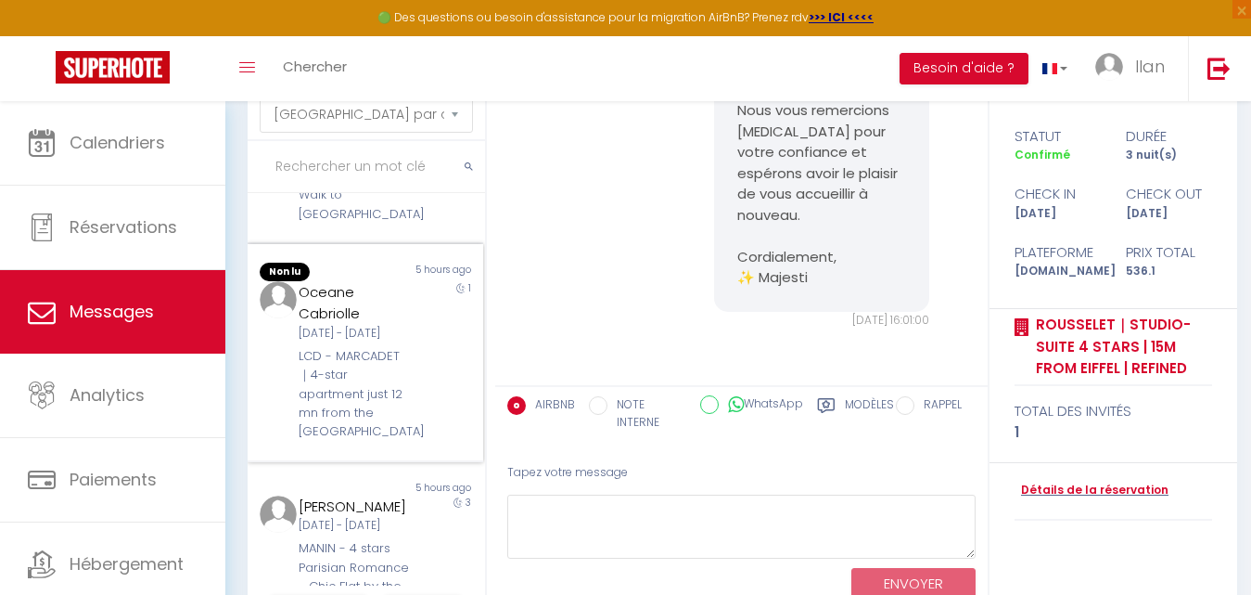
click at [438, 442] on div "1" at bounding box center [453, 361] width 58 height 160
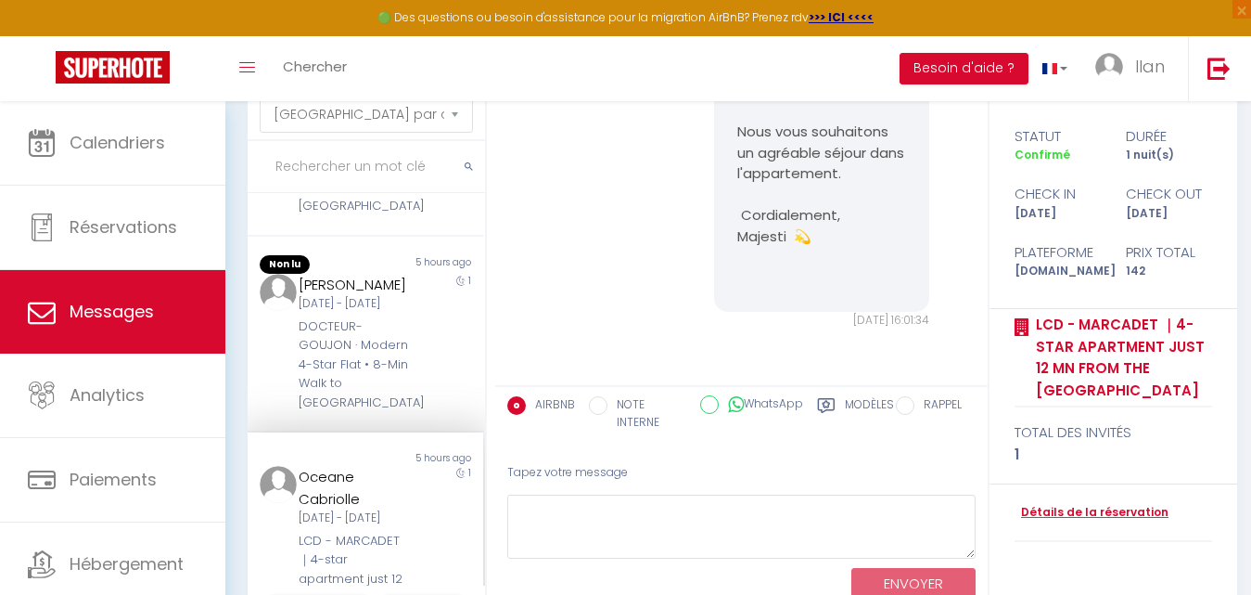
scroll to position [1005, 0]
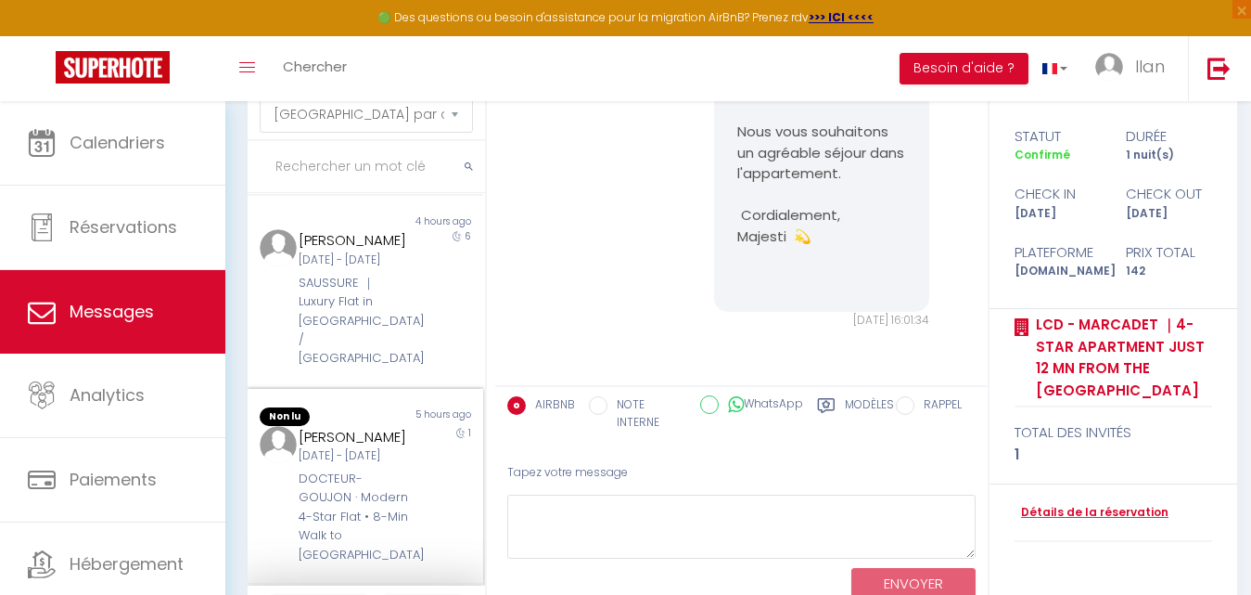
click at [424, 533] on div "1" at bounding box center [453, 495] width 58 height 139
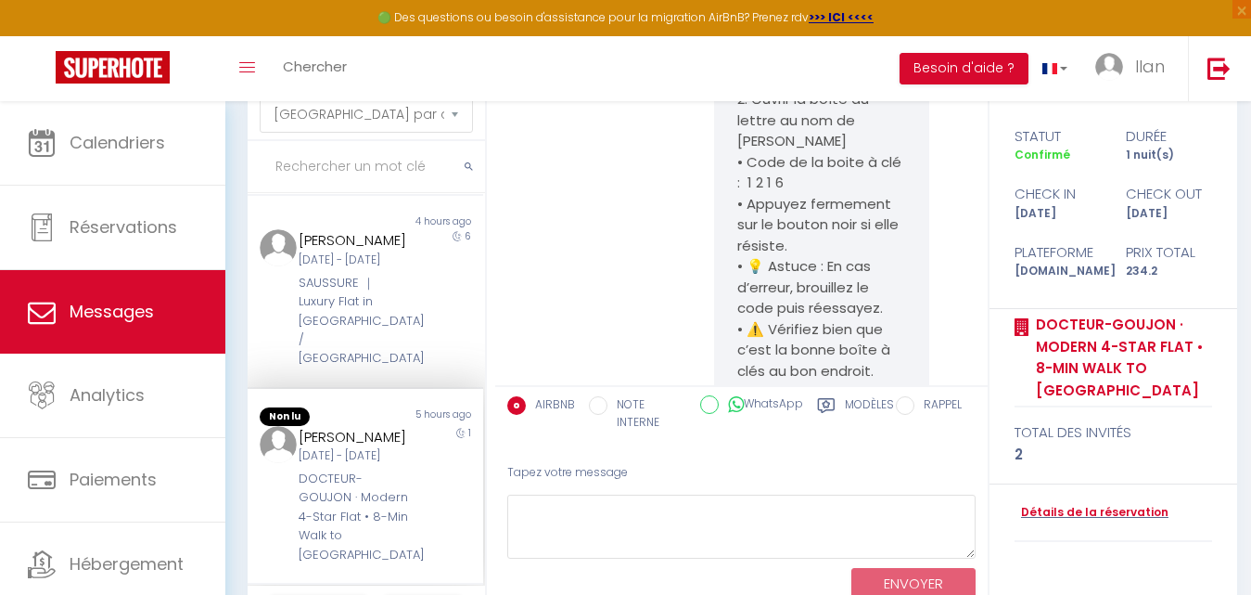
scroll to position [13304, 0]
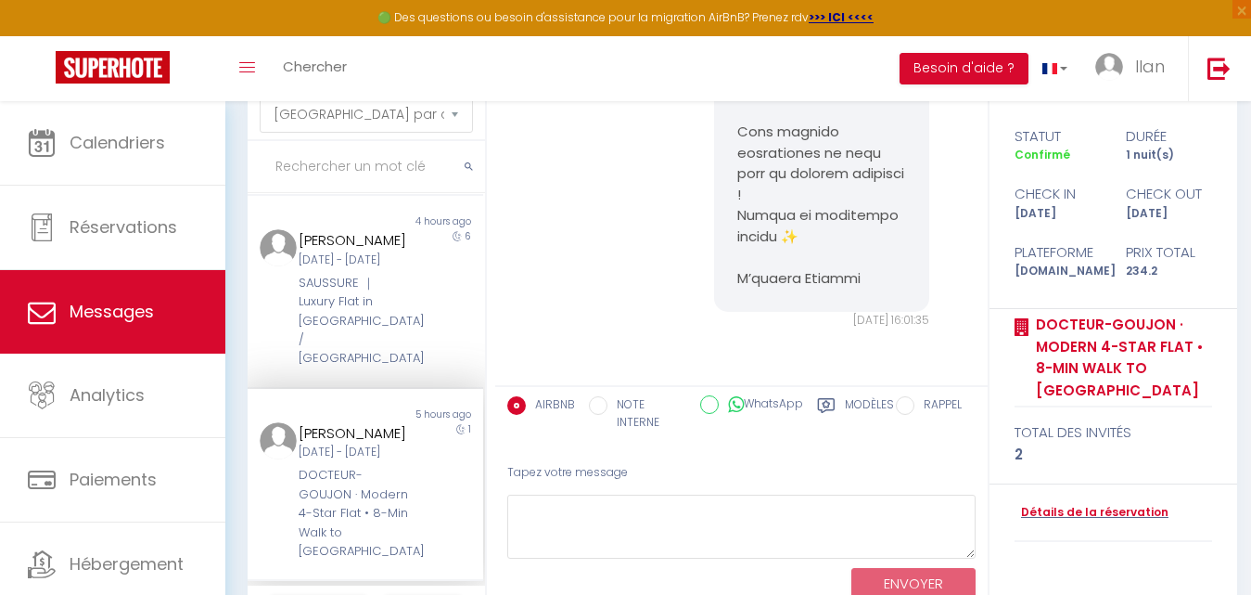
click at [424, 533] on div "1" at bounding box center [453, 491] width 58 height 139
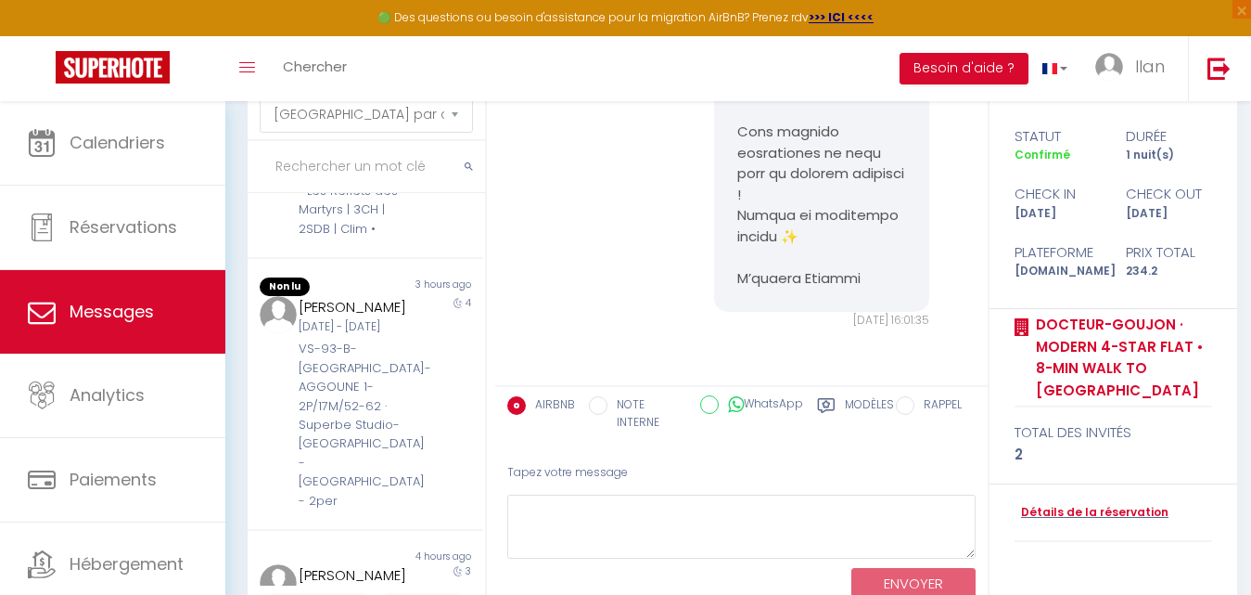
scroll to position [575, 0]
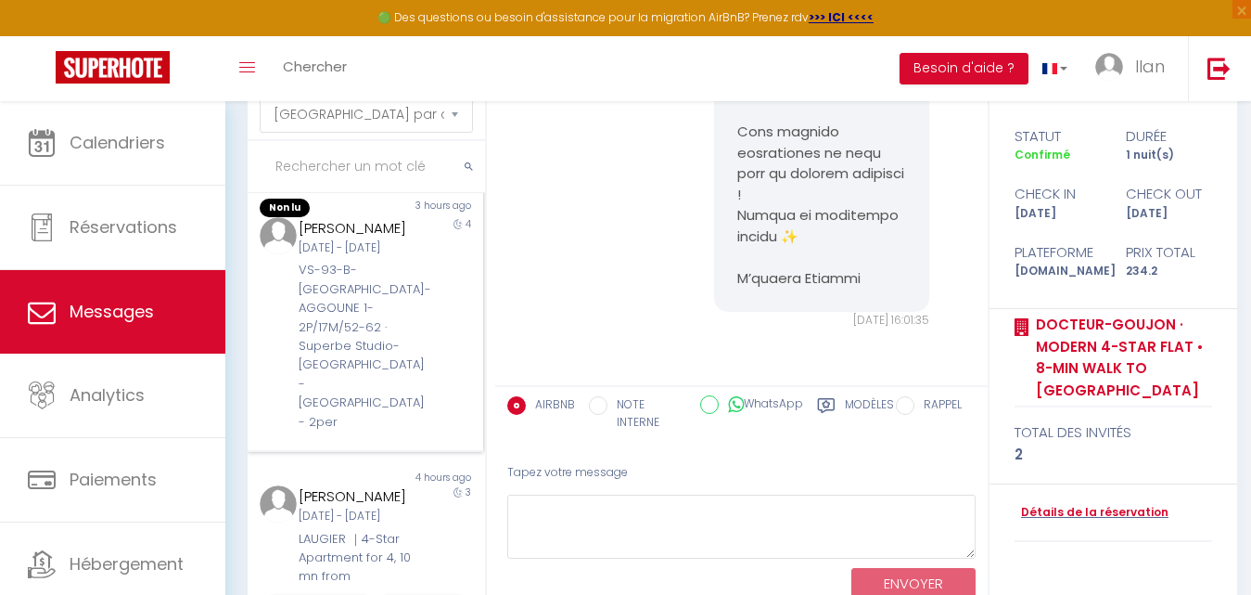
click at [424, 364] on div "4" at bounding box center [453, 324] width 58 height 214
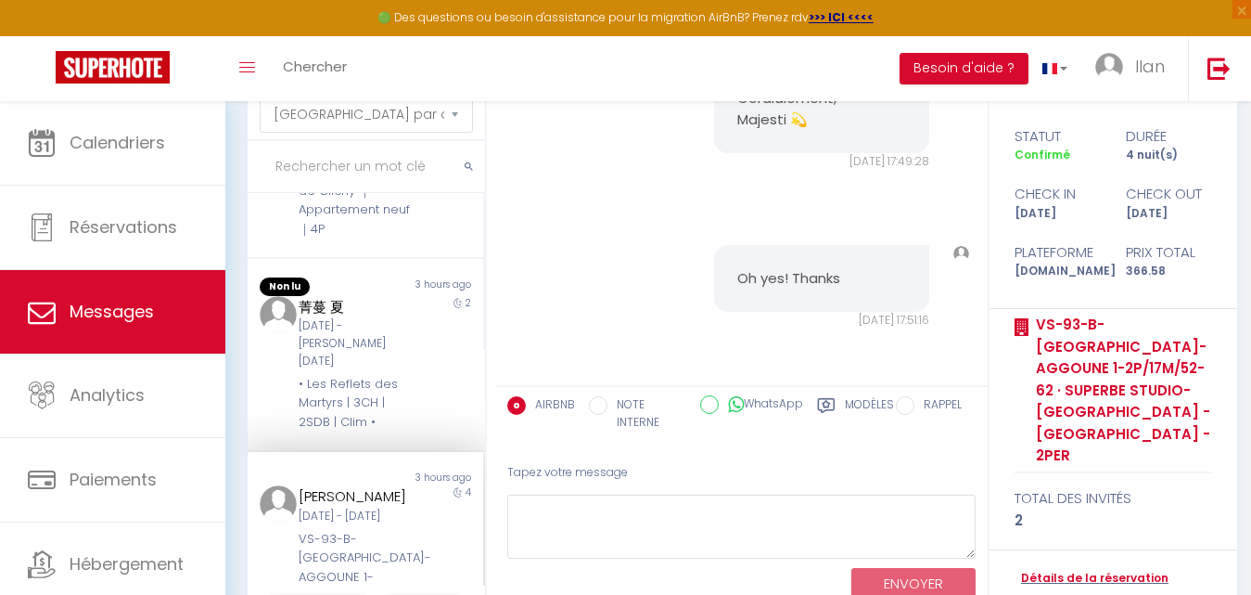
scroll to position [293, 0]
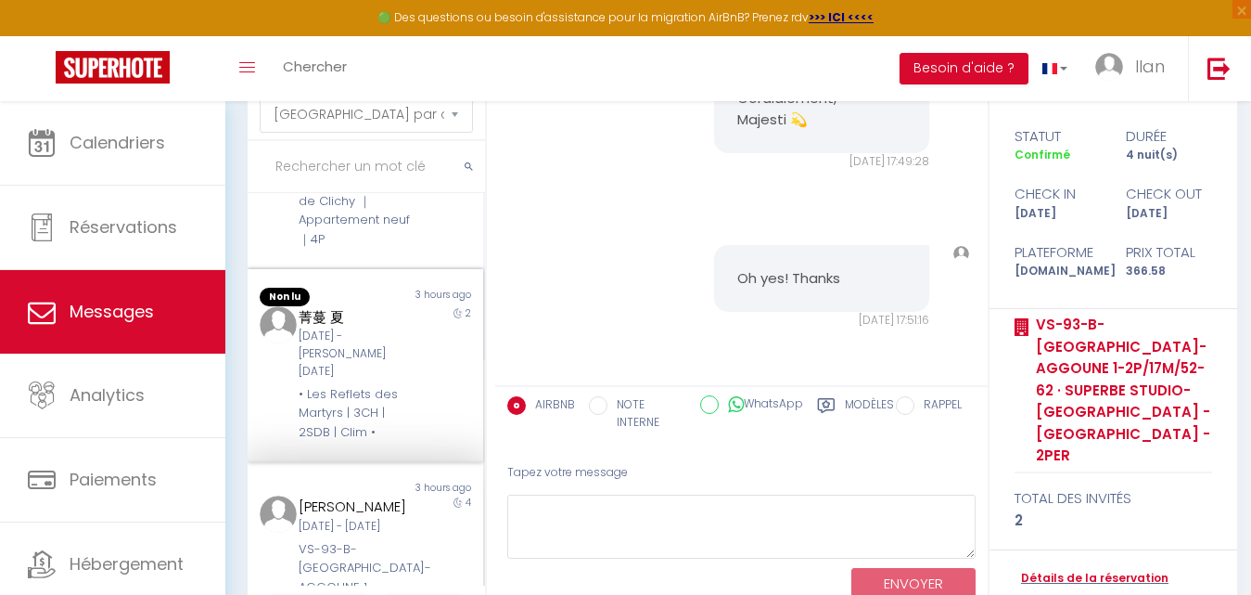
click at [410, 384] on div "菁蔓 夏 [DATE] - [DATE] • Les Reflets des Martyrs | 3CH | 2SDB | Clim •" at bounding box center [355, 373] width 137 height 135
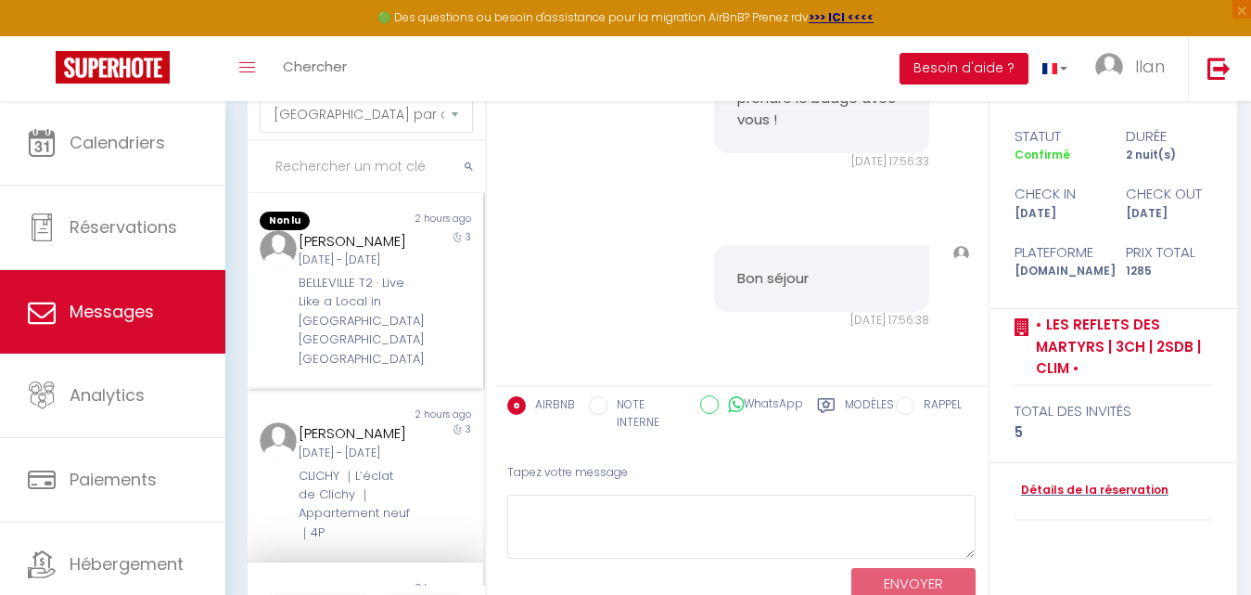
click at [424, 241] on div "3" at bounding box center [453, 299] width 58 height 139
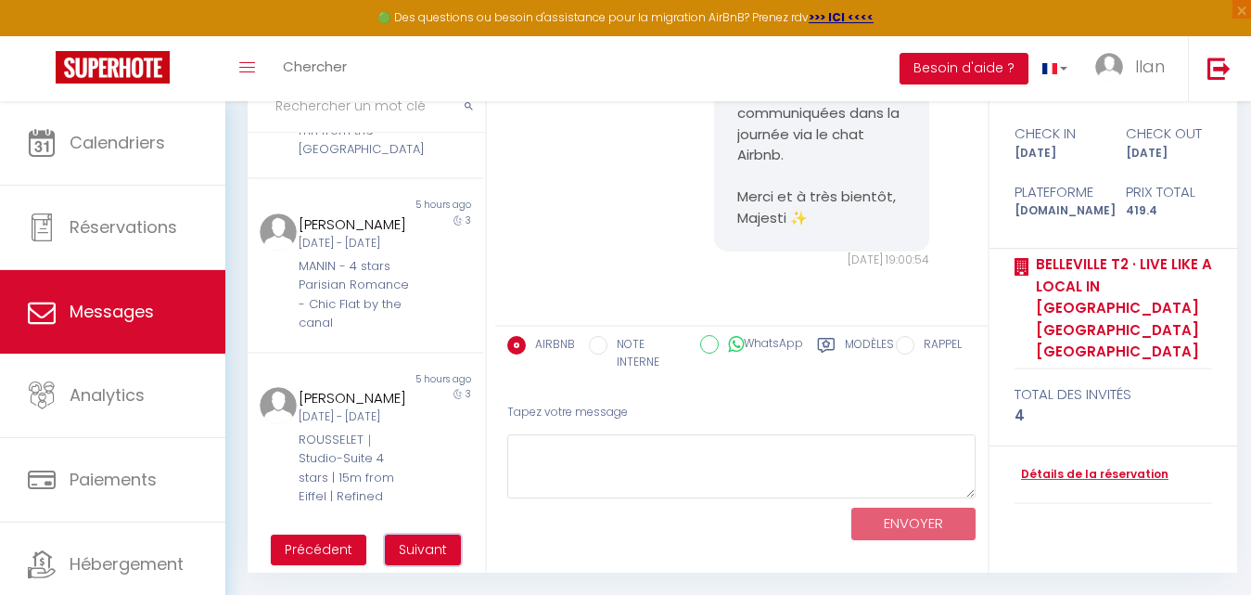
click at [423, 550] on span "Suivant" at bounding box center [423, 549] width 48 height 19
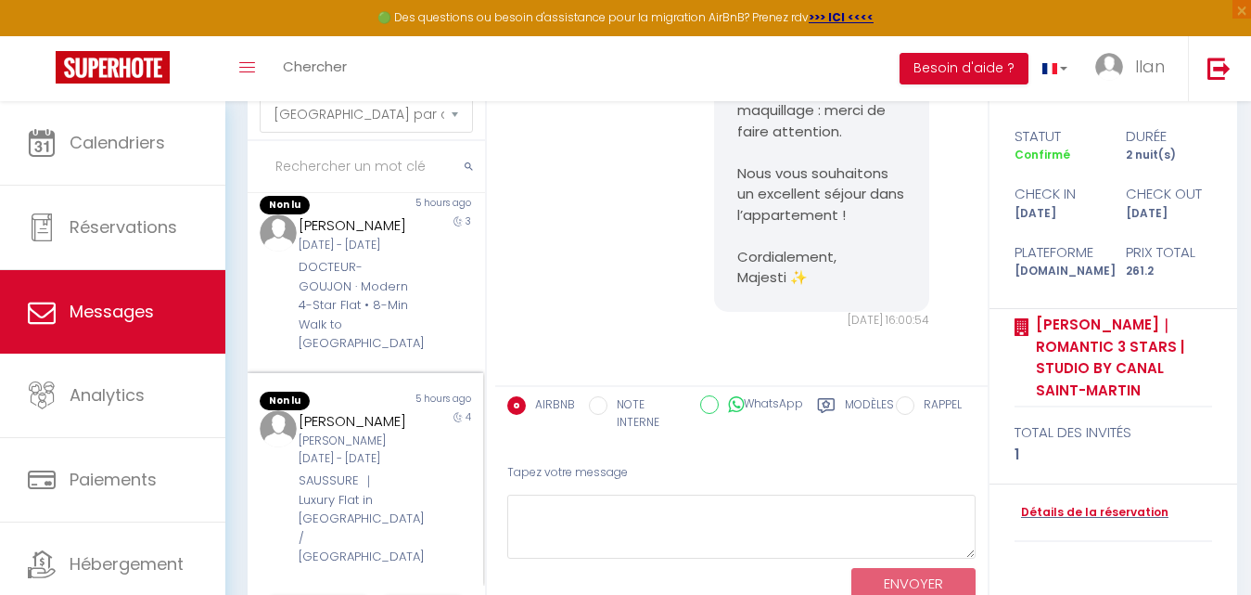
click at [424, 512] on div "4" at bounding box center [453, 488] width 58 height 156
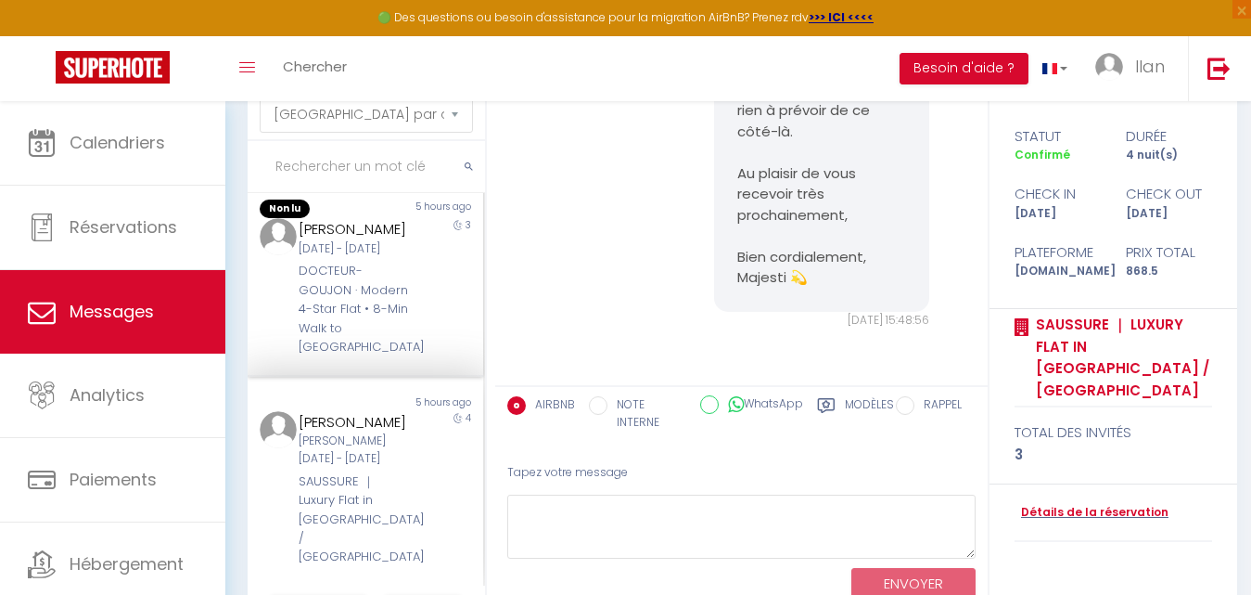
click at [443, 357] on div "3" at bounding box center [453, 287] width 58 height 139
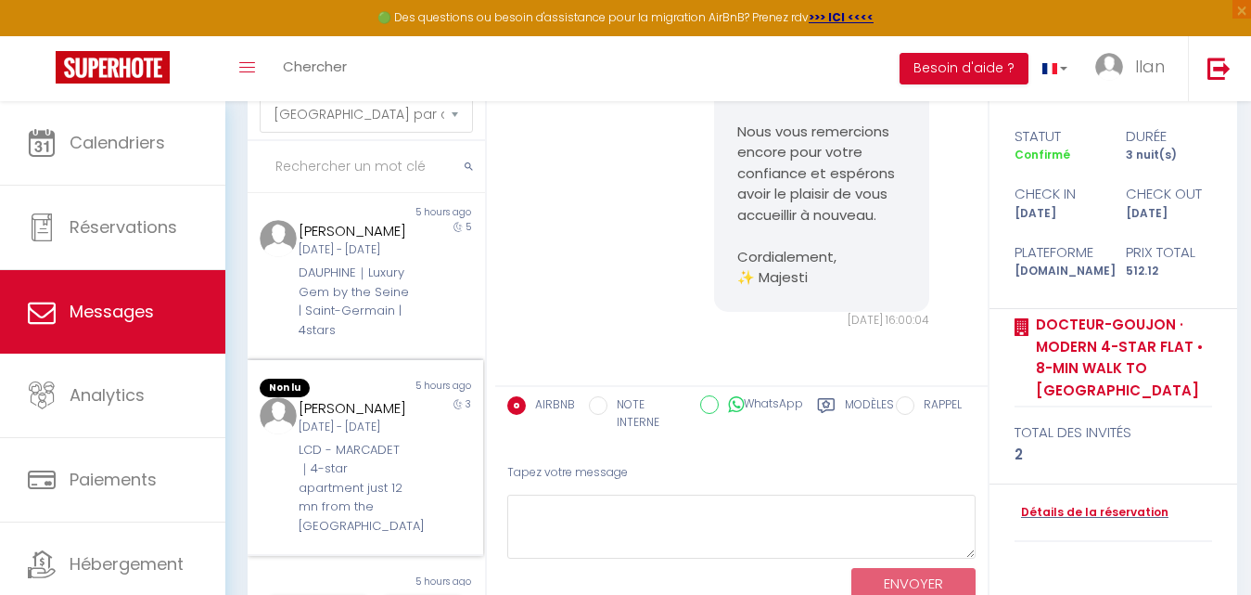
click at [443, 497] on div "3" at bounding box center [453, 466] width 58 height 139
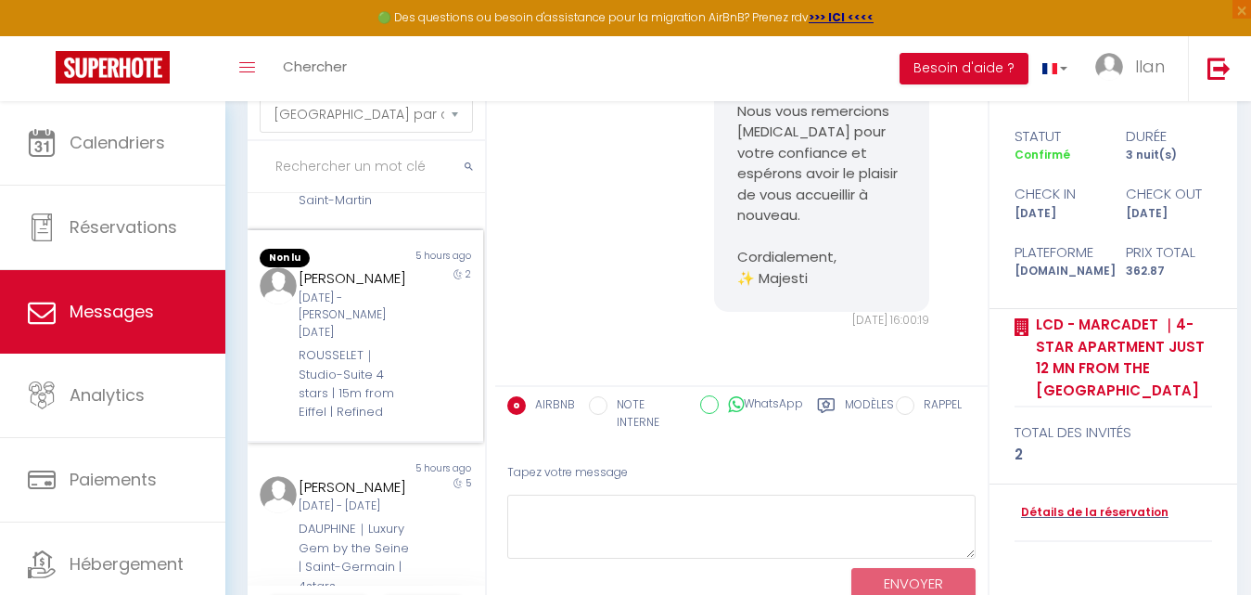
click at [404, 378] on div "[PERSON_NAME] [DATE] - [PERSON_NAME][DATE] ROUSSELET｜Studio-Suite 4 stars | 15m…" at bounding box center [355, 344] width 137 height 155
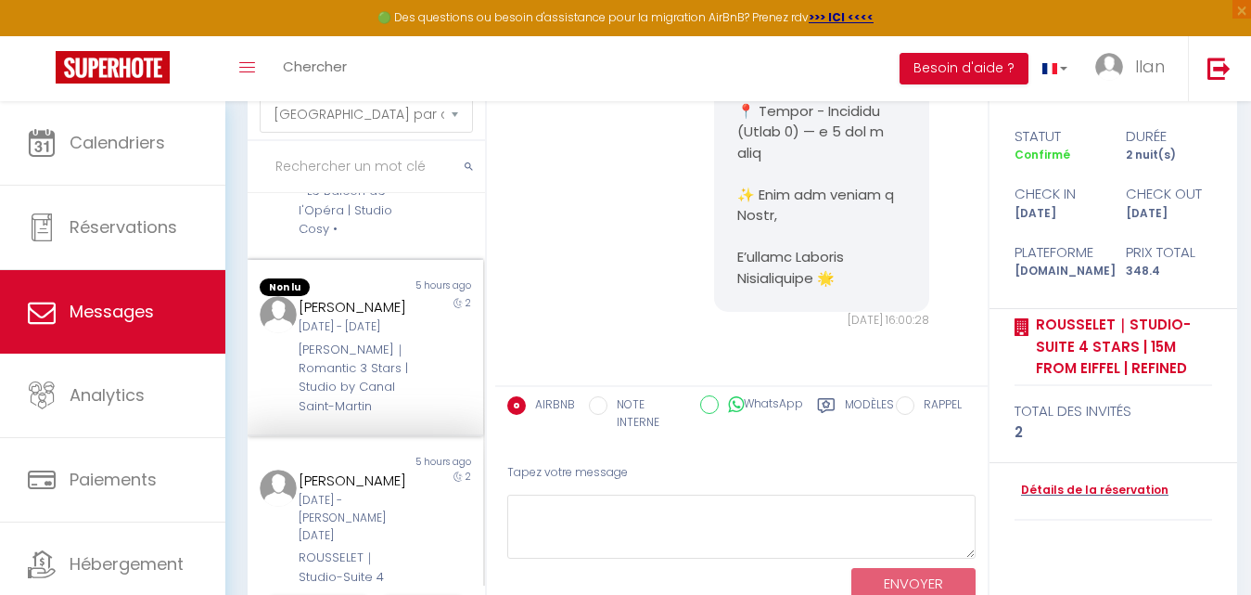
click at [424, 356] on div "2" at bounding box center [453, 356] width 58 height 120
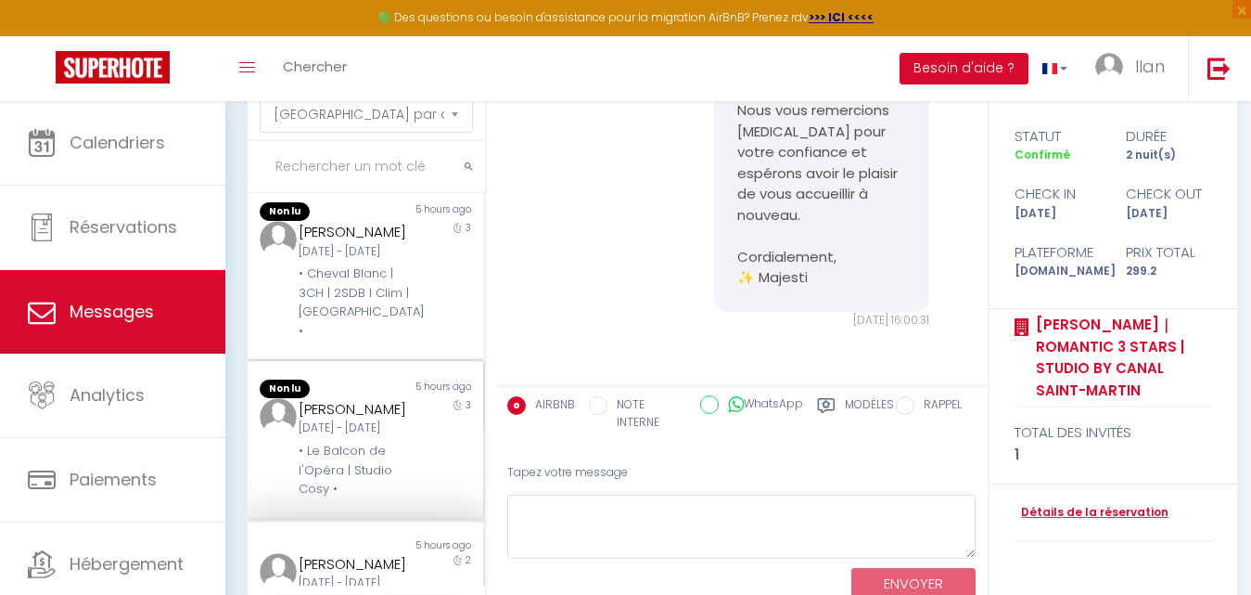
click at [372, 425] on div "Jeu [DATE] - Dim [DATE]" at bounding box center [355, 428] width 113 height 18
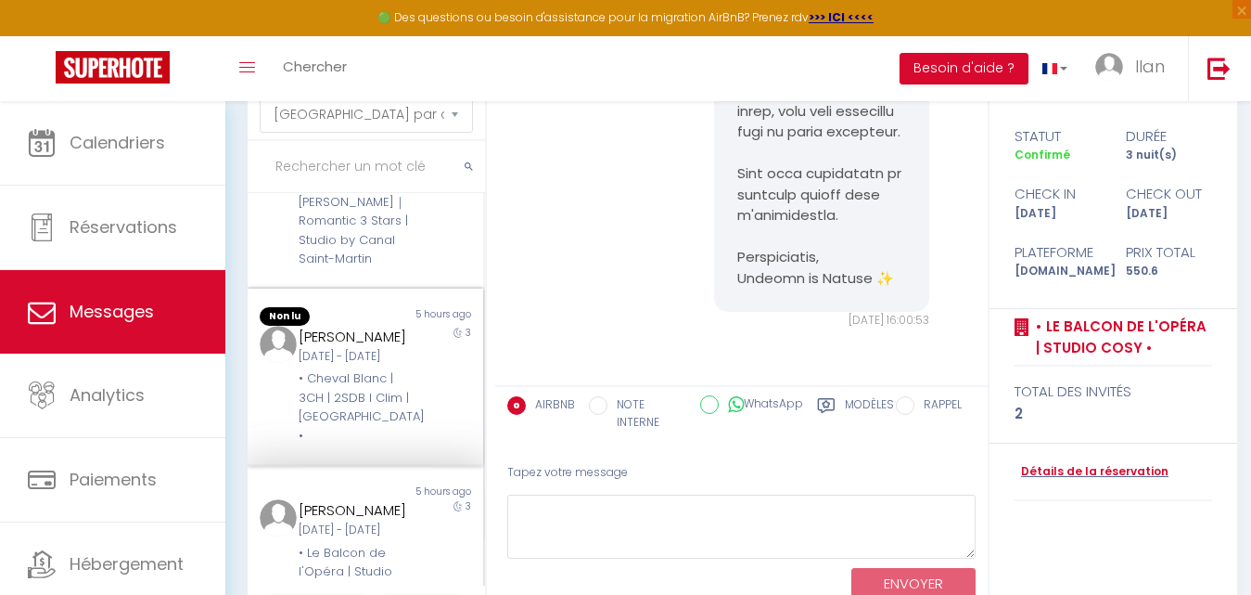
click at [379, 348] on div "Lun 06 Oct - Jeu 09 Oct" at bounding box center [355, 357] width 113 height 18
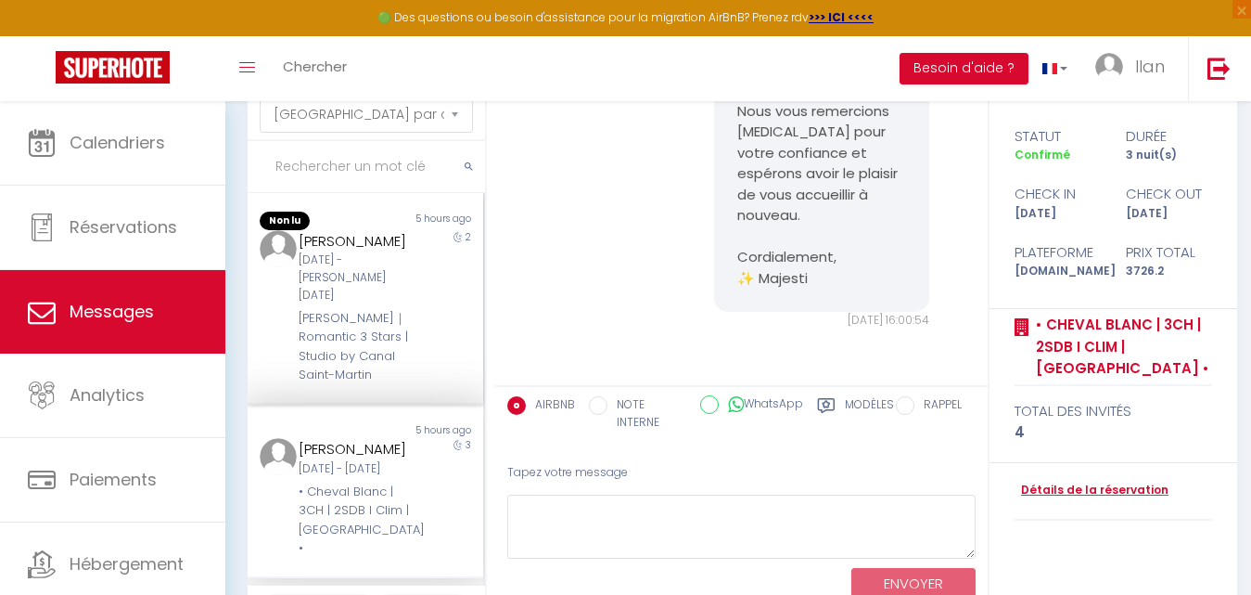
click at [405, 261] on div "Arno Pelet Jeu 09 Oct - Sam 11 Oct EUGÈNE VARLIN｜Romantic 3 Stars | Studio by C…" at bounding box center [355, 307] width 137 height 155
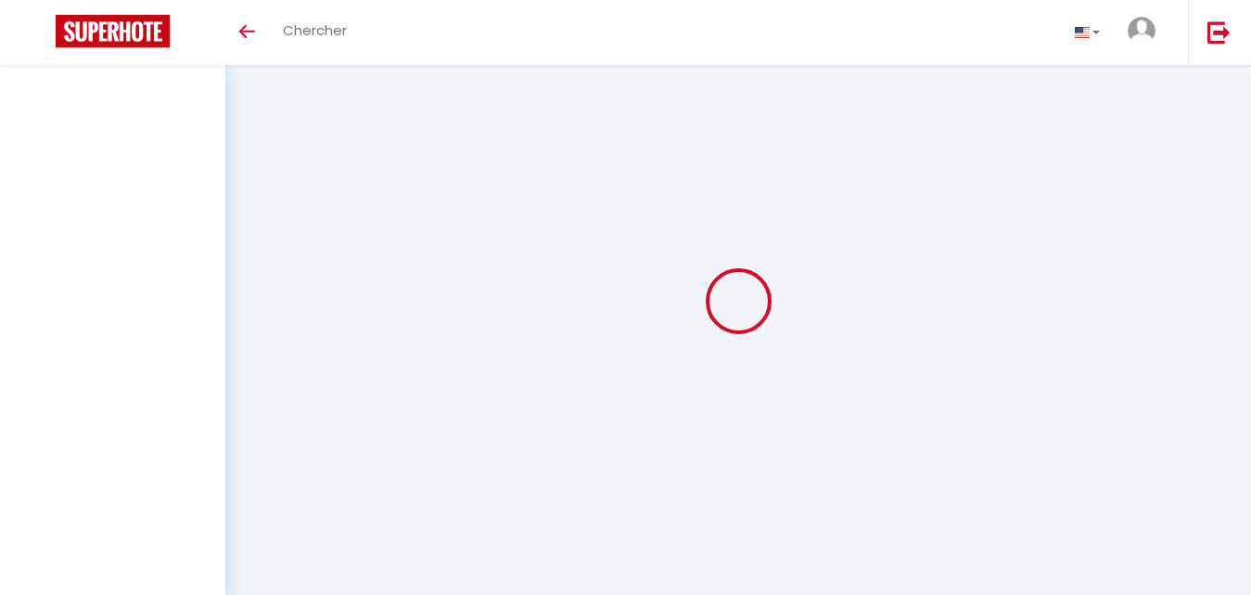
select select "message"
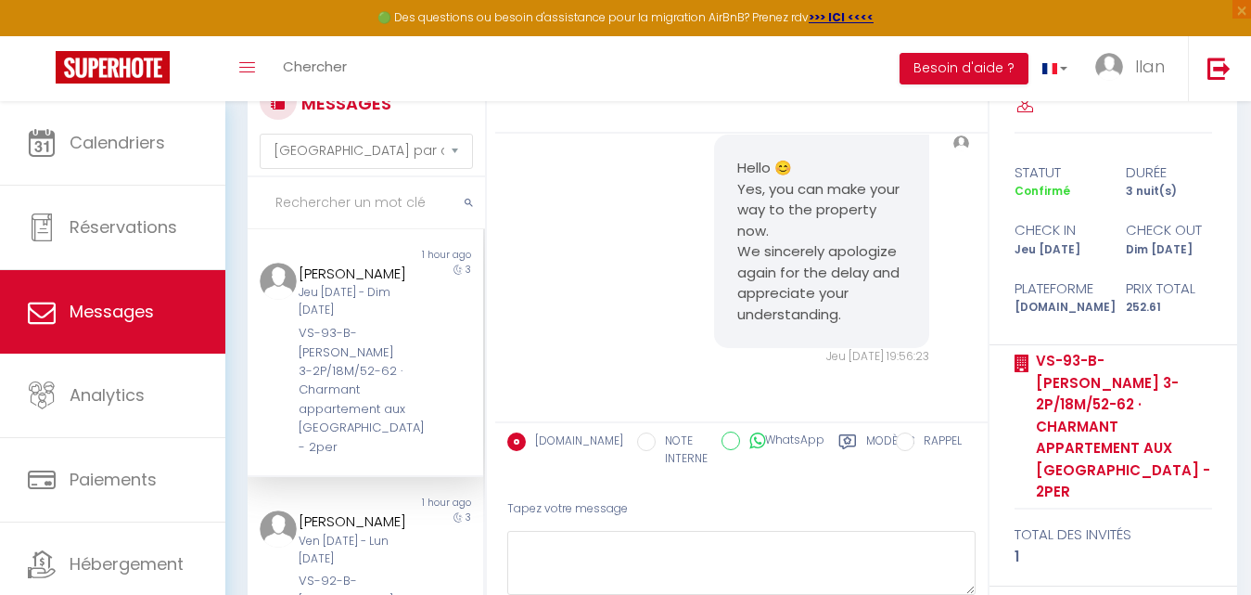
scroll to position [101, 0]
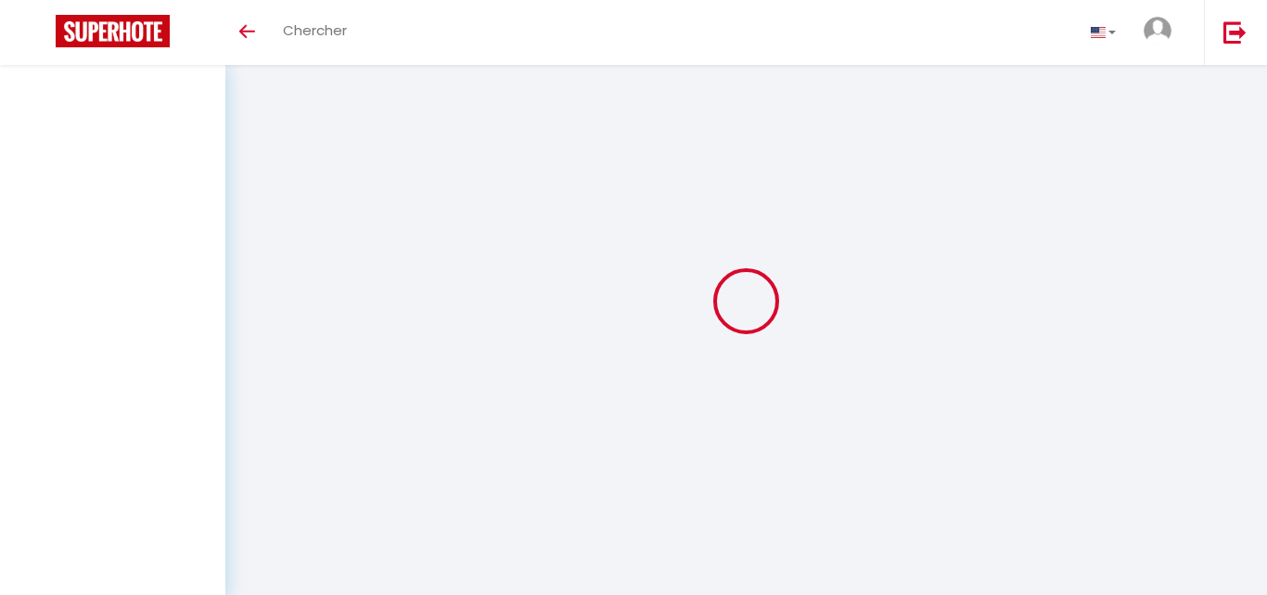
select select "message"
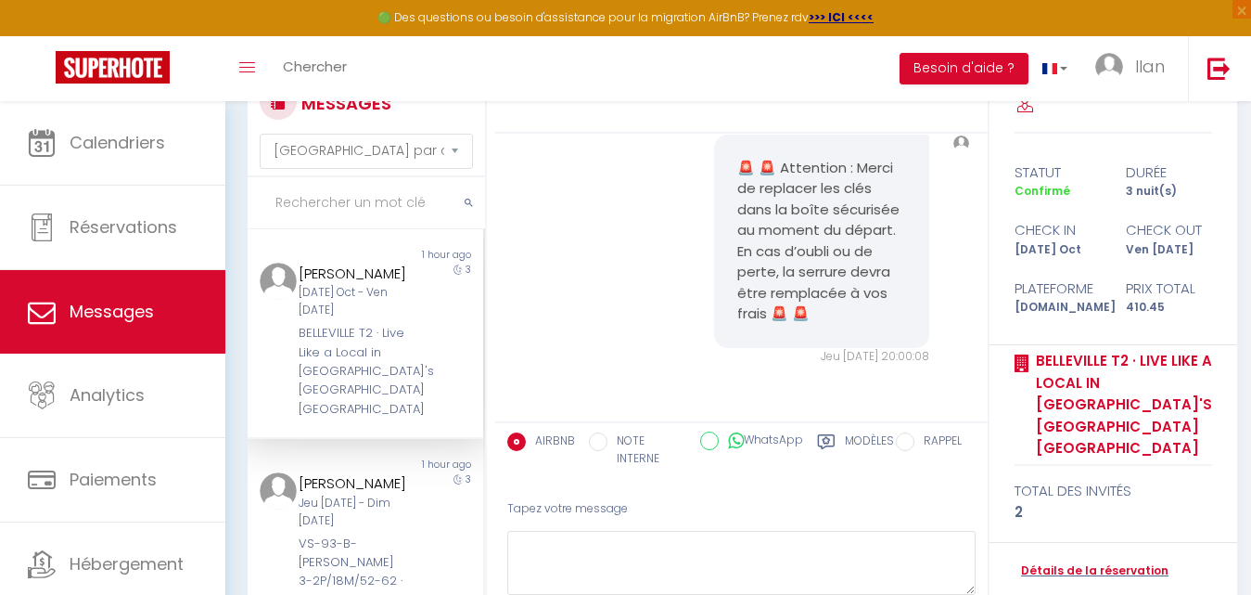
scroll to position [101, 0]
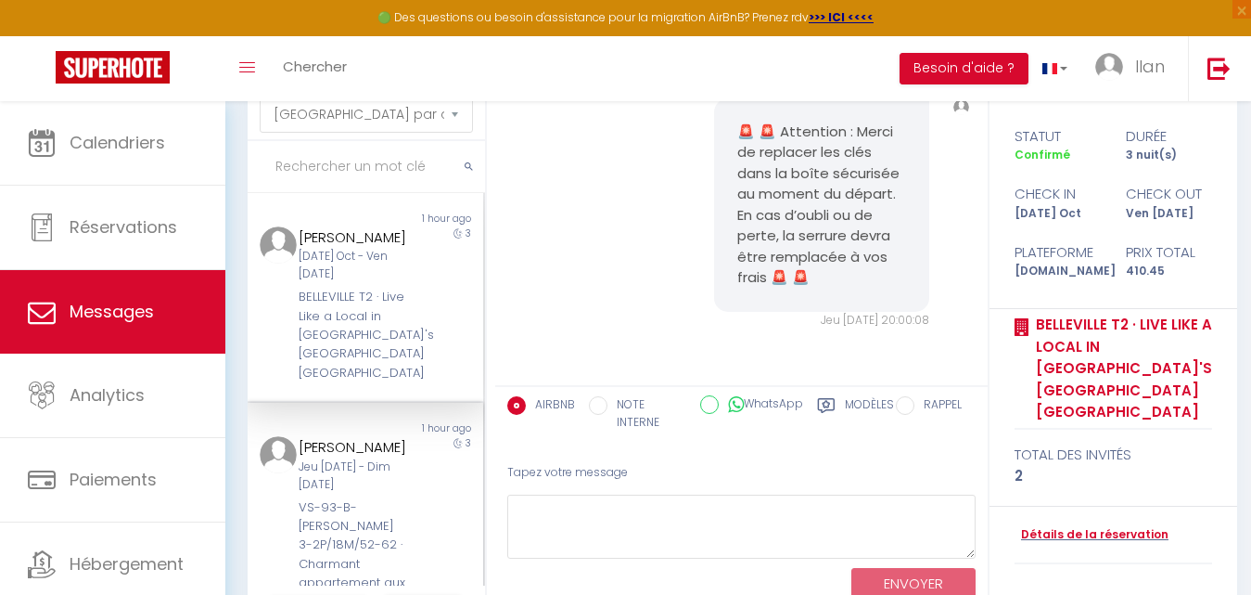
click at [403, 478] on div "[PERSON_NAME] Jeu [DATE] - Dim [DATE] VS-93-B-[PERSON_NAME] 3-2P/18M/52-62 · Ch…" at bounding box center [355, 533] width 137 height 194
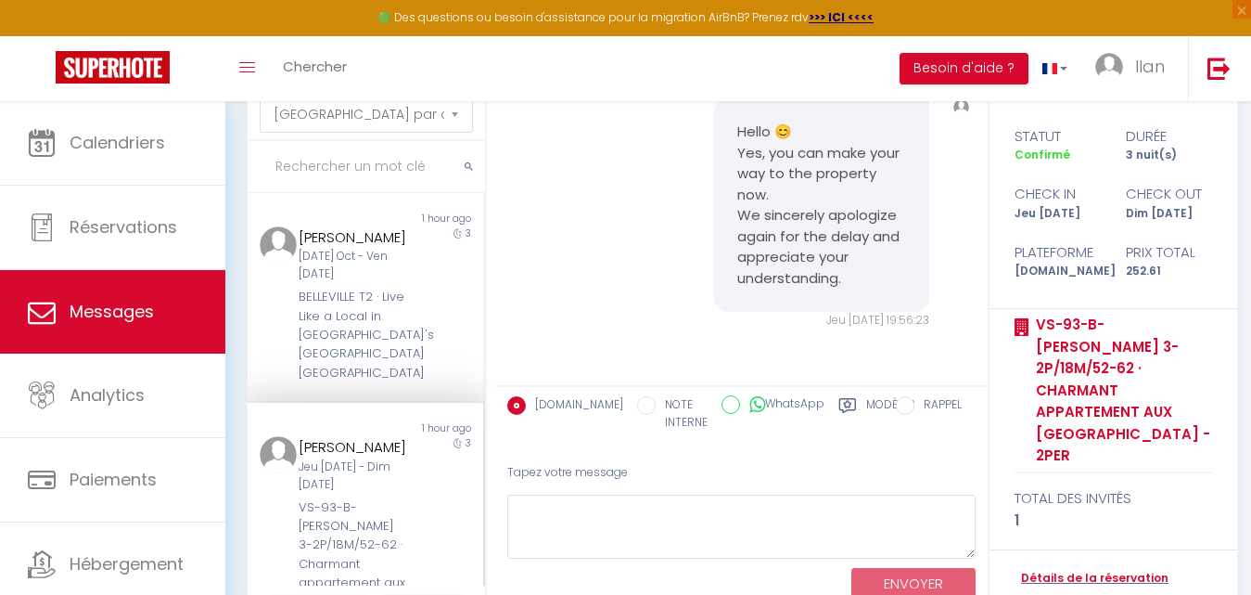
scroll to position [343, 0]
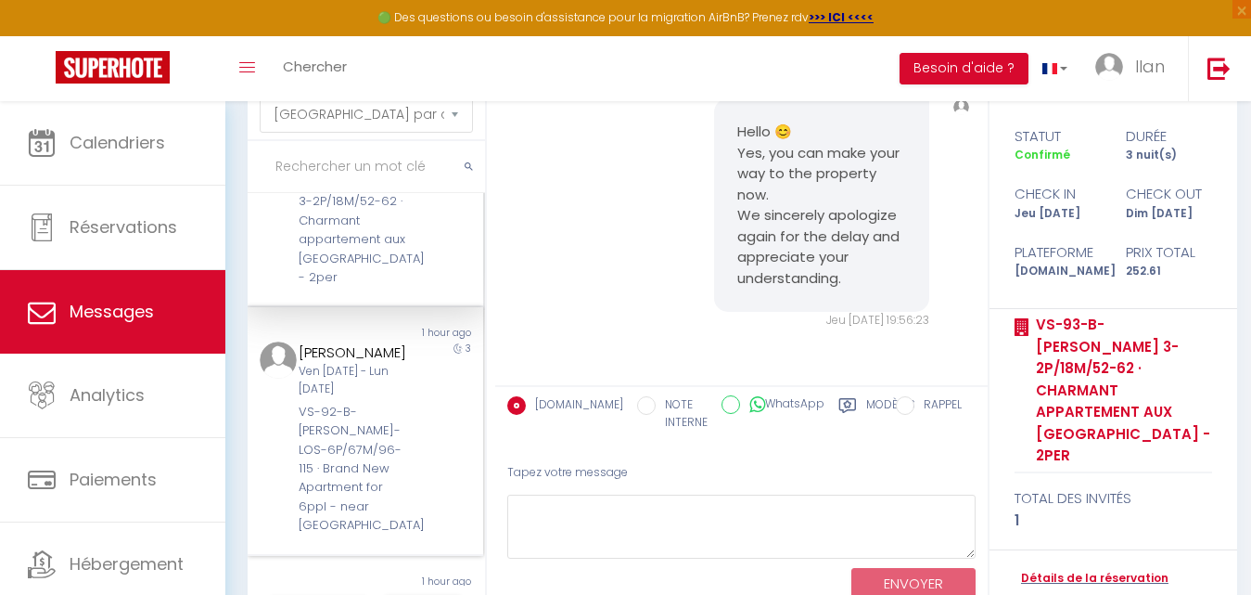
click at [427, 433] on div "3" at bounding box center [453, 438] width 58 height 194
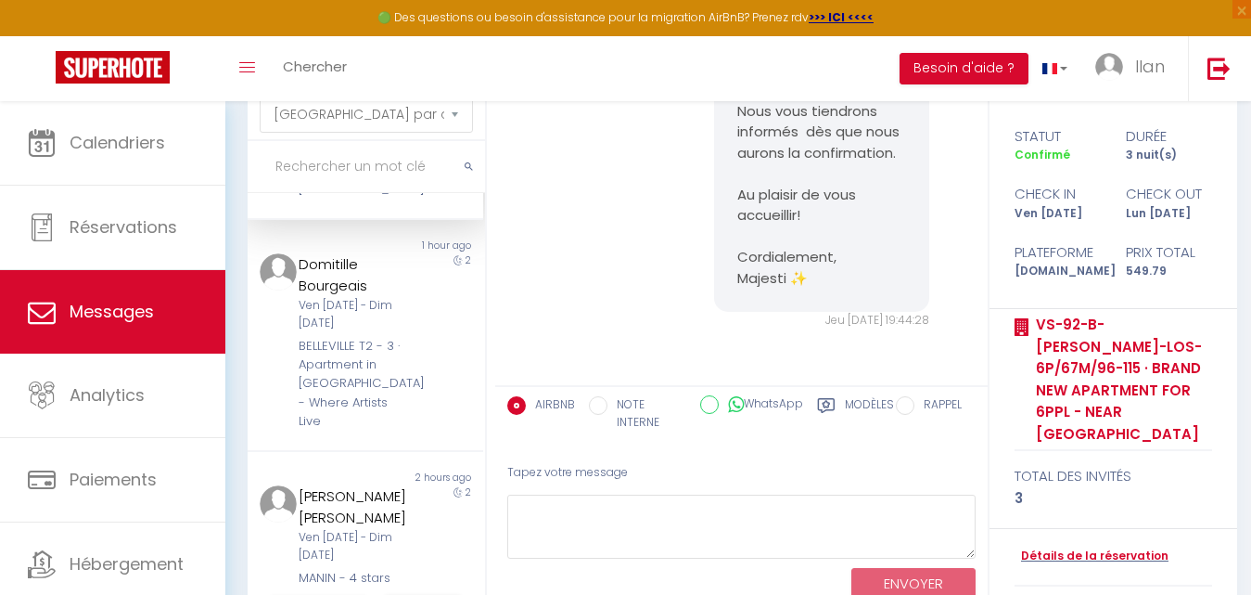
scroll to position [686, 0]
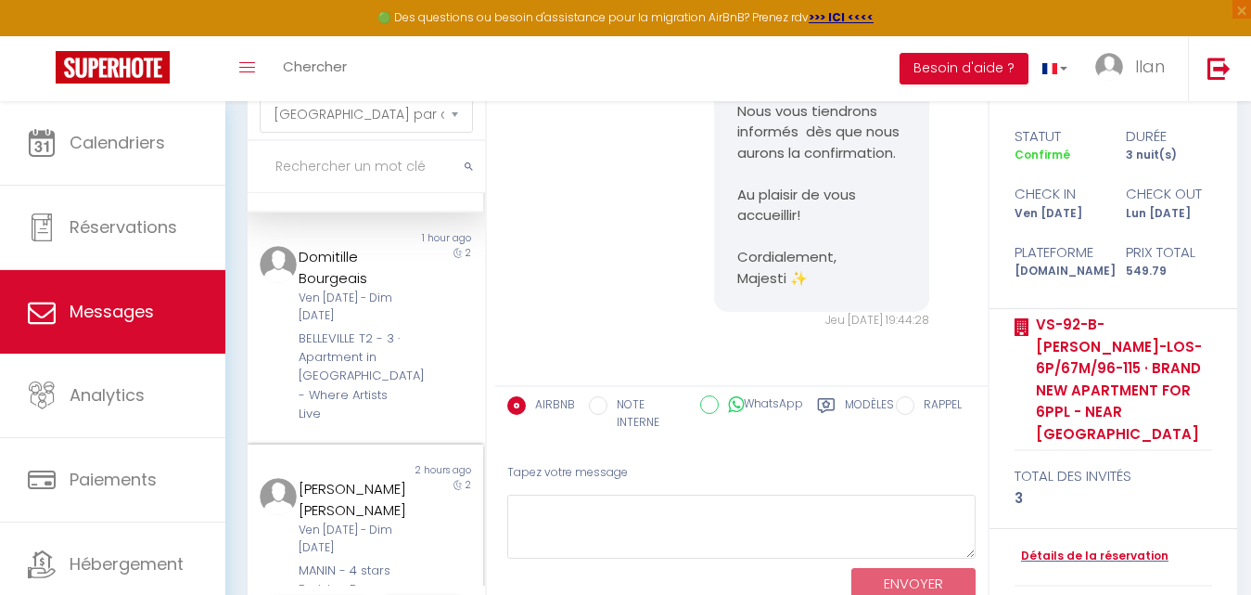
click at [401, 512] on div "[PERSON_NAME] [PERSON_NAME] [DATE] - Dim [DATE] MANIN - 4 stars Parisian Romanc…" at bounding box center [355, 558] width 137 height 160
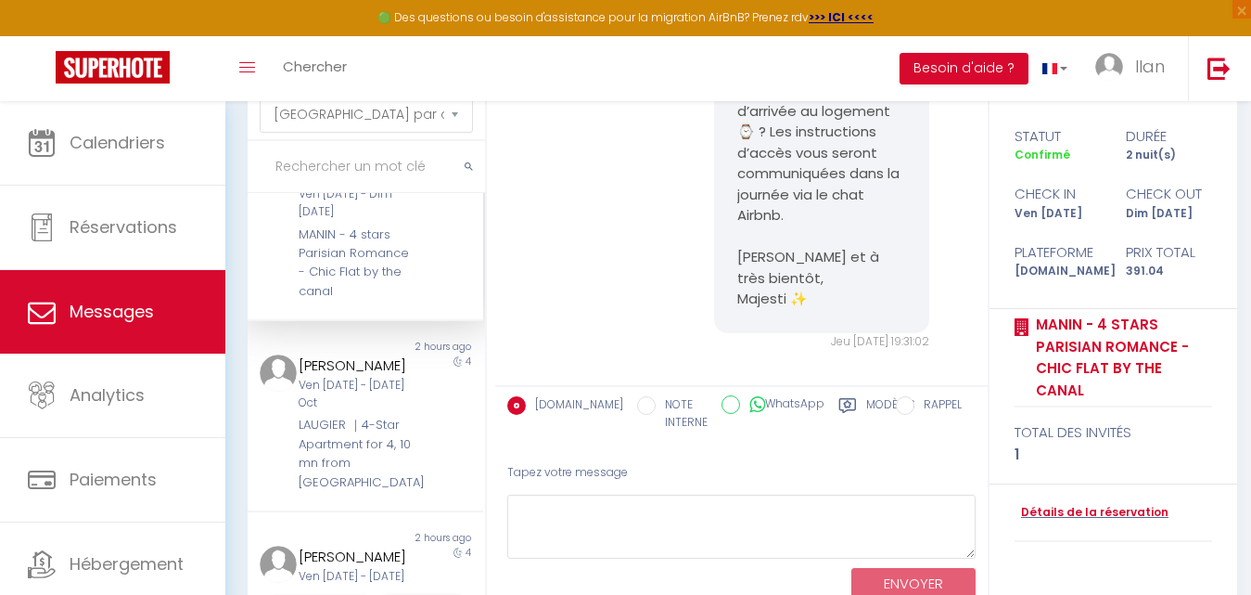
scroll to position [1030, 0]
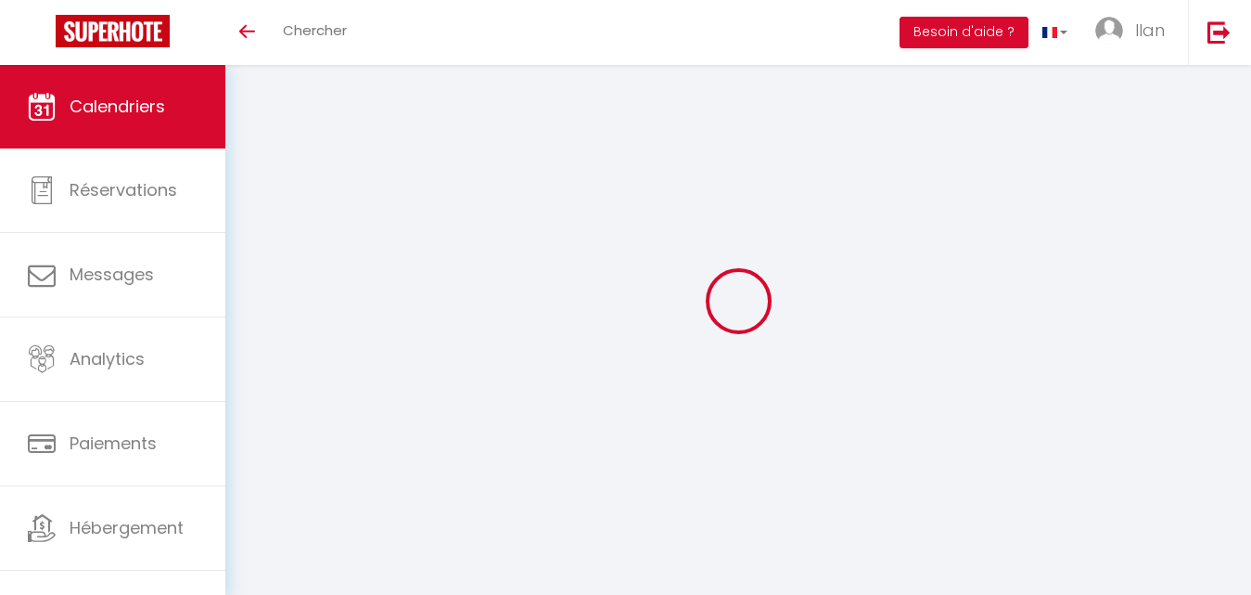
scroll to position [101, 0]
